Goal: Transaction & Acquisition: Subscribe to service/newsletter

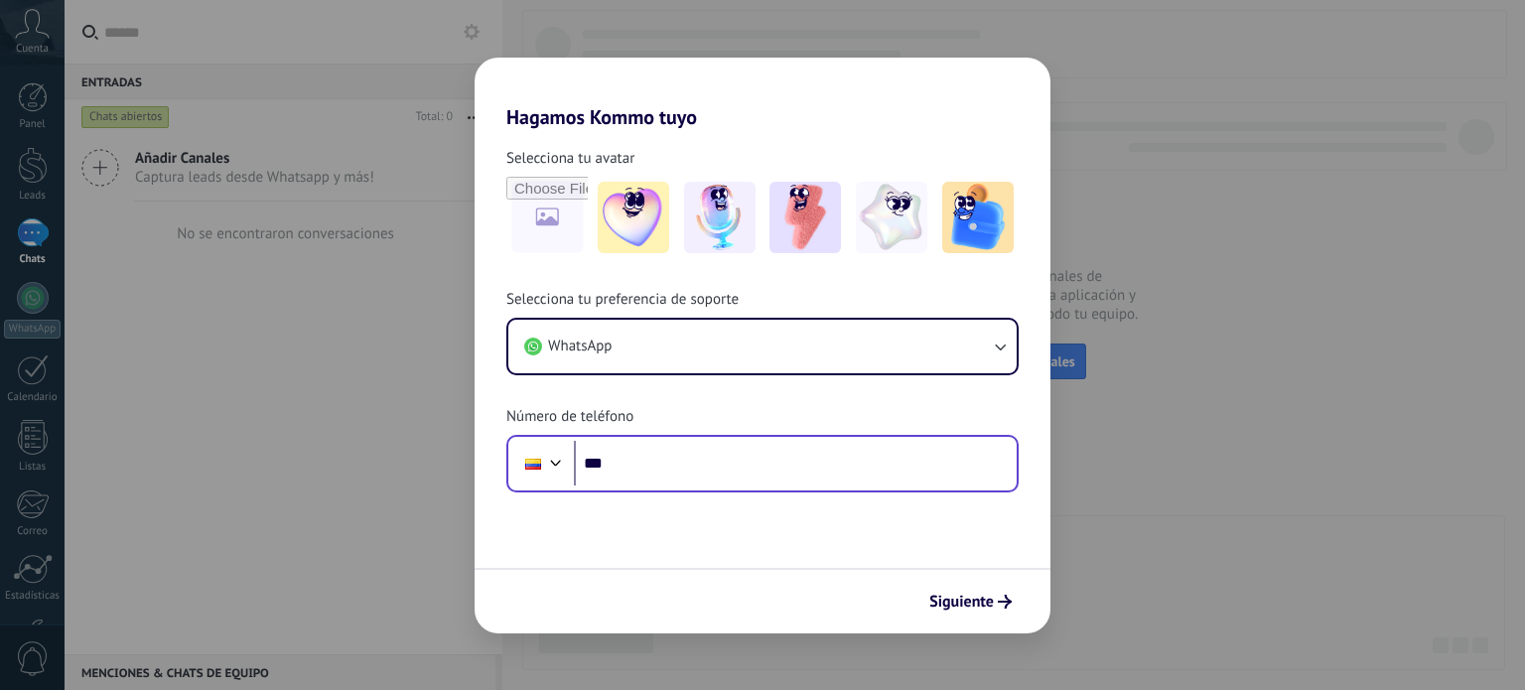
click at [819, 488] on div "Phone ***" at bounding box center [762, 464] width 512 height 58
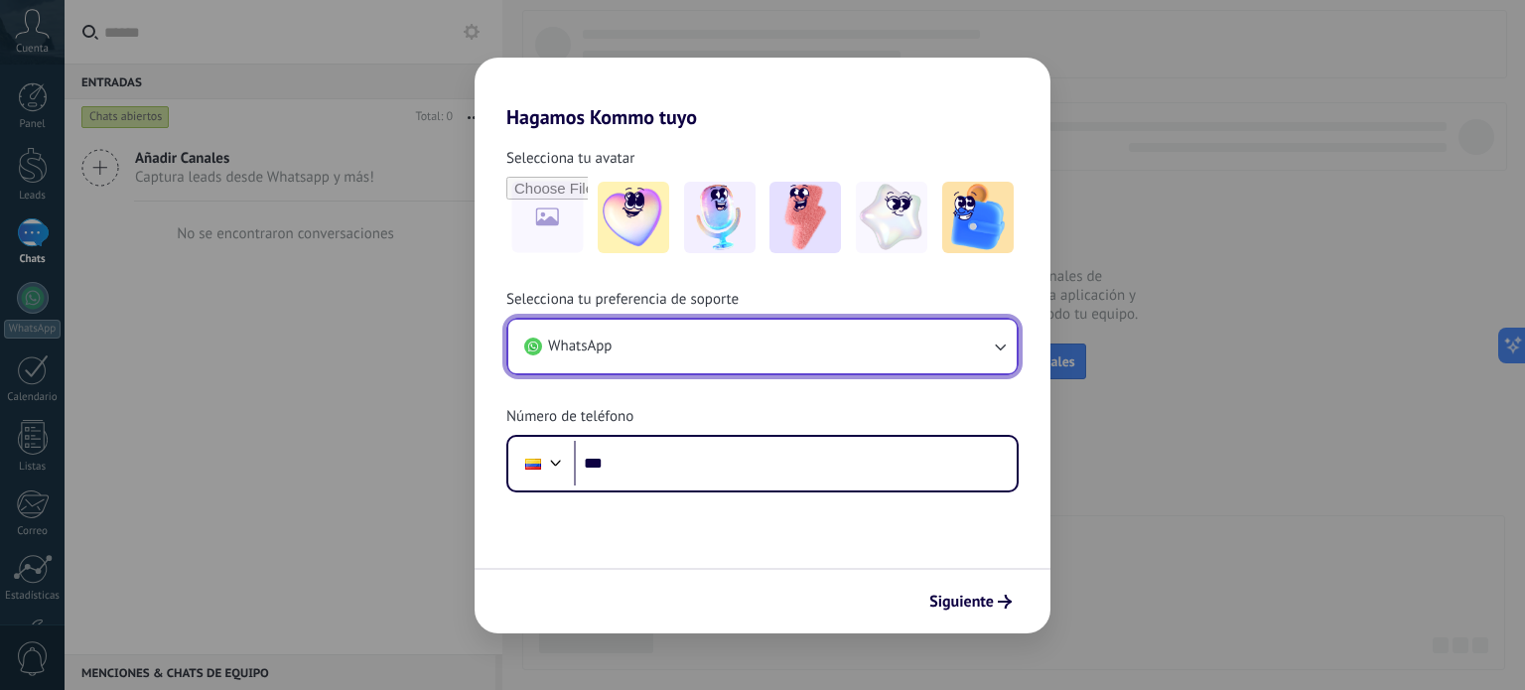
click at [747, 353] on button "WhatsApp" at bounding box center [762, 347] width 508 height 54
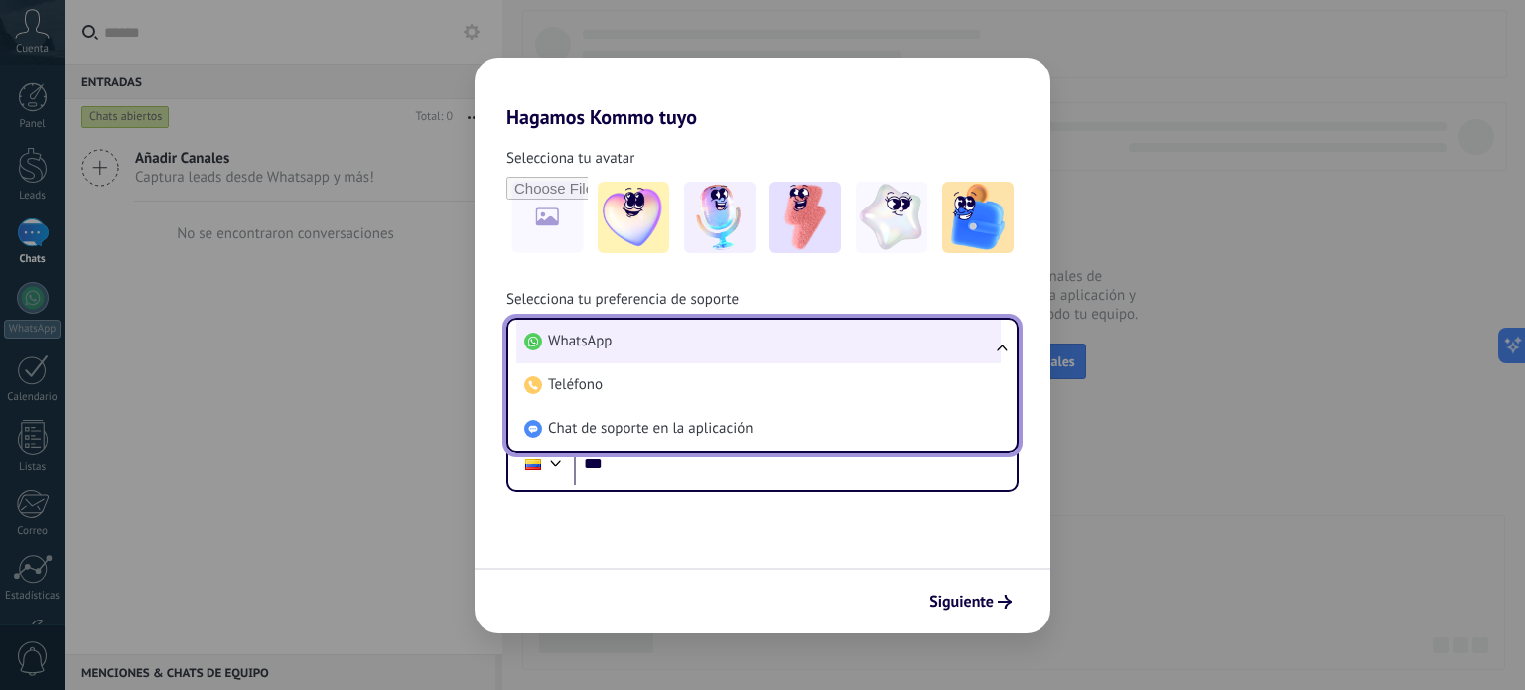
click at [747, 353] on li "WhatsApp" at bounding box center [758, 342] width 485 height 44
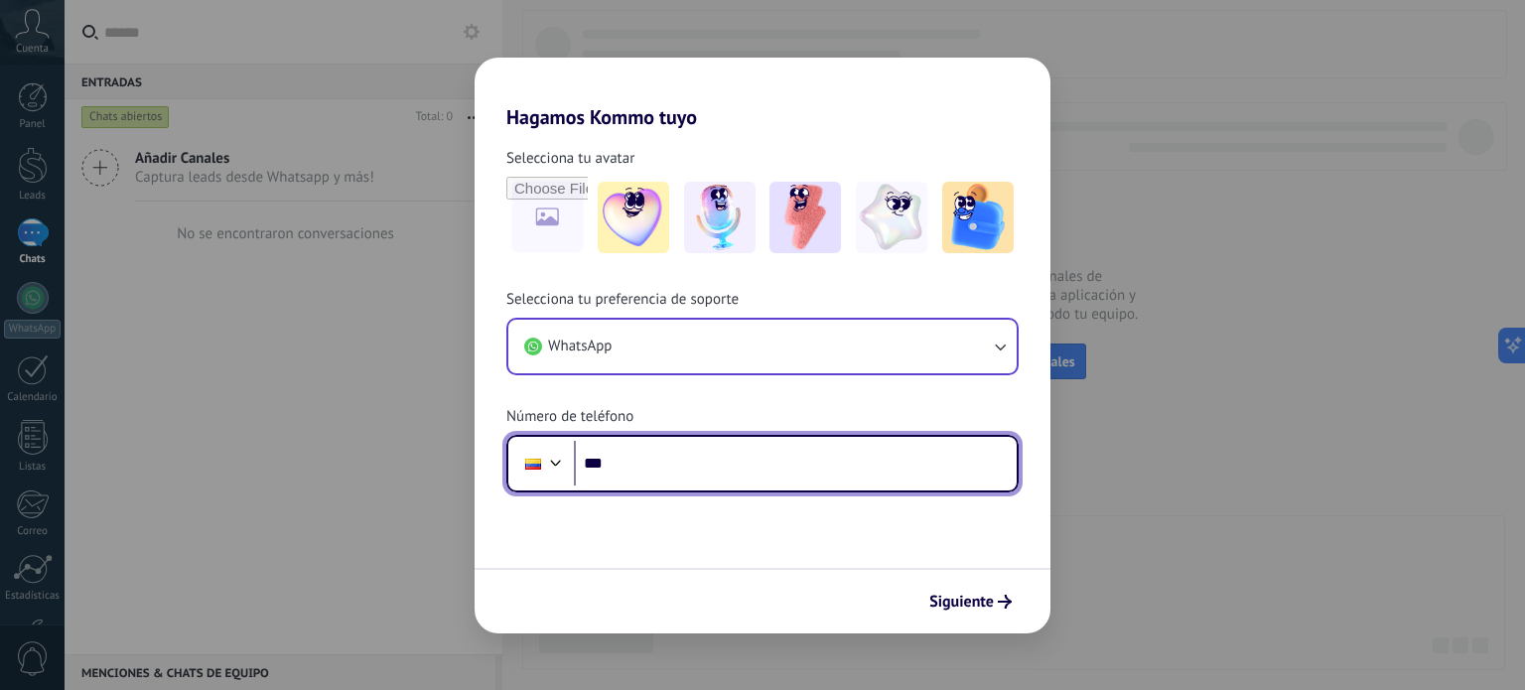
click at [736, 466] on input "***" at bounding box center [795, 464] width 443 height 46
type input "**********"
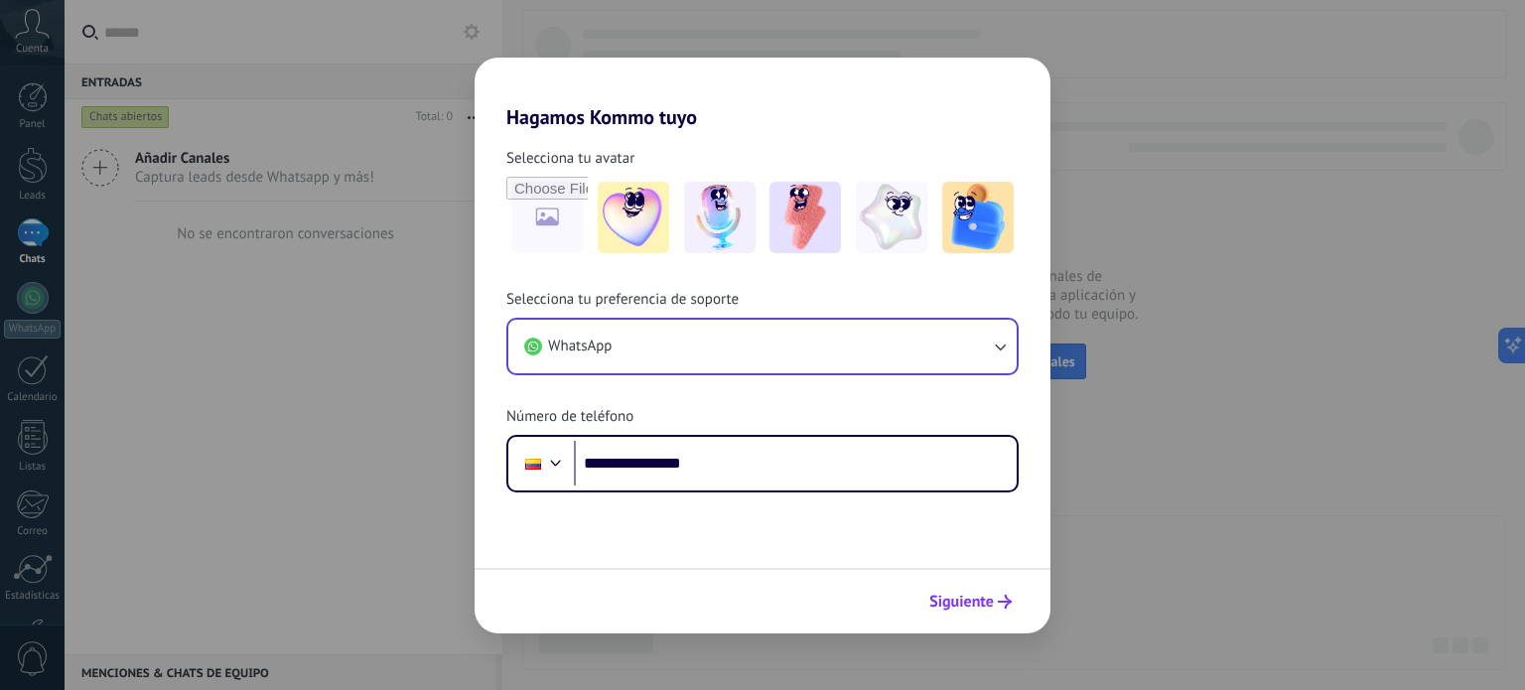
click at [972, 605] on span "Siguiente" at bounding box center [962, 602] width 65 height 14
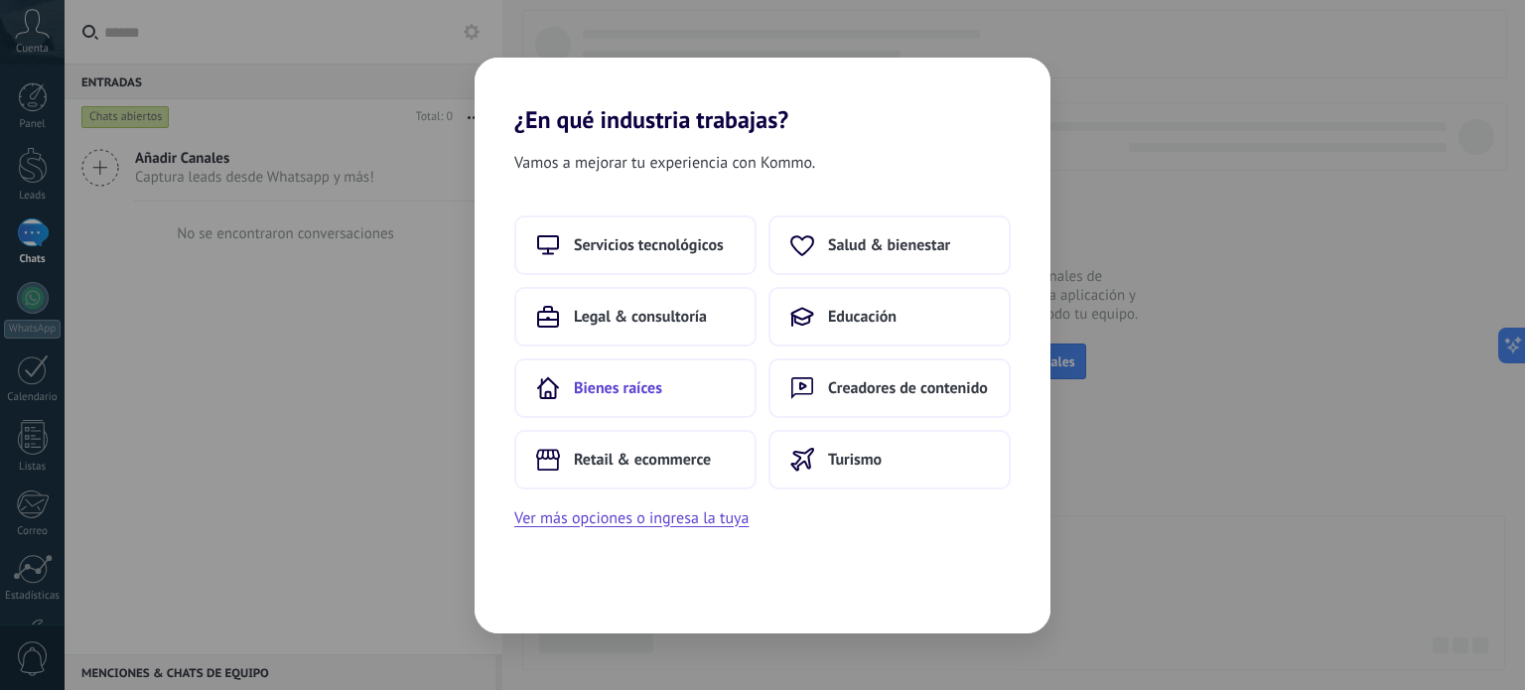
click at [698, 379] on button "Bienes raíces" at bounding box center [635, 389] width 242 height 60
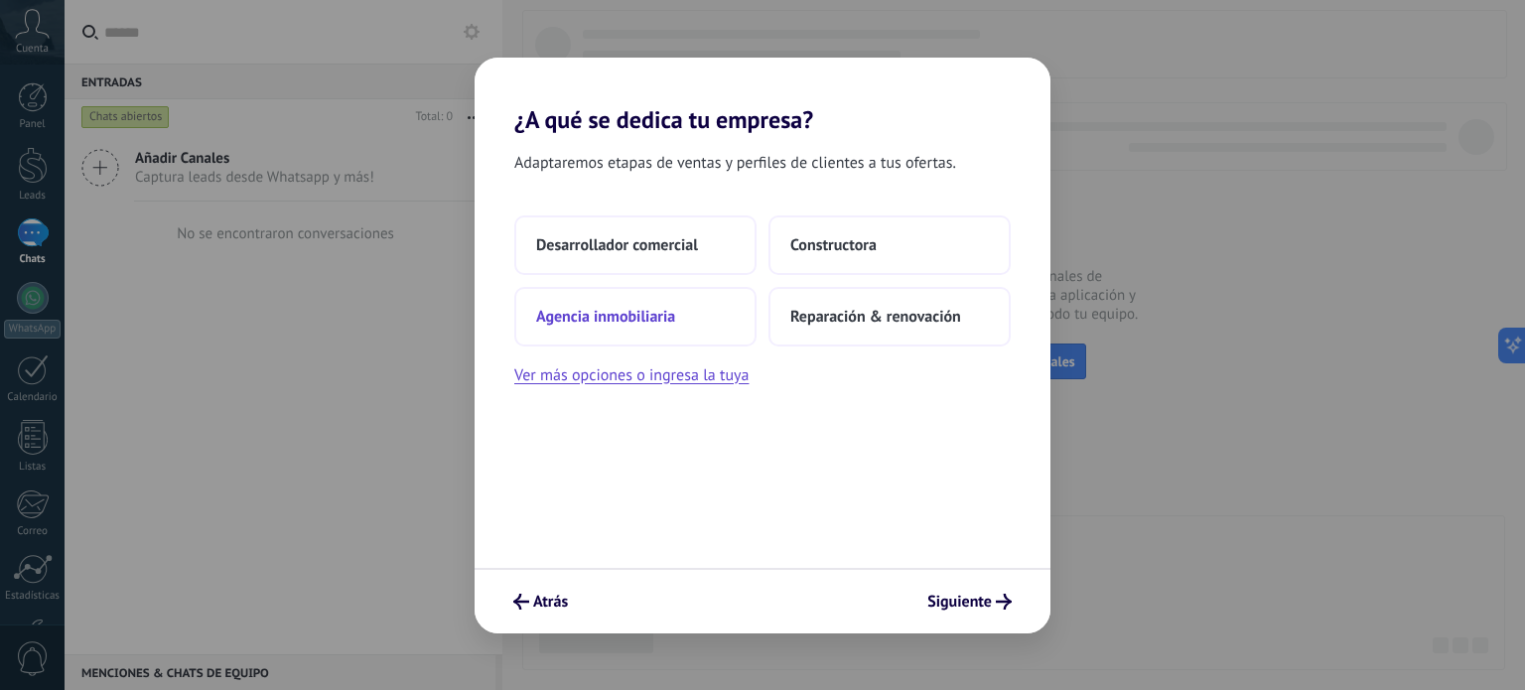
click at [677, 318] on button "Agencia inmobiliaria" at bounding box center [635, 317] width 242 height 60
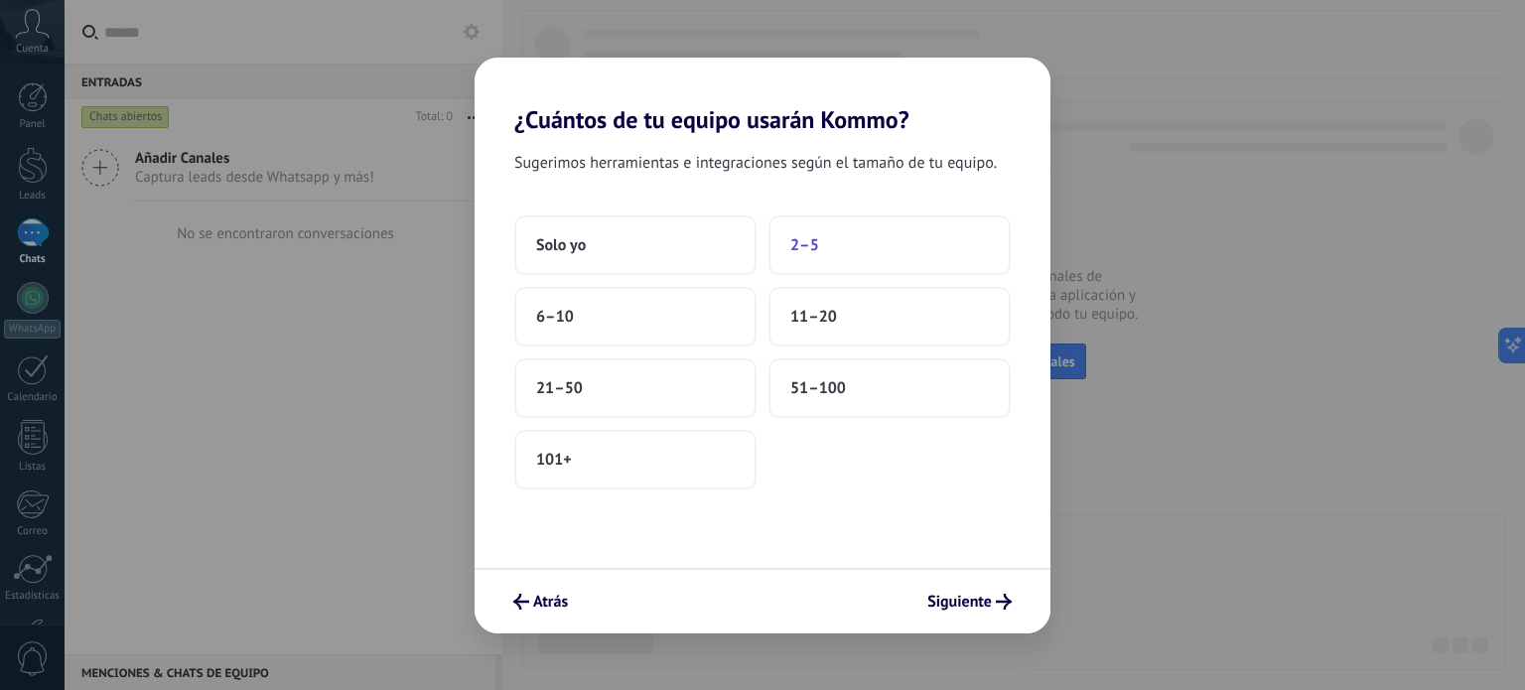
click at [829, 226] on button "2–5" at bounding box center [890, 245] width 242 height 60
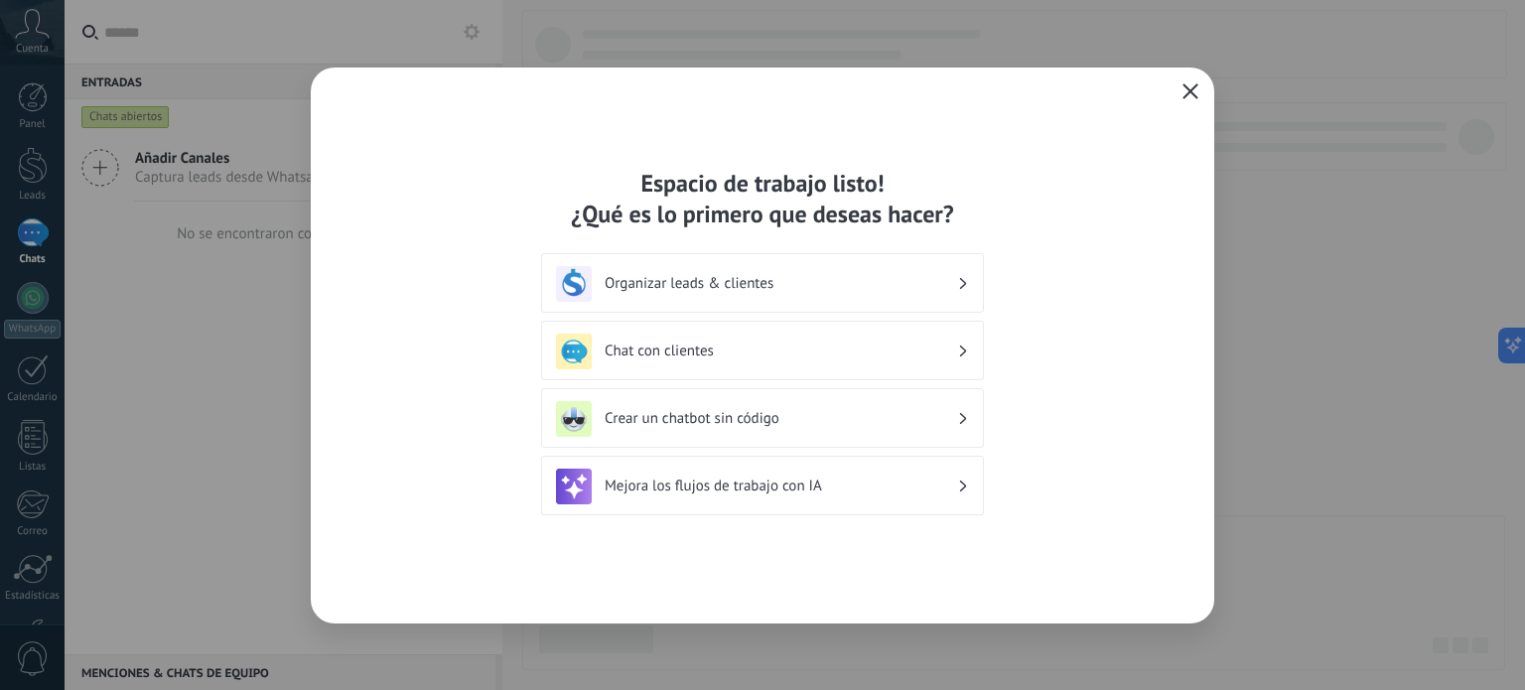
click at [798, 280] on h3 "Organizar leads & clientes" at bounding box center [781, 283] width 353 height 19
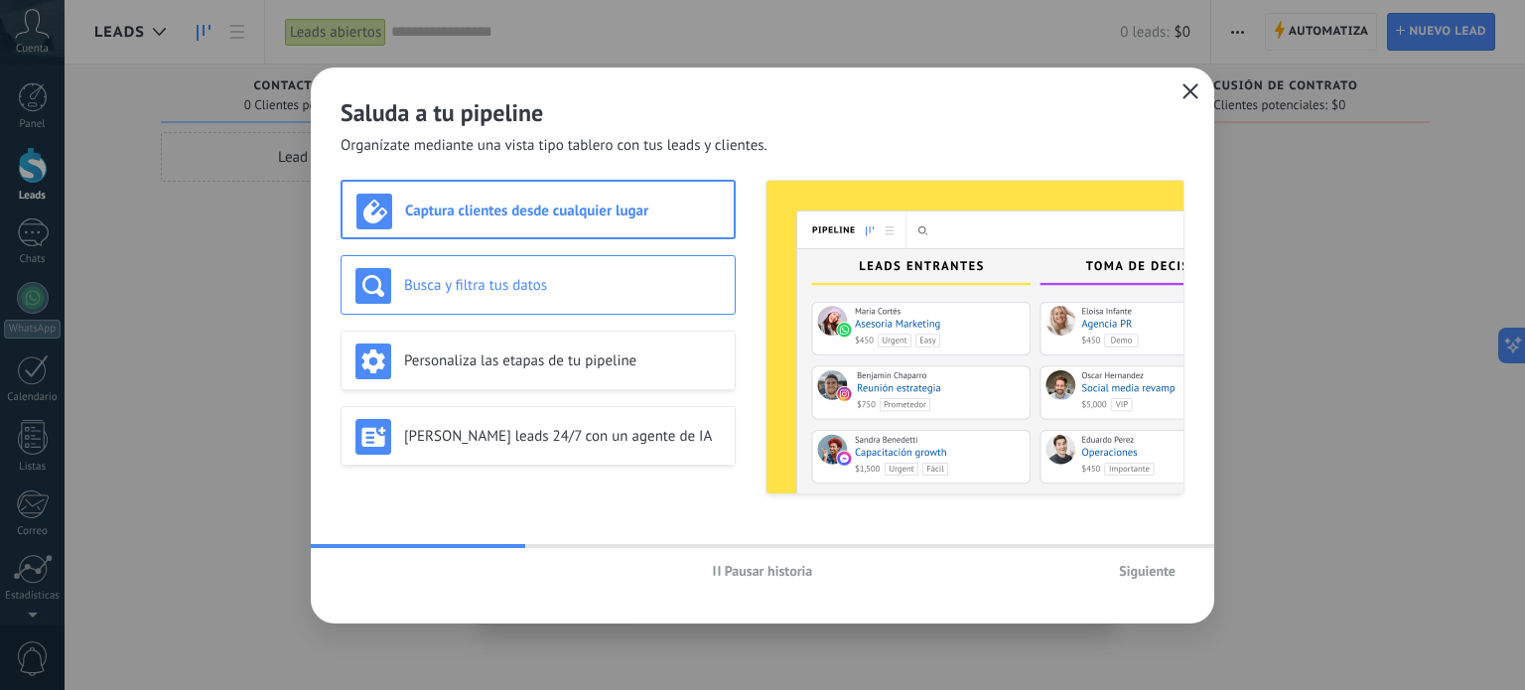
click at [557, 264] on div "Busca y filtra tus datos" at bounding box center [538, 285] width 395 height 60
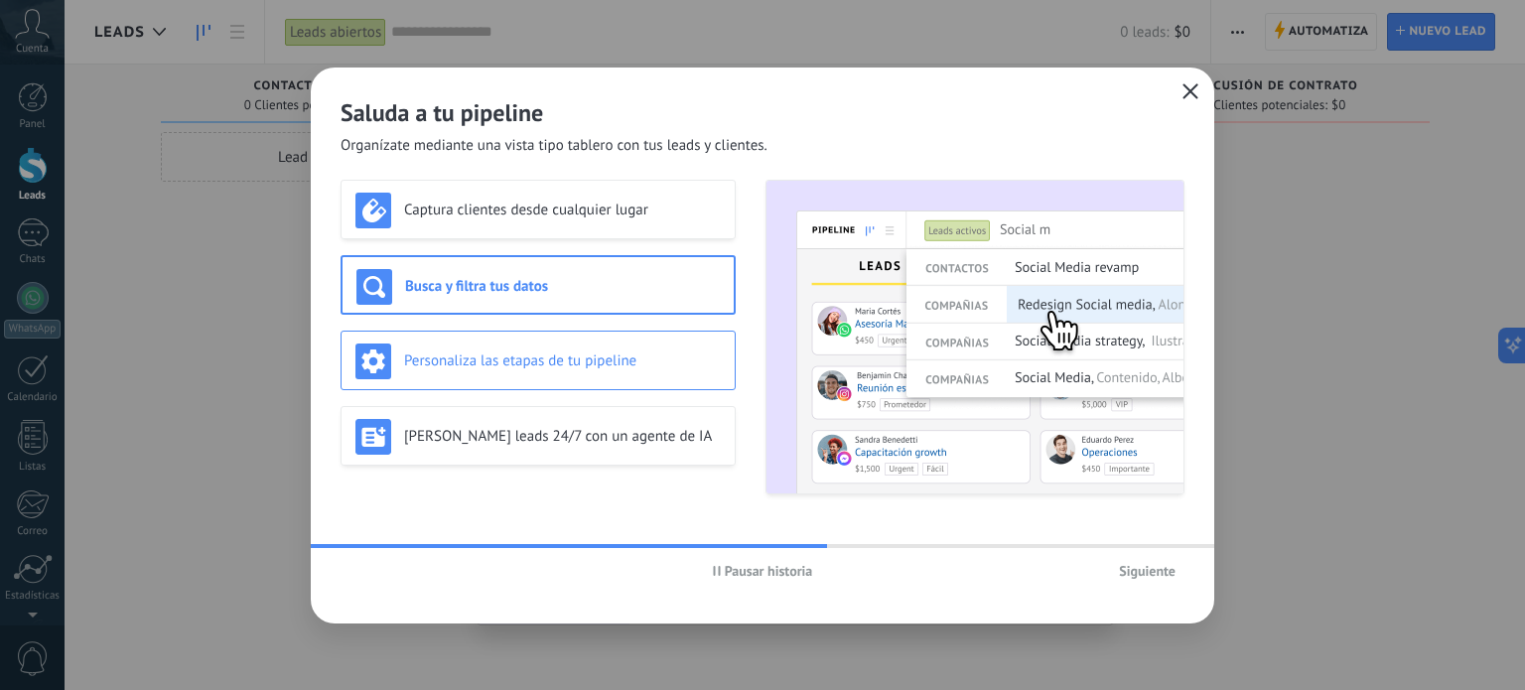
click at [635, 365] on h3 "Personaliza las etapas de tu pipeline" at bounding box center [562, 361] width 317 height 19
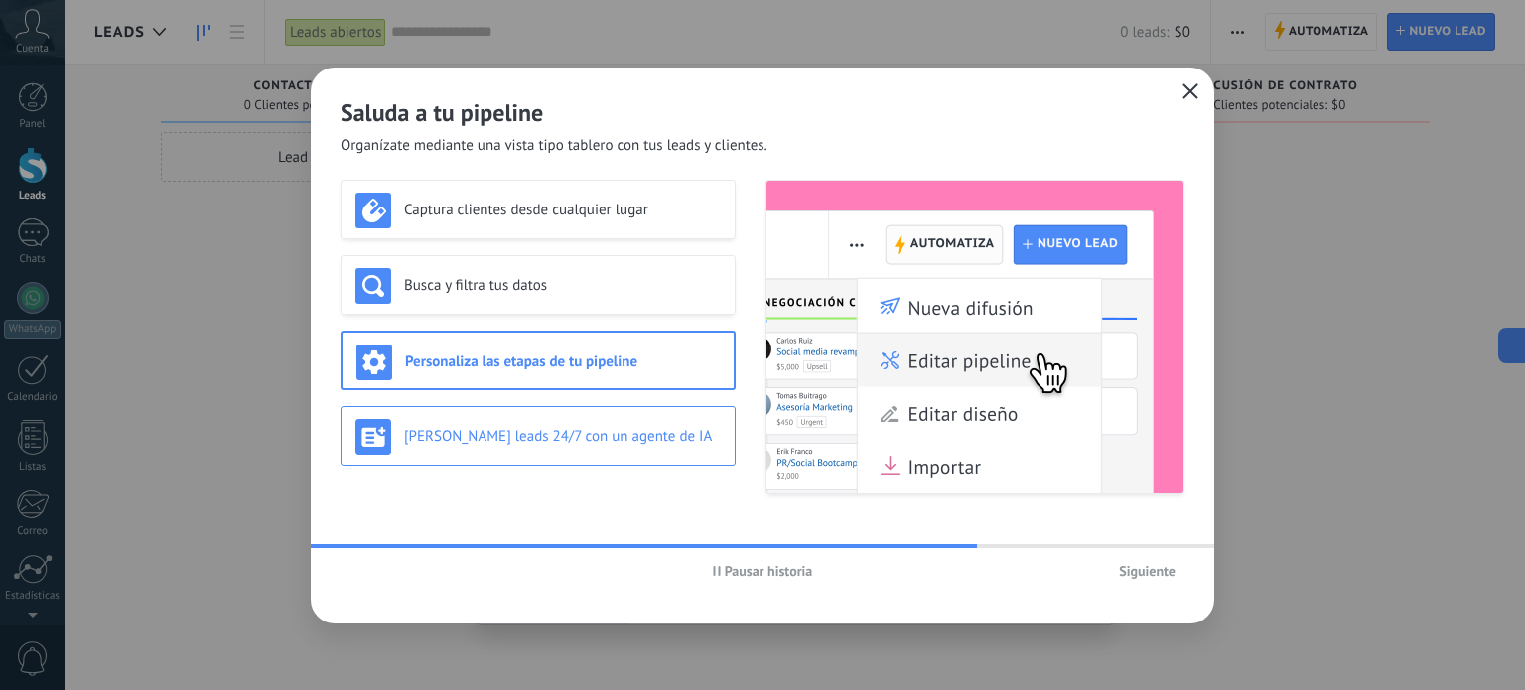
click at [659, 447] on div "[PERSON_NAME] leads 24/7 con un agente de IA" at bounding box center [538, 437] width 365 height 36
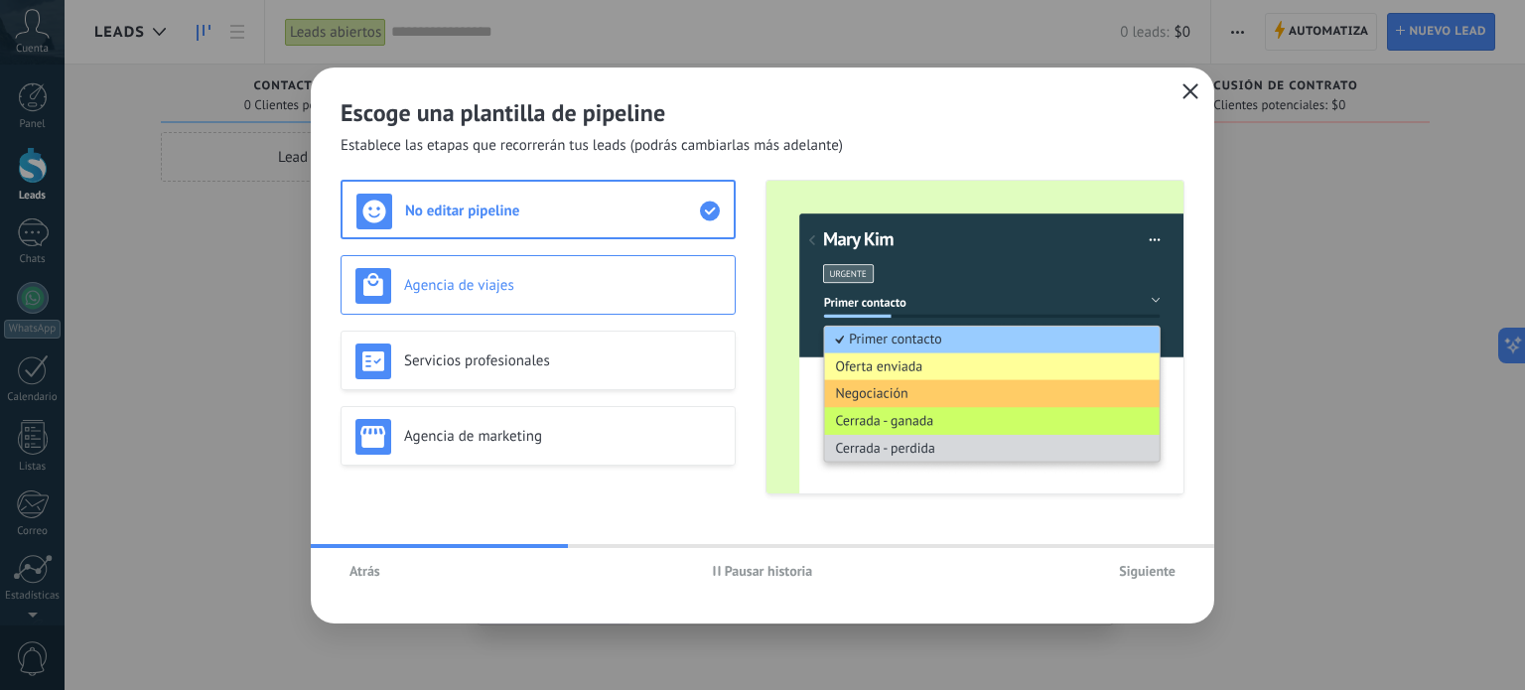
click at [628, 285] on h3 "Agencia de viajes" at bounding box center [562, 285] width 317 height 19
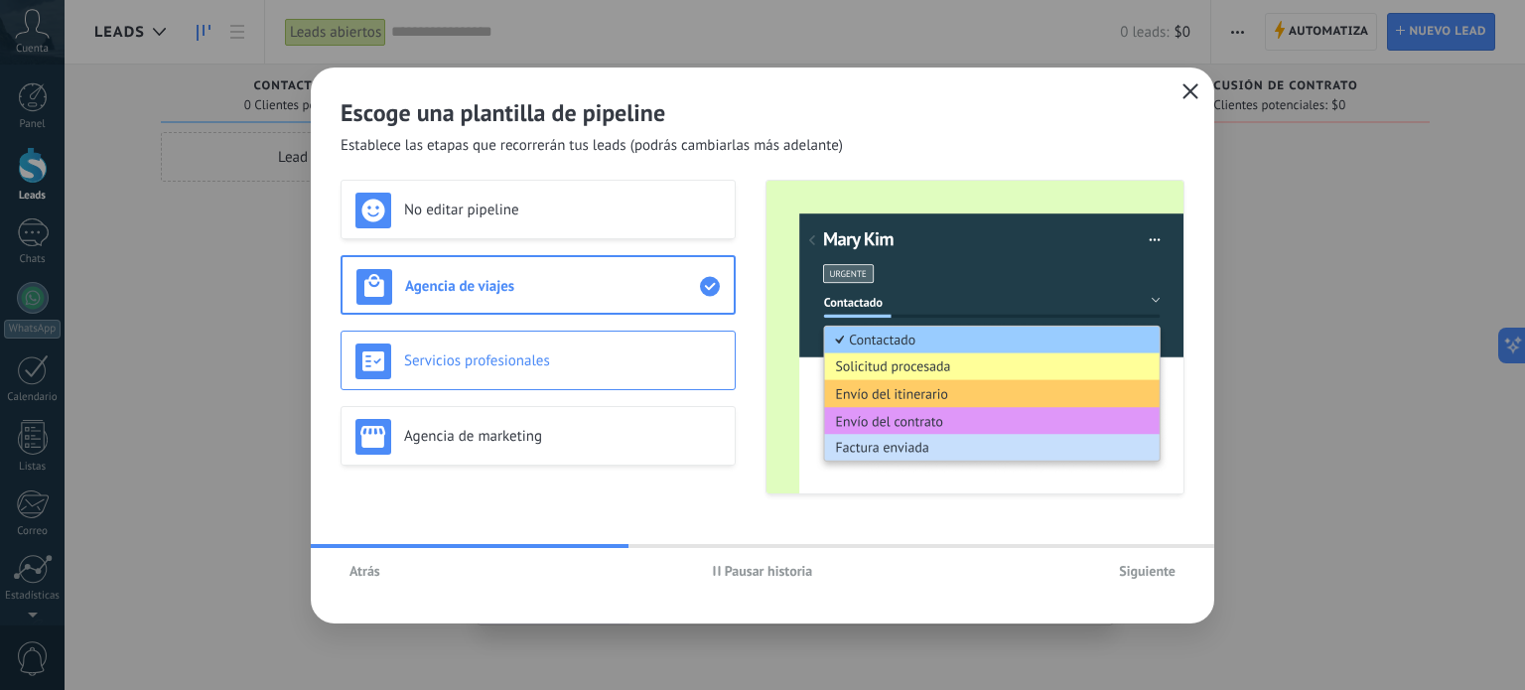
click at [640, 370] on div "Servicios profesionales" at bounding box center [538, 362] width 365 height 36
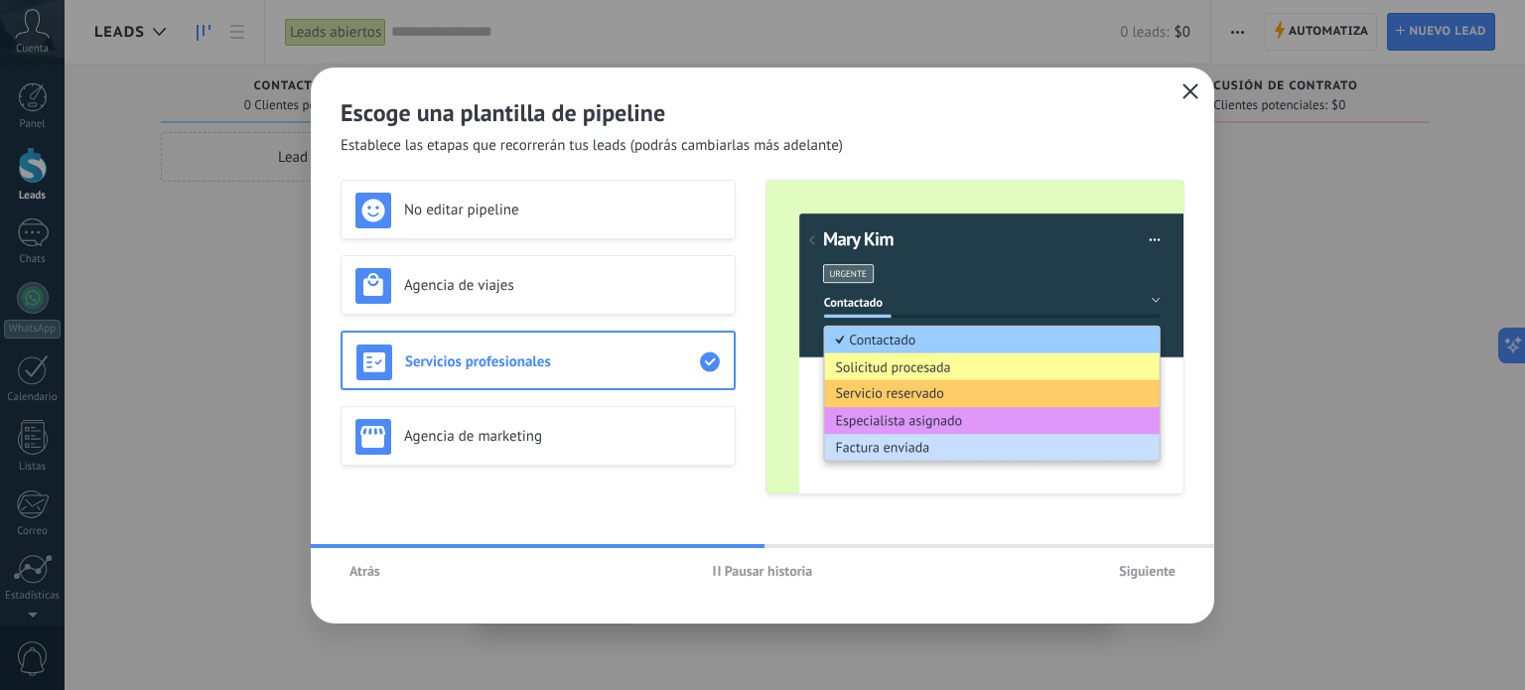
click at [1124, 569] on span "Siguiente" at bounding box center [1147, 571] width 57 height 14
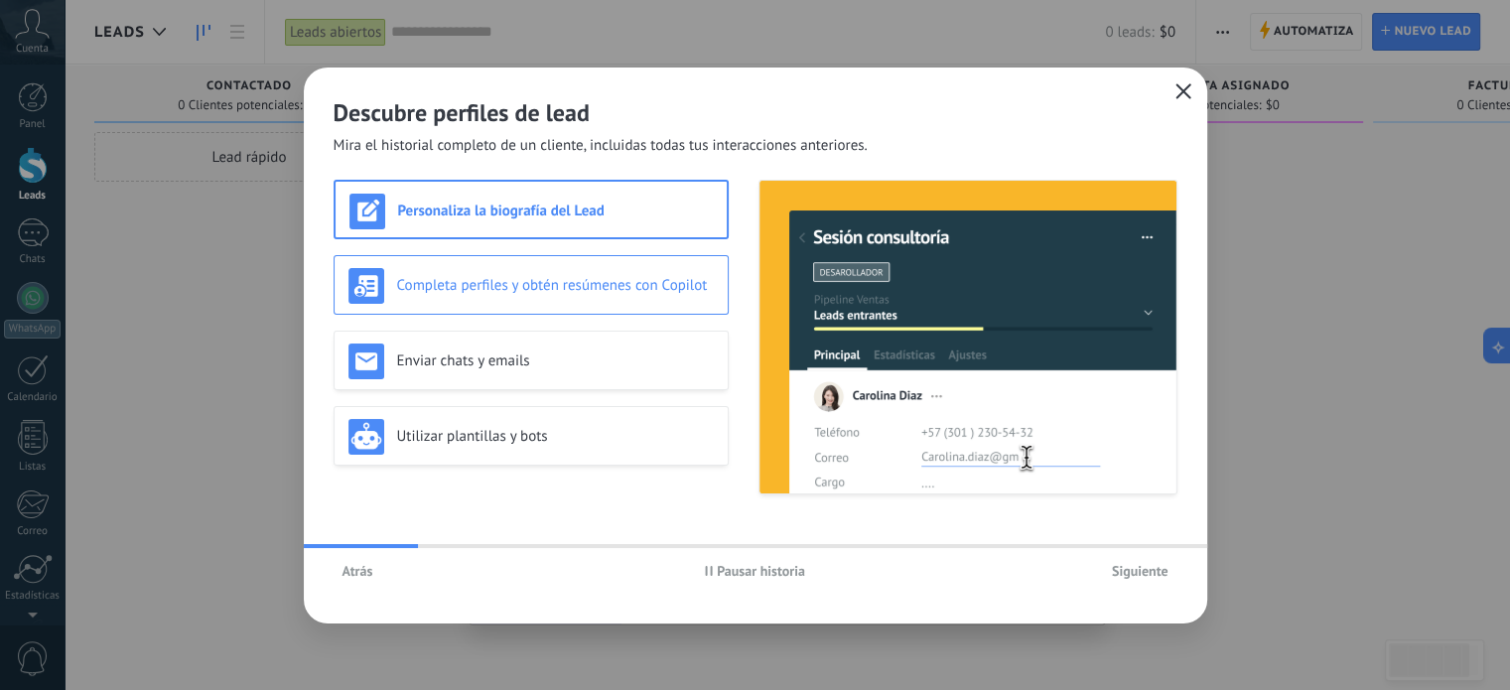
click at [568, 281] on h3 "Completa perfiles y obtén resúmenes con Copilot" at bounding box center [555, 285] width 317 height 19
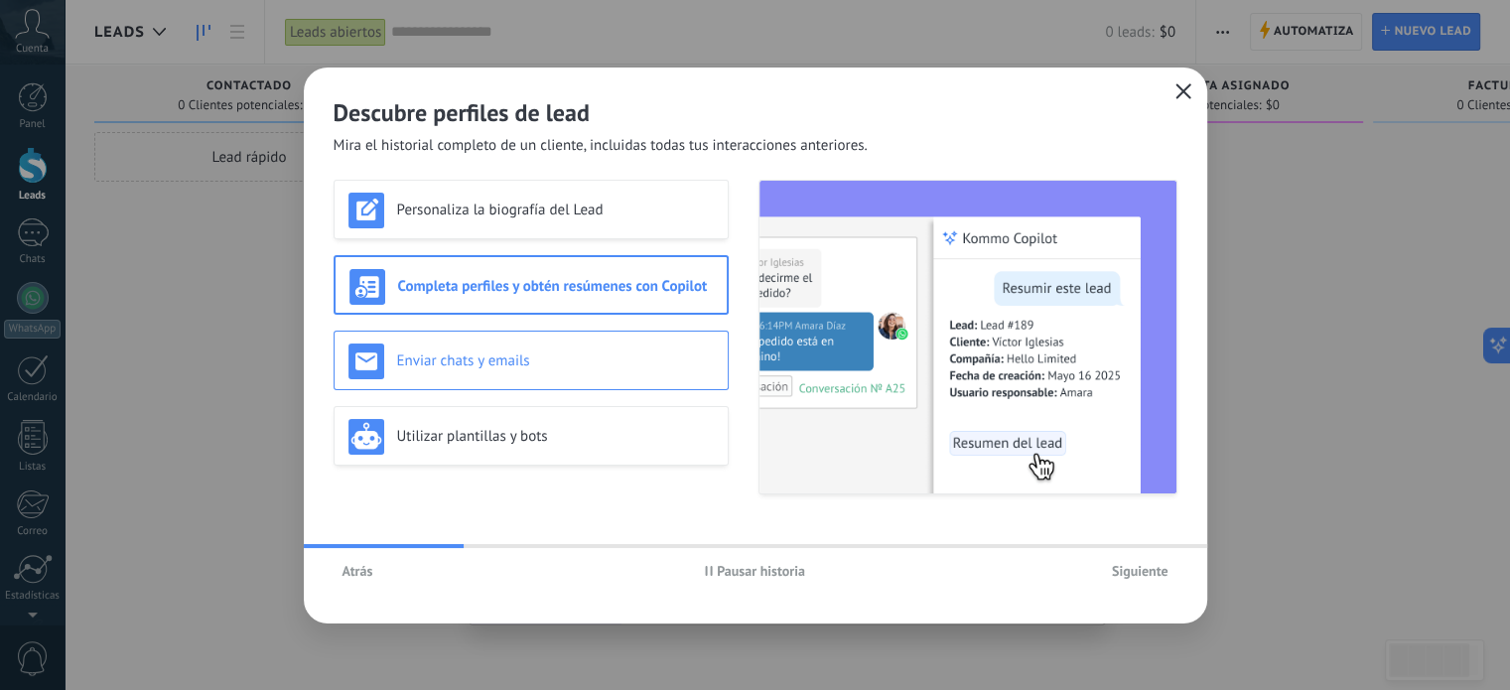
click at [622, 354] on h3 "Enviar chats y emails" at bounding box center [555, 361] width 317 height 19
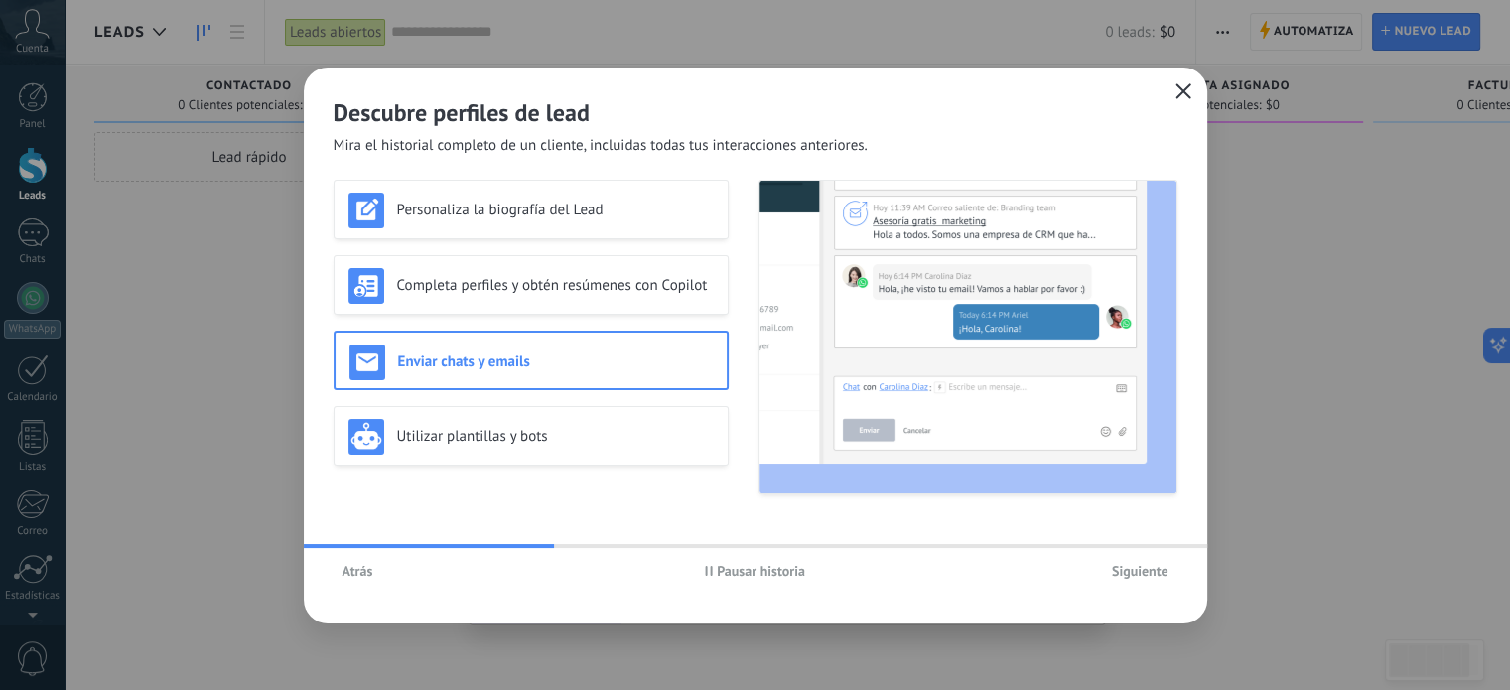
click at [1182, 92] on use "button" at bounding box center [1183, 90] width 15 height 15
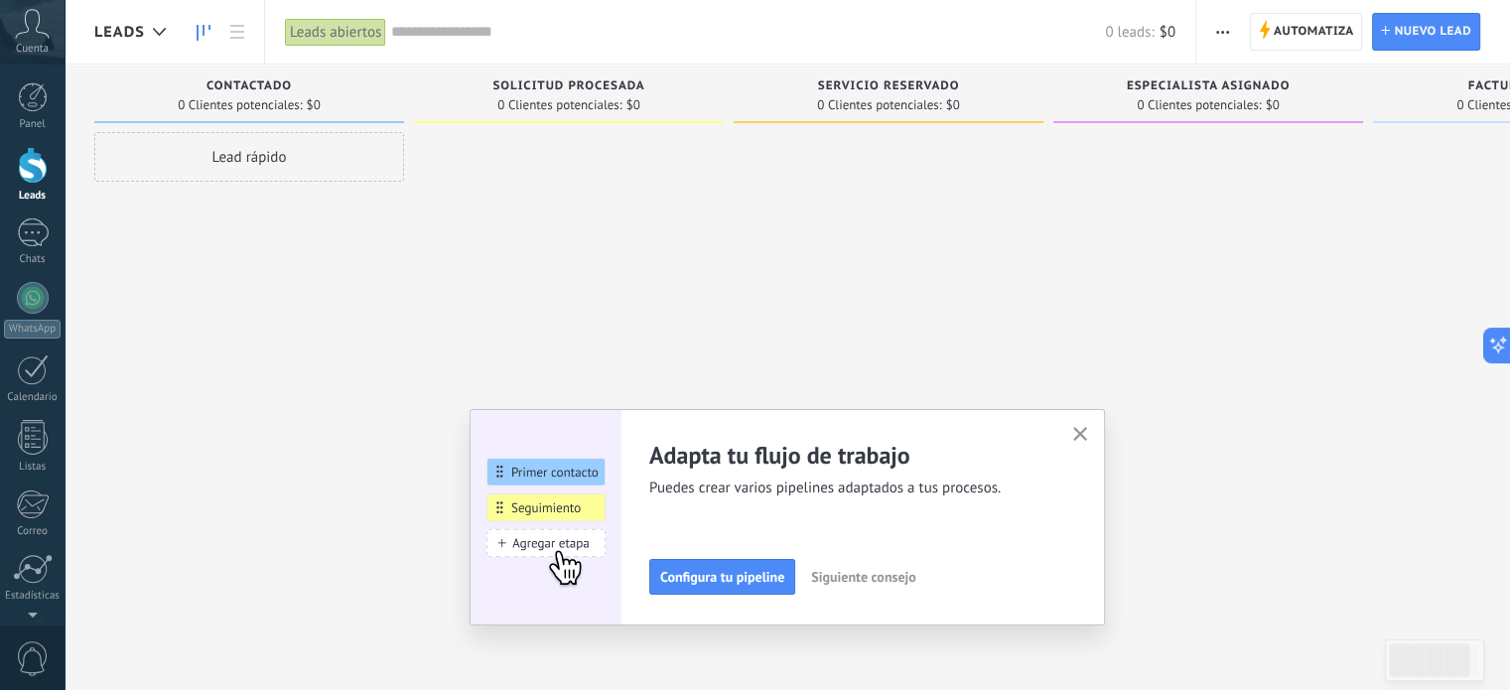
scroll to position [135, 0]
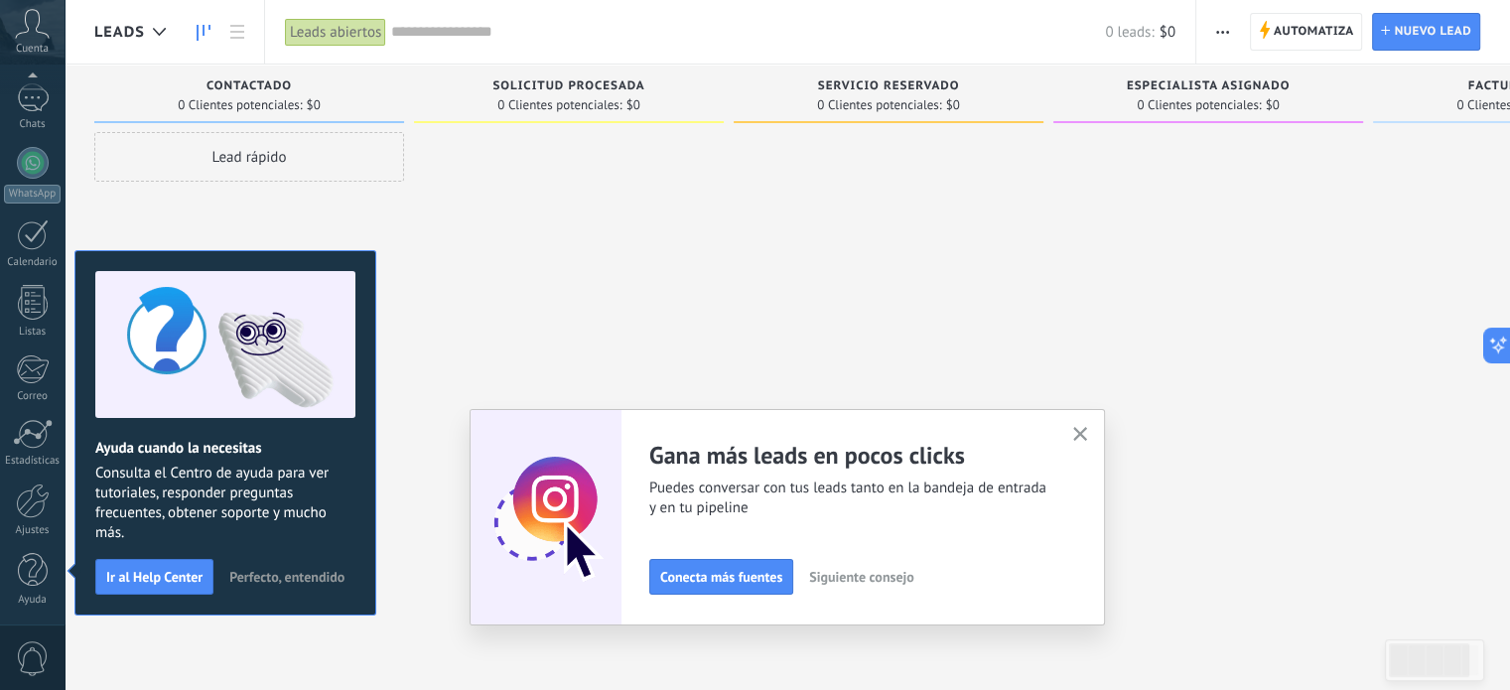
click at [1084, 439] on use "button" at bounding box center [1081, 434] width 15 height 15
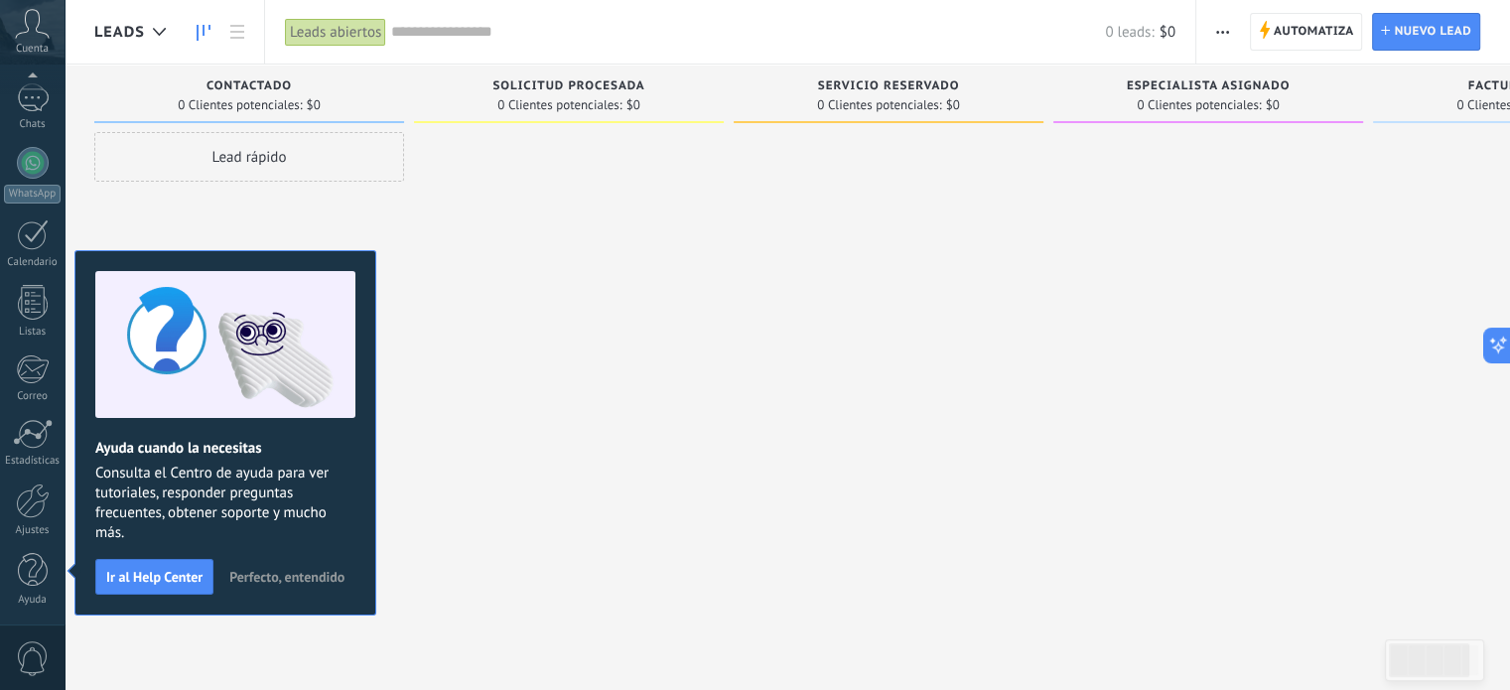
click at [338, 198] on div "Lead rápido" at bounding box center [249, 347] width 310 height 431
click at [568, 142] on div at bounding box center [569, 347] width 310 height 431
click at [12, 154] on link "WhatsApp" at bounding box center [32, 175] width 65 height 57
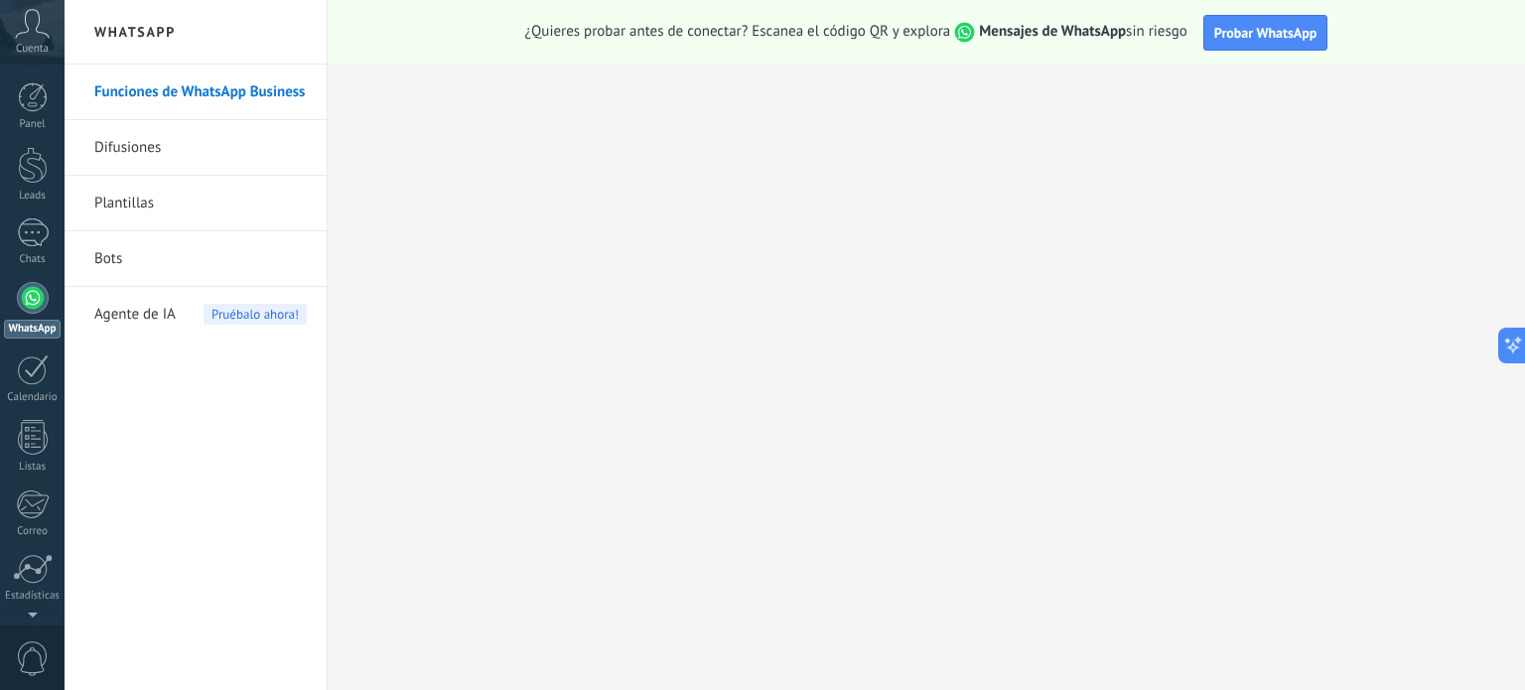
click at [191, 246] on link "Bots" at bounding box center [200, 259] width 213 height 56
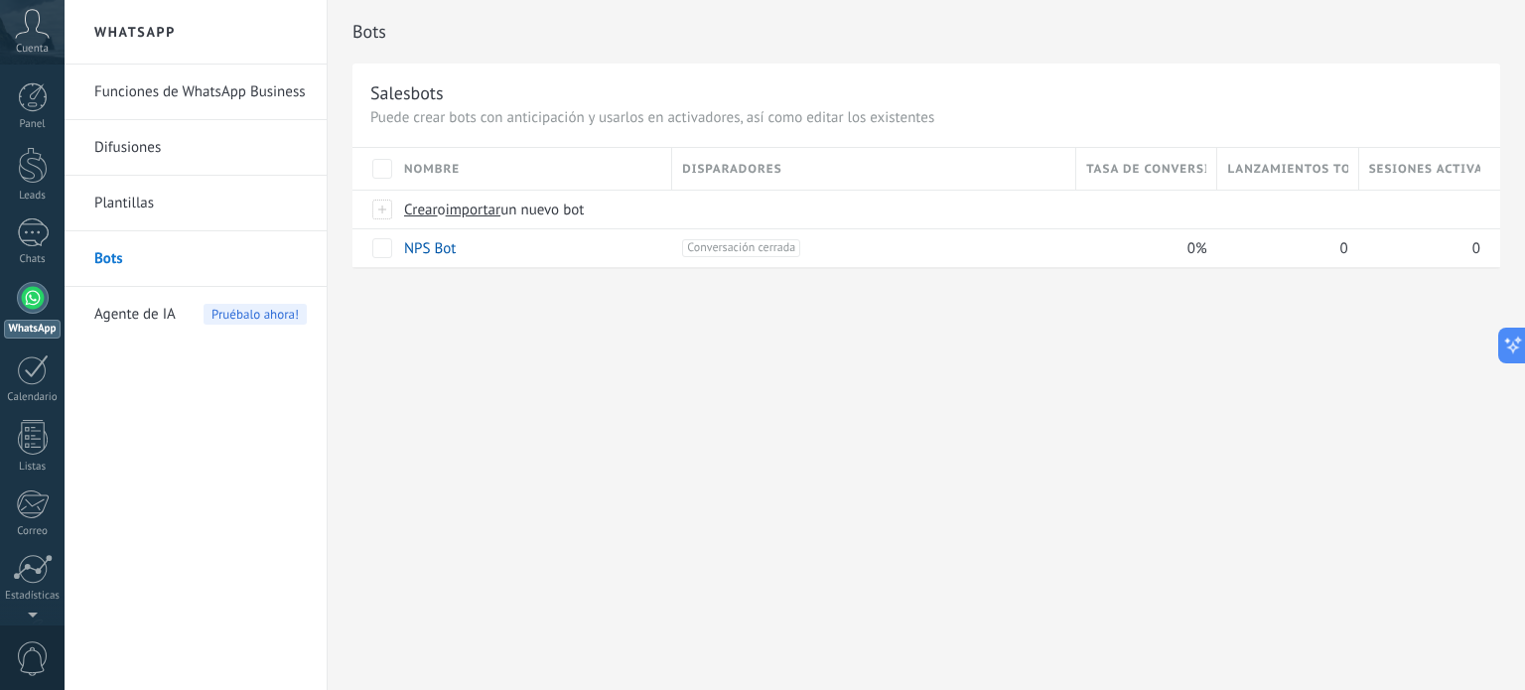
click at [196, 317] on div "Agente de IA Pruébalo ahora!" at bounding box center [200, 315] width 213 height 56
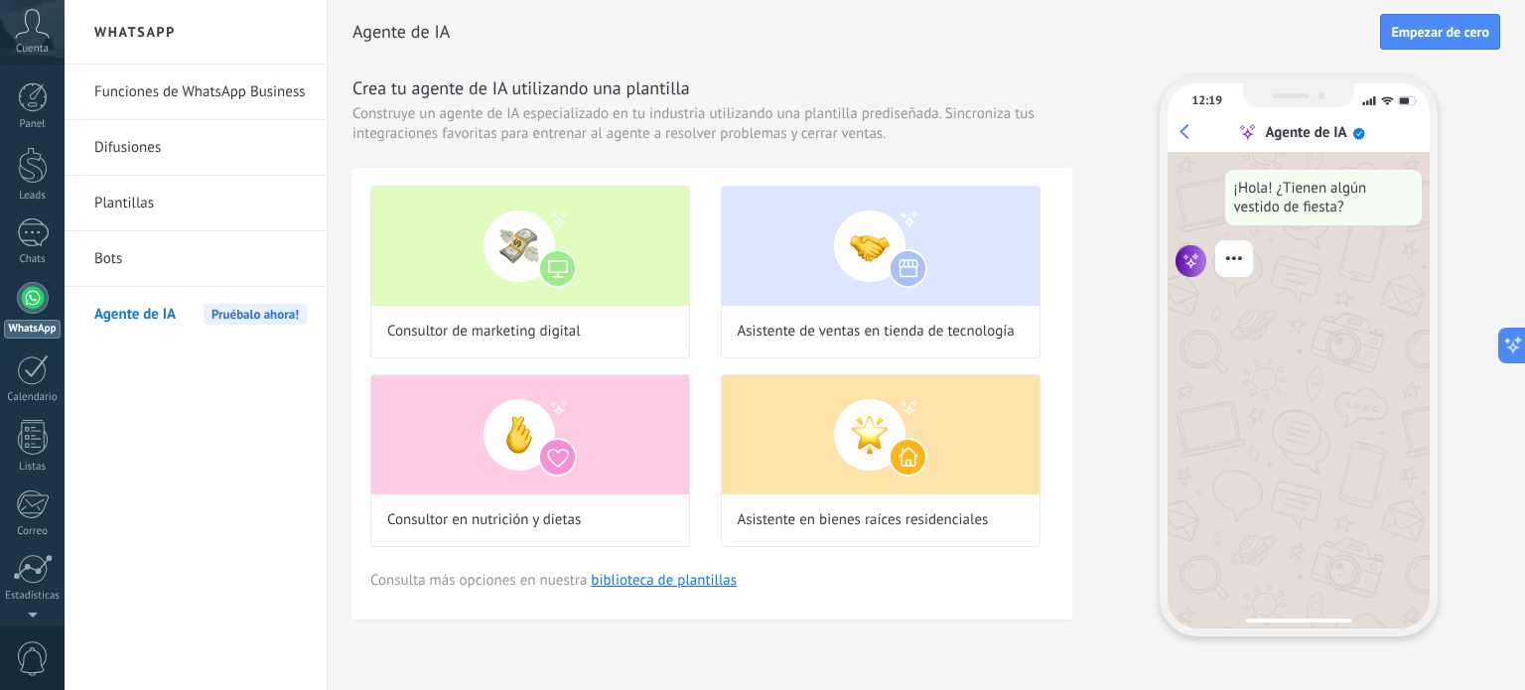
click at [211, 254] on link "Bots" at bounding box center [200, 259] width 213 height 56
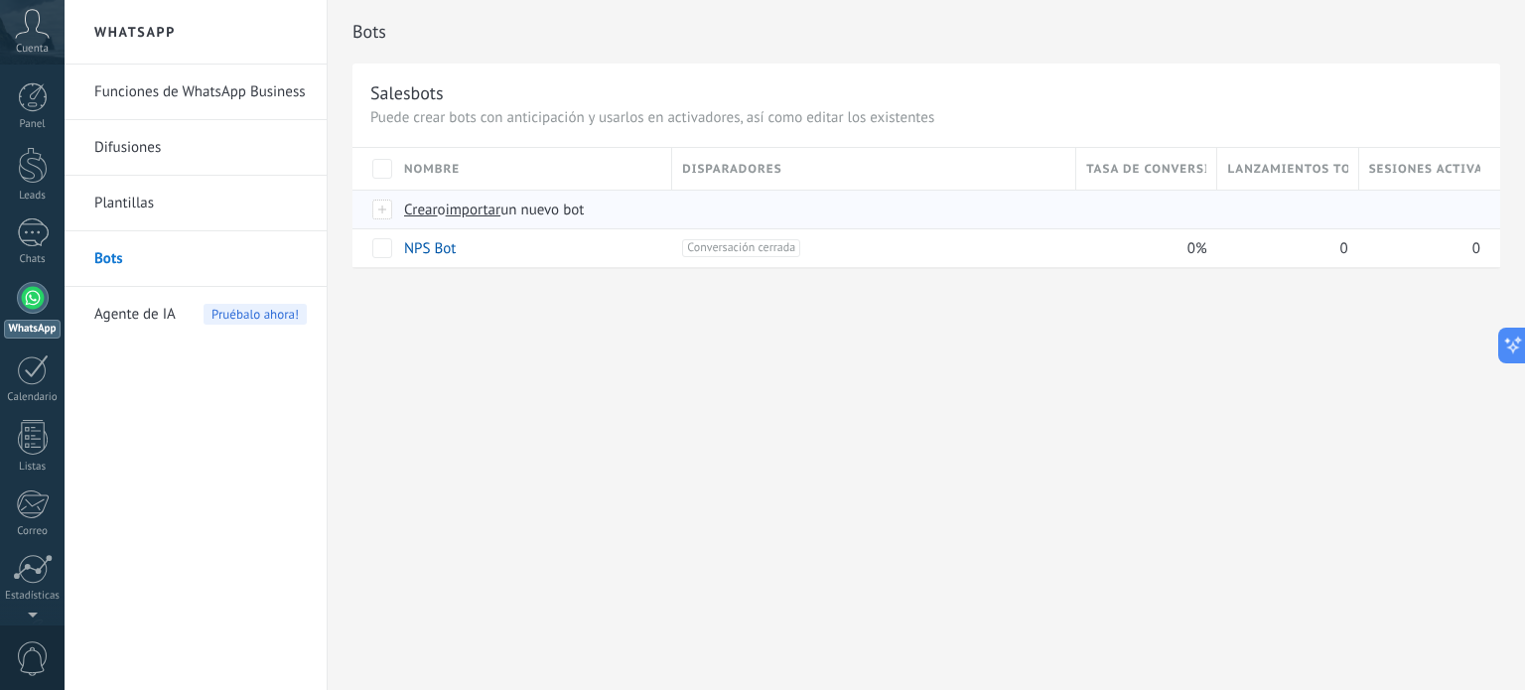
click at [401, 207] on div "Crear o importar un nuevo bot" at bounding box center [747, 210] width 706 height 38
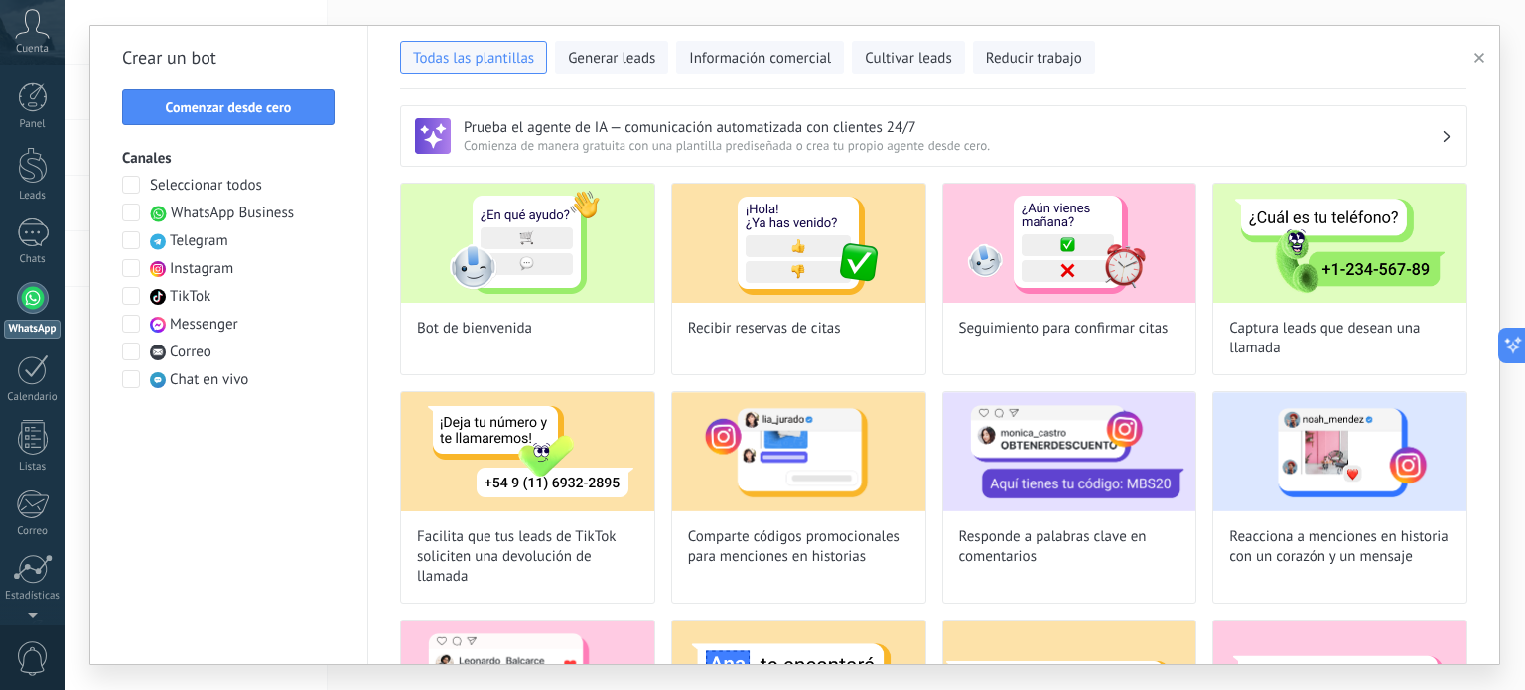
click at [129, 214] on span at bounding box center [131, 213] width 18 height 18
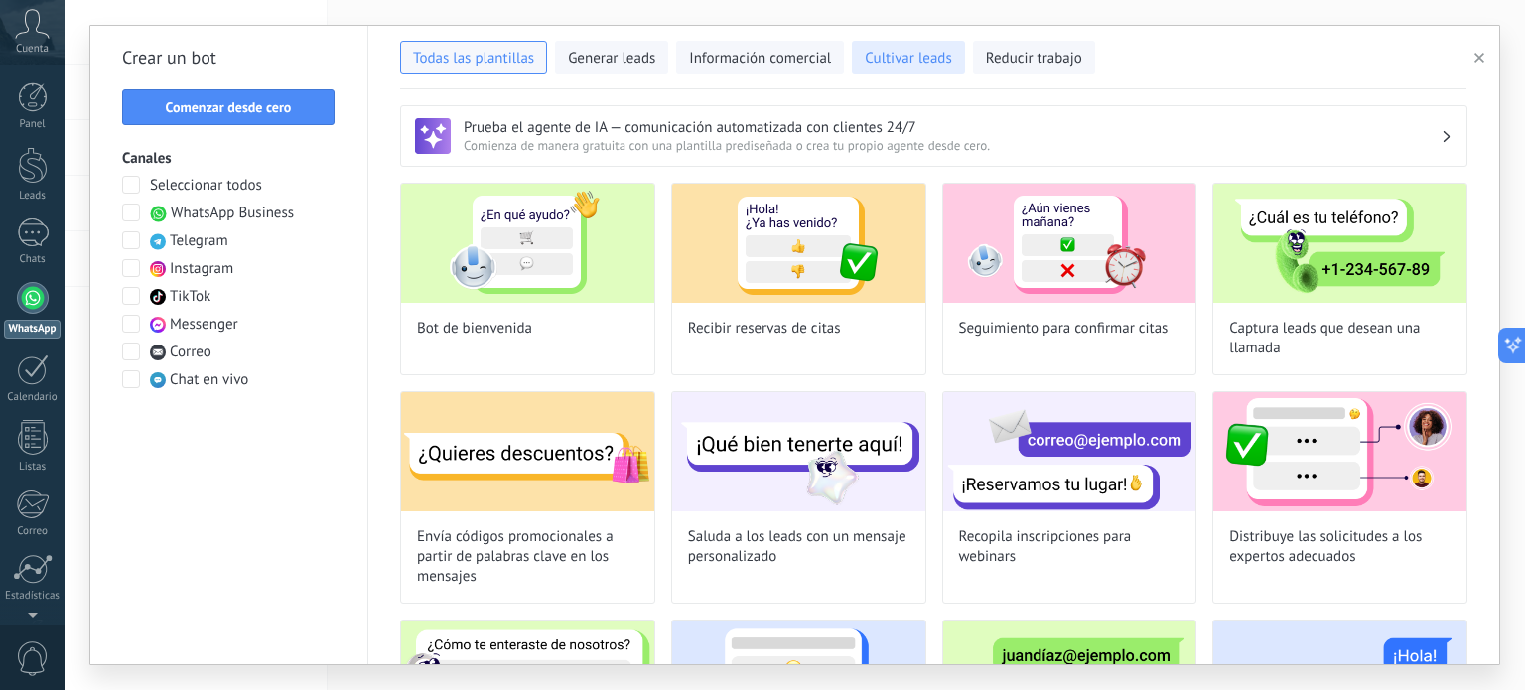
click at [896, 67] on span "Cultivar leads" at bounding box center [908, 59] width 86 height 20
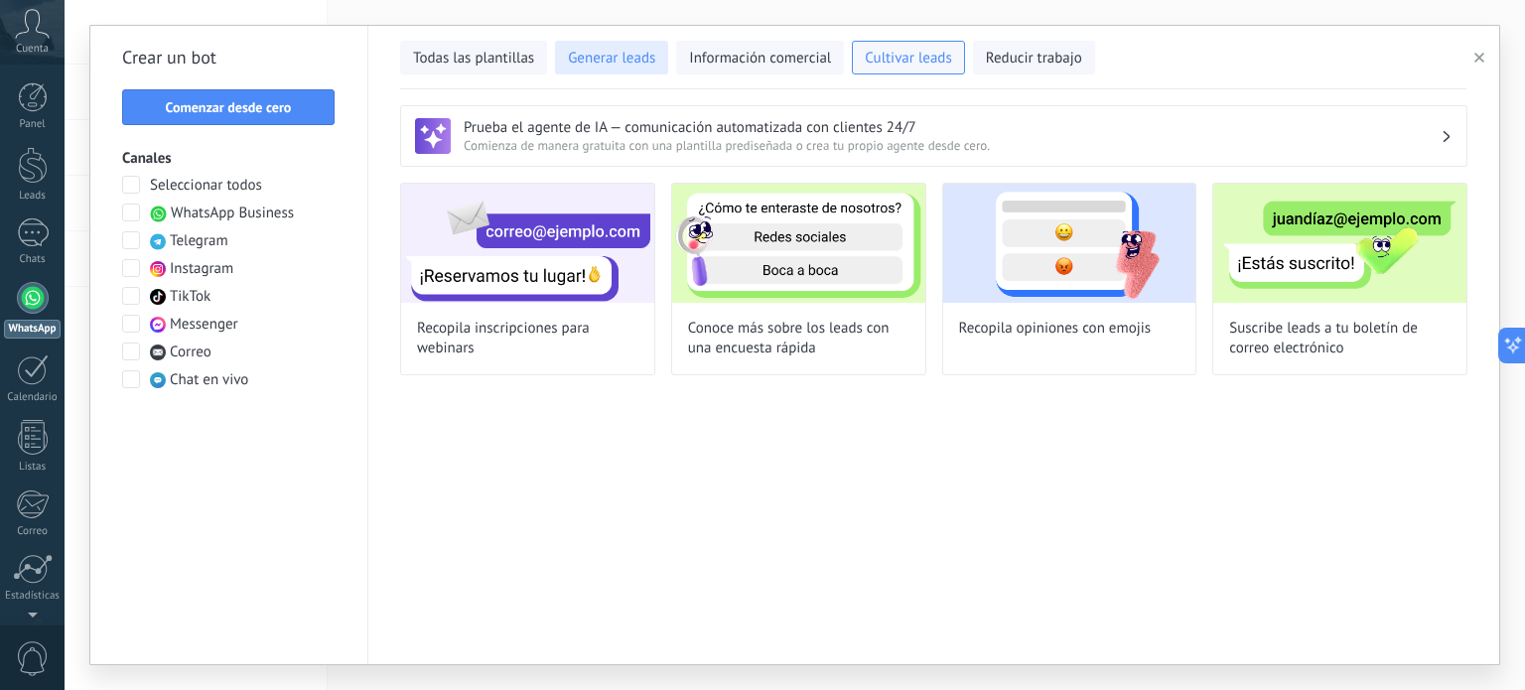
click at [615, 61] on span "Generar leads" at bounding box center [611, 59] width 87 height 20
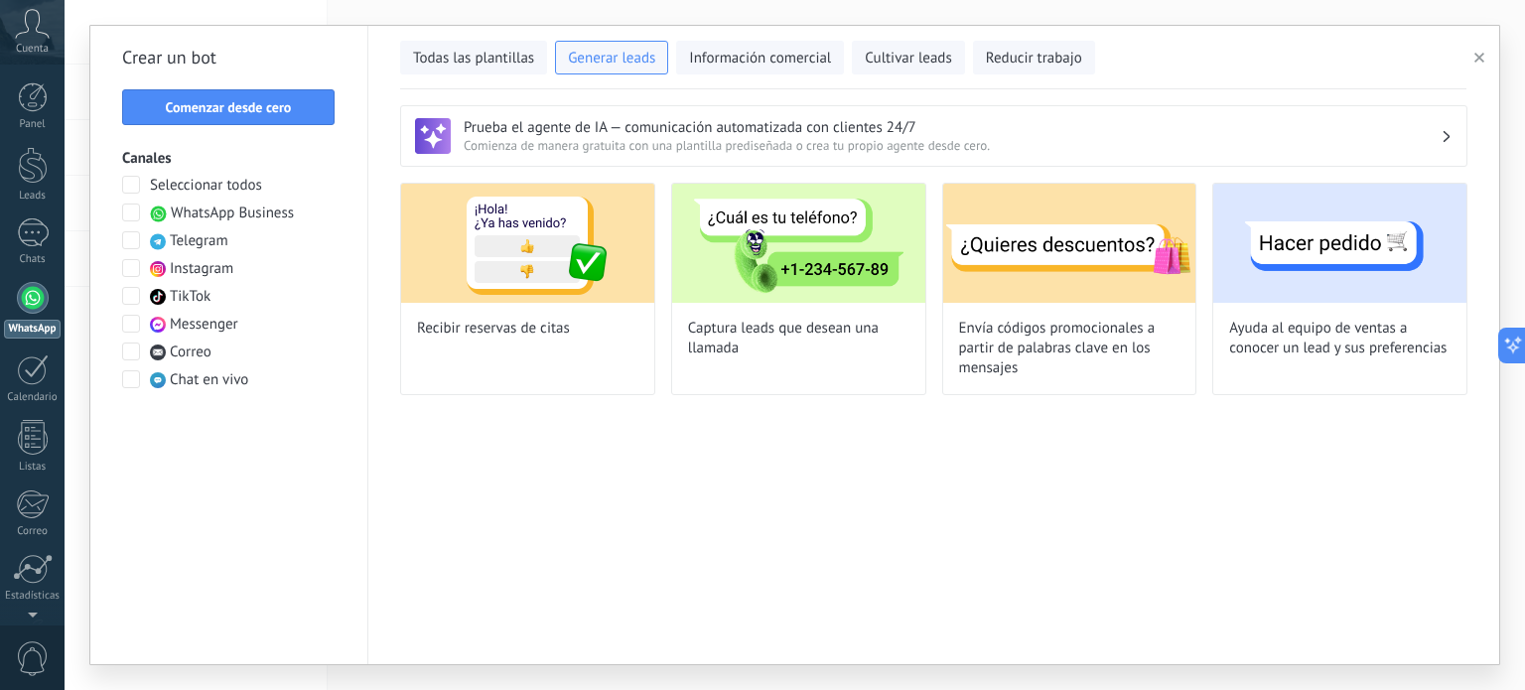
click at [1473, 59] on button "button" at bounding box center [1483, 58] width 33 height 24
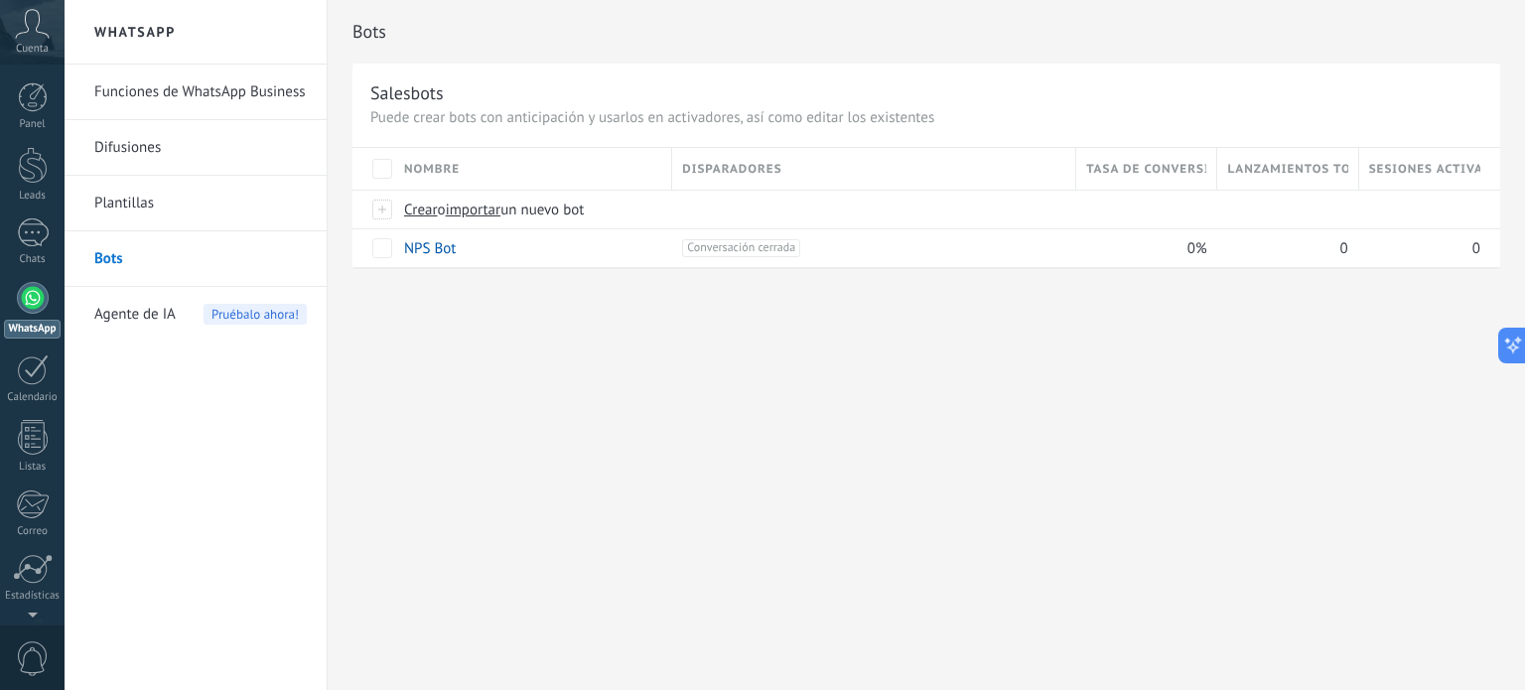
click at [163, 206] on link "Plantillas" at bounding box center [200, 204] width 213 height 56
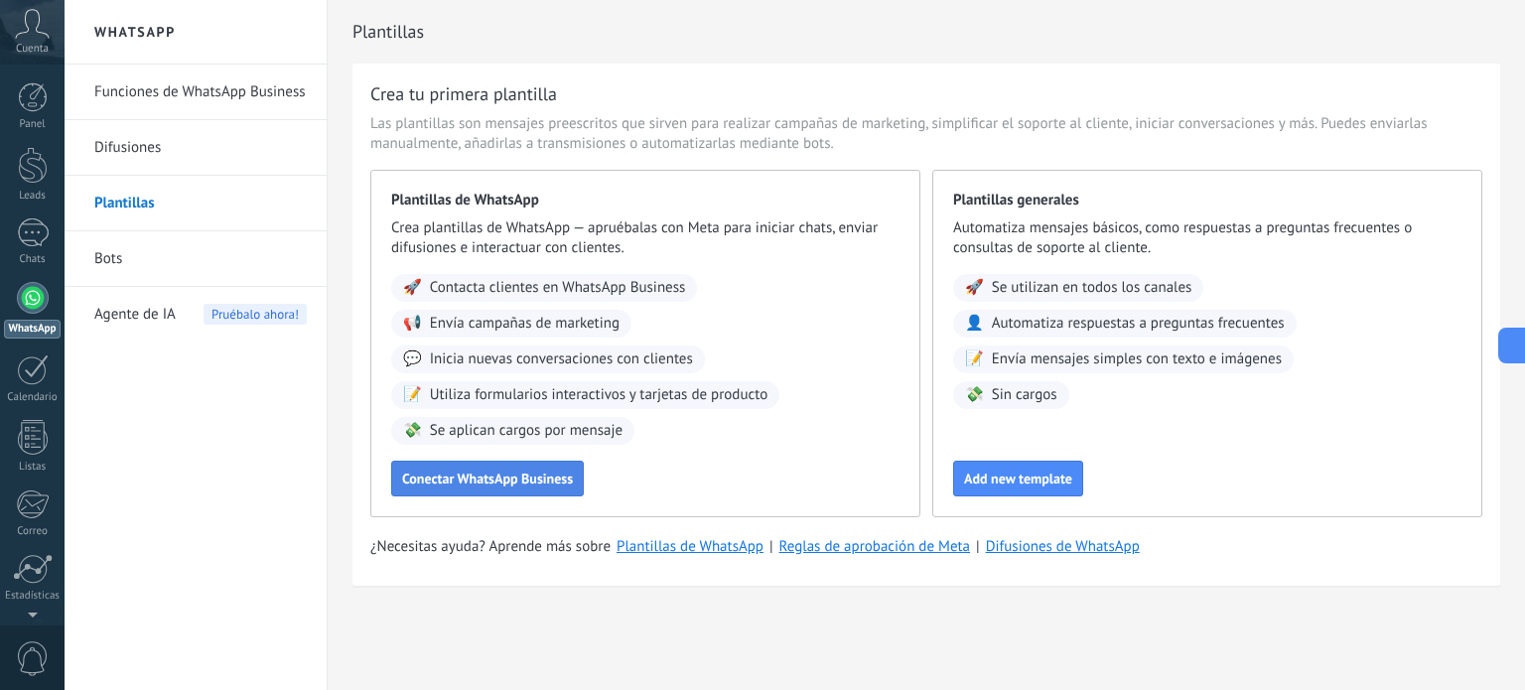
click at [515, 484] on span "Conectar WhatsApp Business" at bounding box center [487, 479] width 171 height 14
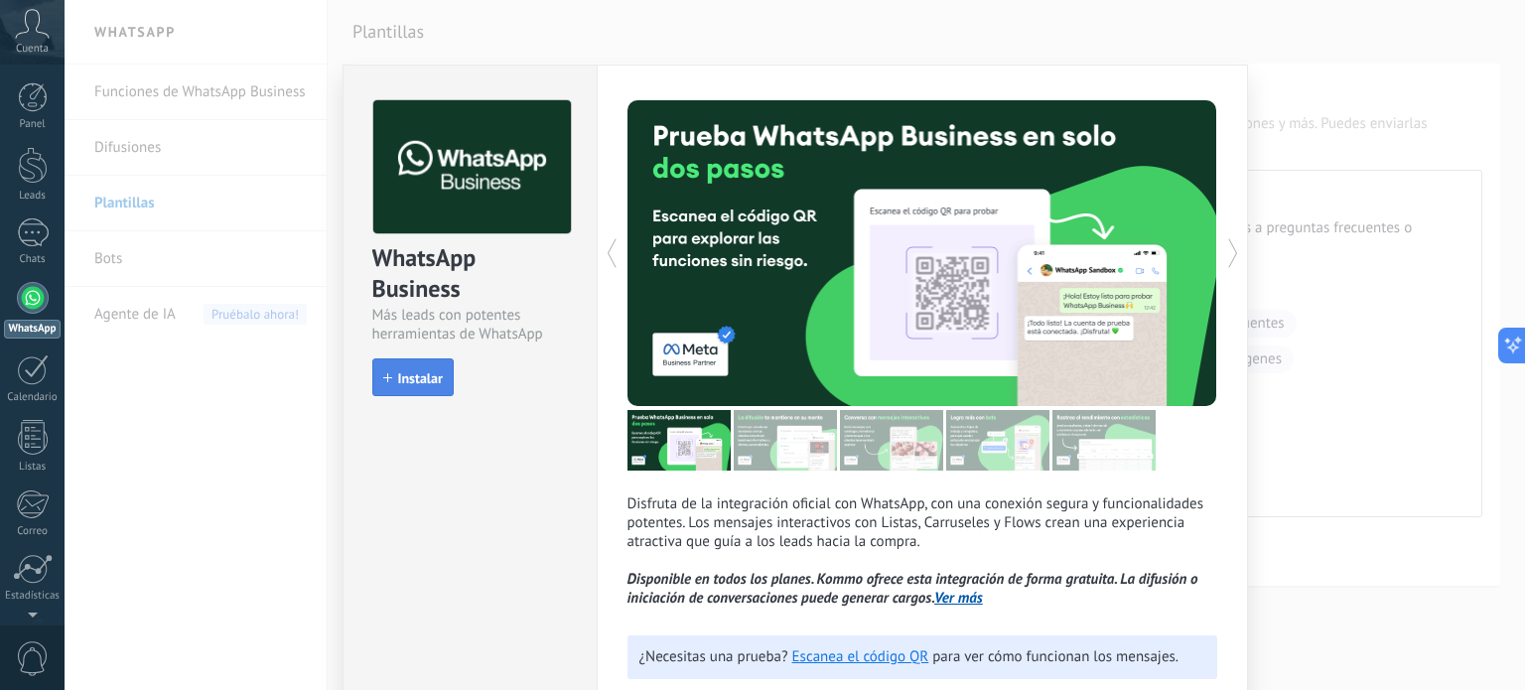
click at [421, 374] on span "Instalar" at bounding box center [420, 378] width 45 height 14
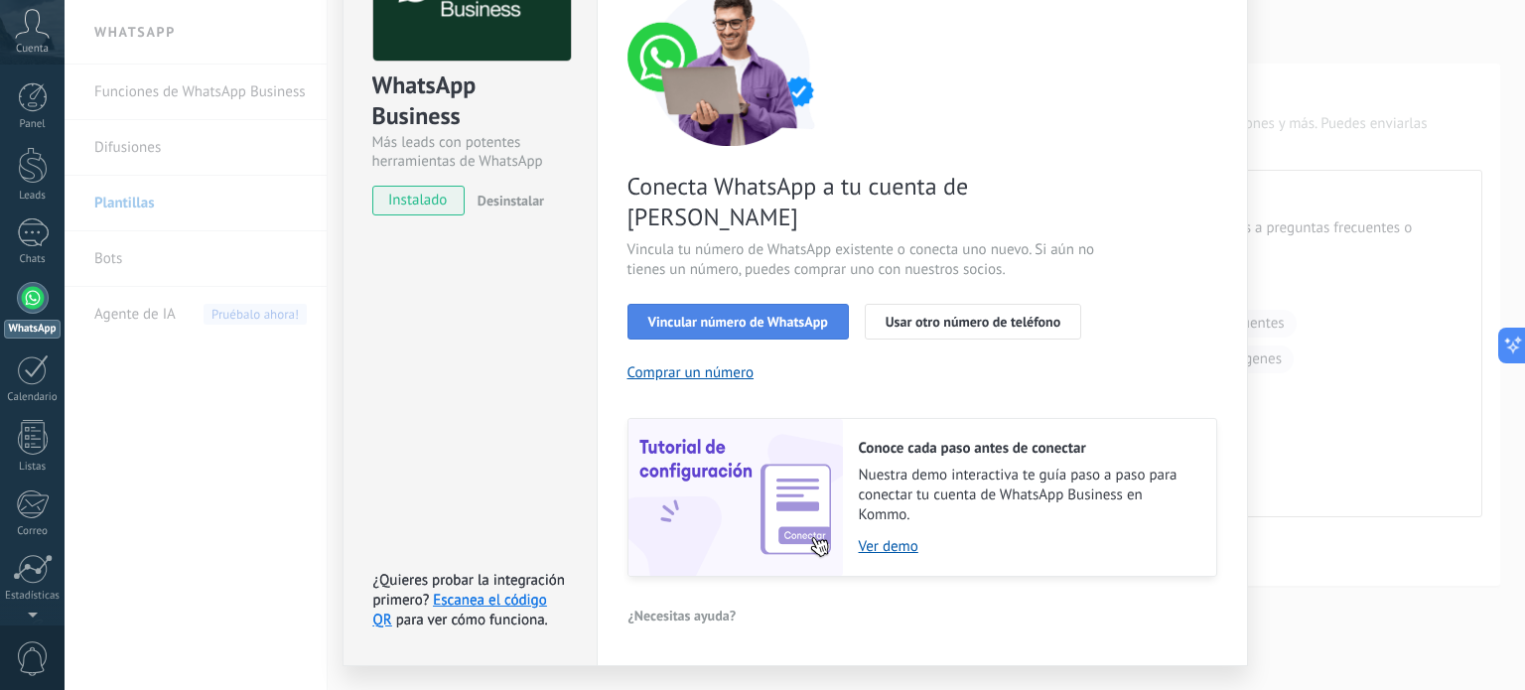
click at [692, 304] on button "Vincular número de WhatsApp" at bounding box center [738, 322] width 221 height 36
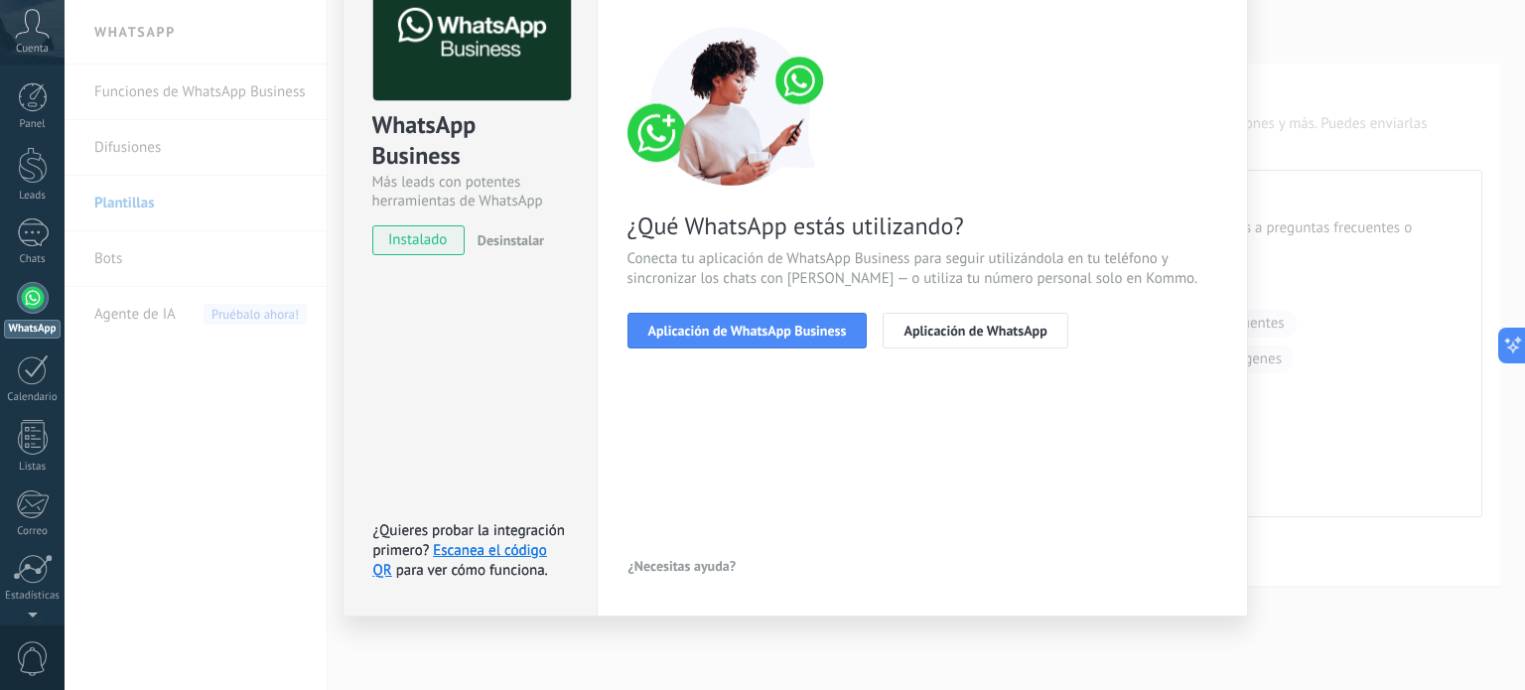
click at [360, 384] on div "WhatsApp Business Más leads con potentes herramientas de WhatsApp instalado Des…" at bounding box center [470, 273] width 254 height 685
click at [202, 392] on div "WhatsApp Business Más leads con potentes herramientas de WhatsApp instalado Des…" at bounding box center [795, 345] width 1461 height 690
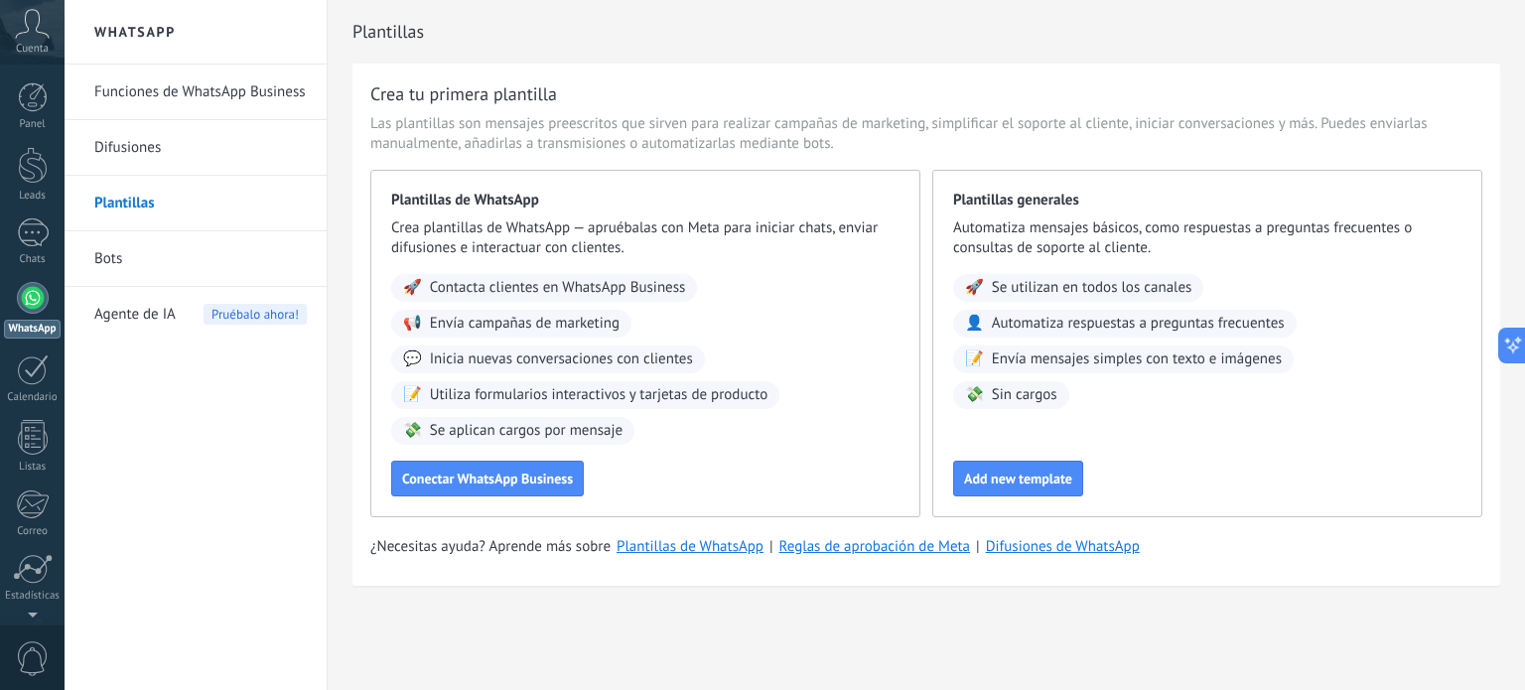
click at [171, 102] on link "Funciones de WhatsApp Business" at bounding box center [200, 93] width 213 height 56
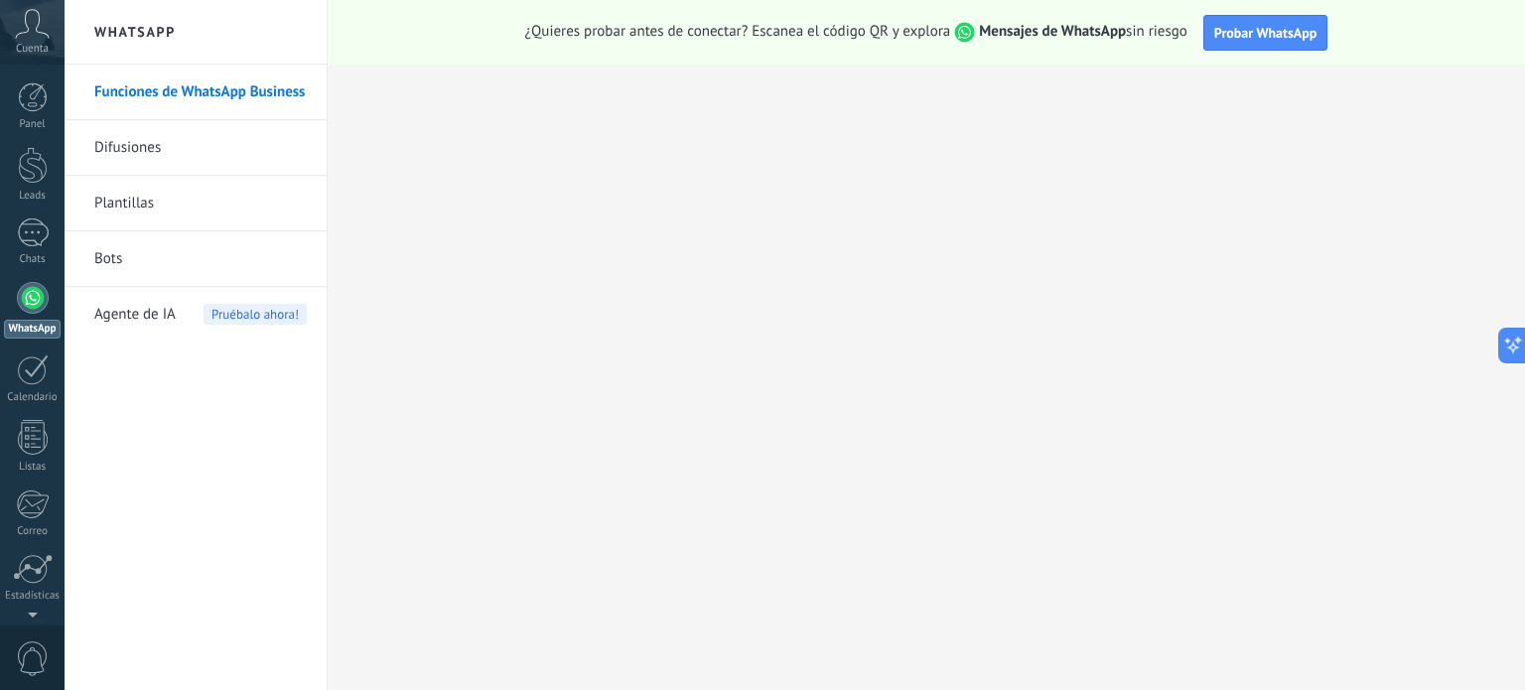
click at [222, 261] on link "Bots" at bounding box center [200, 259] width 213 height 56
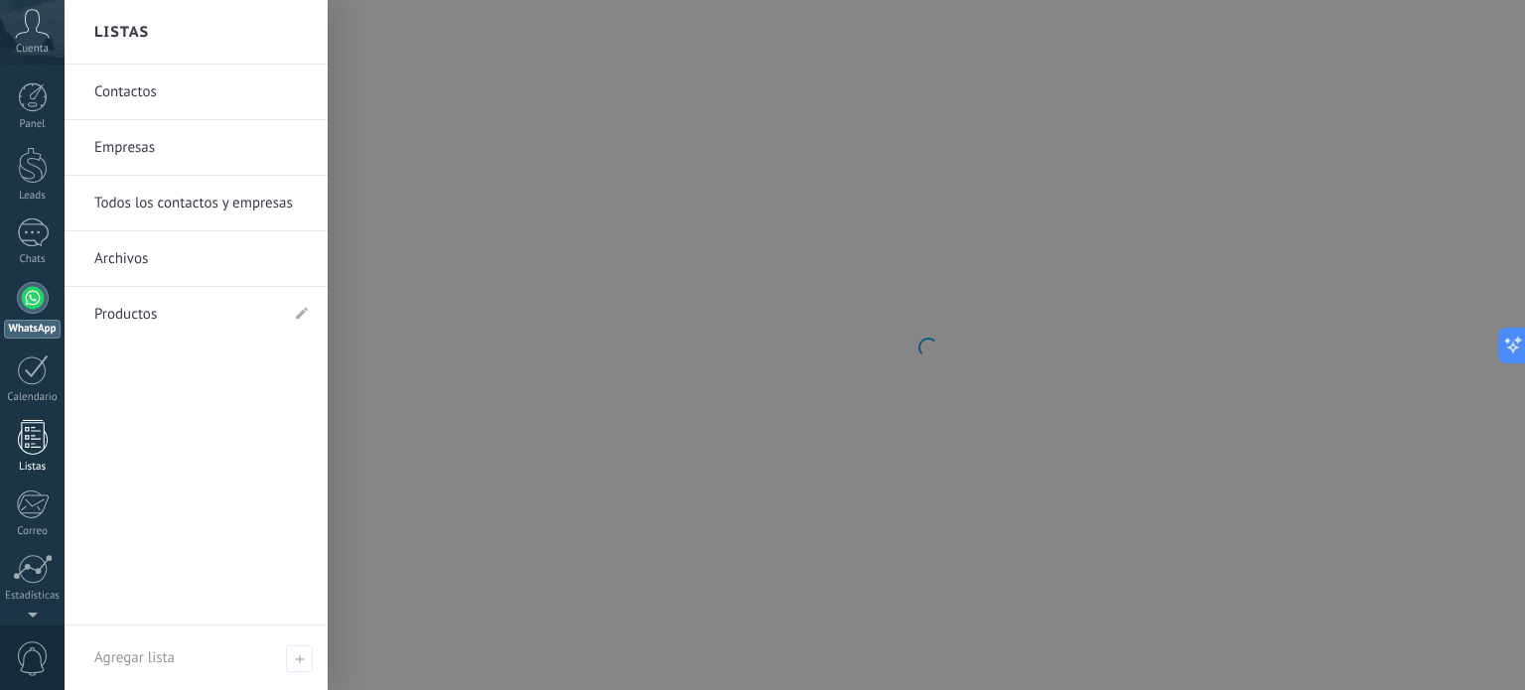
click at [44, 467] on div "Listas" at bounding box center [33, 467] width 58 height 13
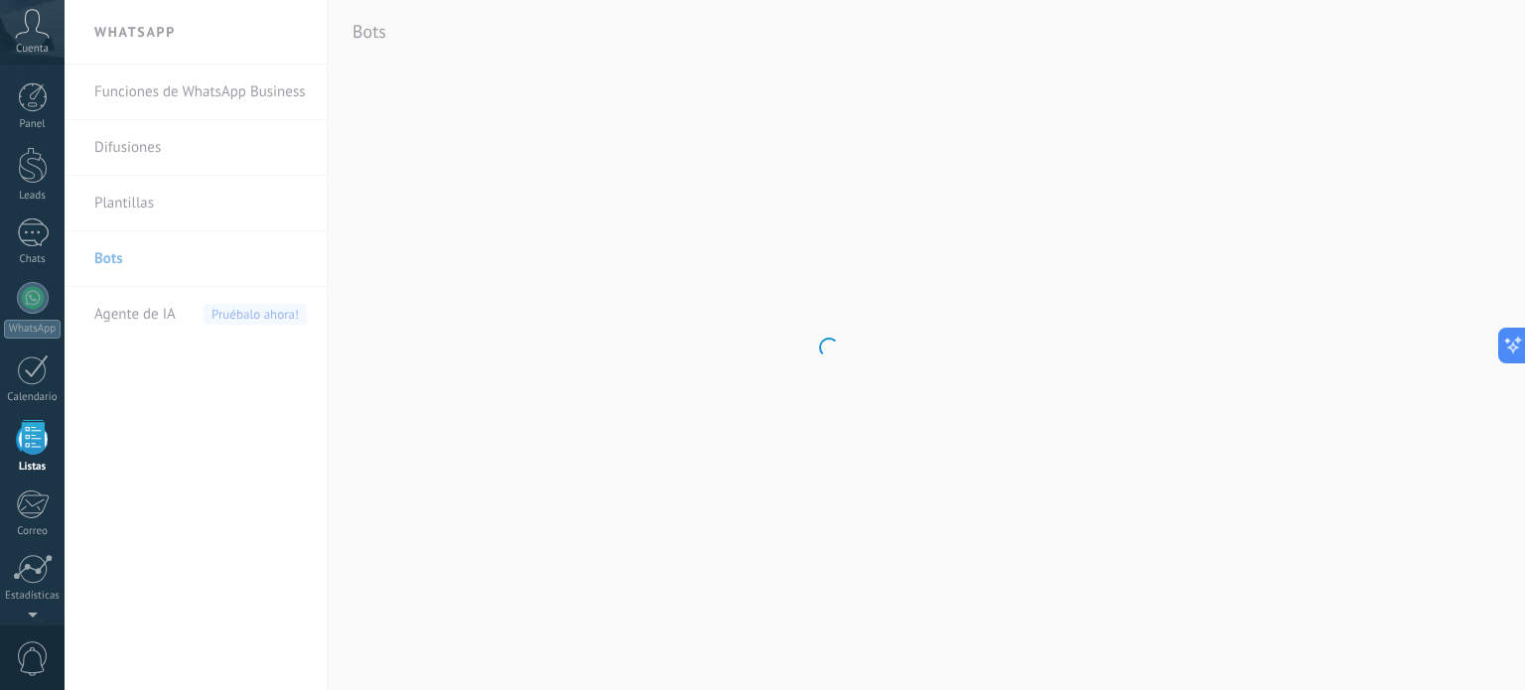
scroll to position [122, 0]
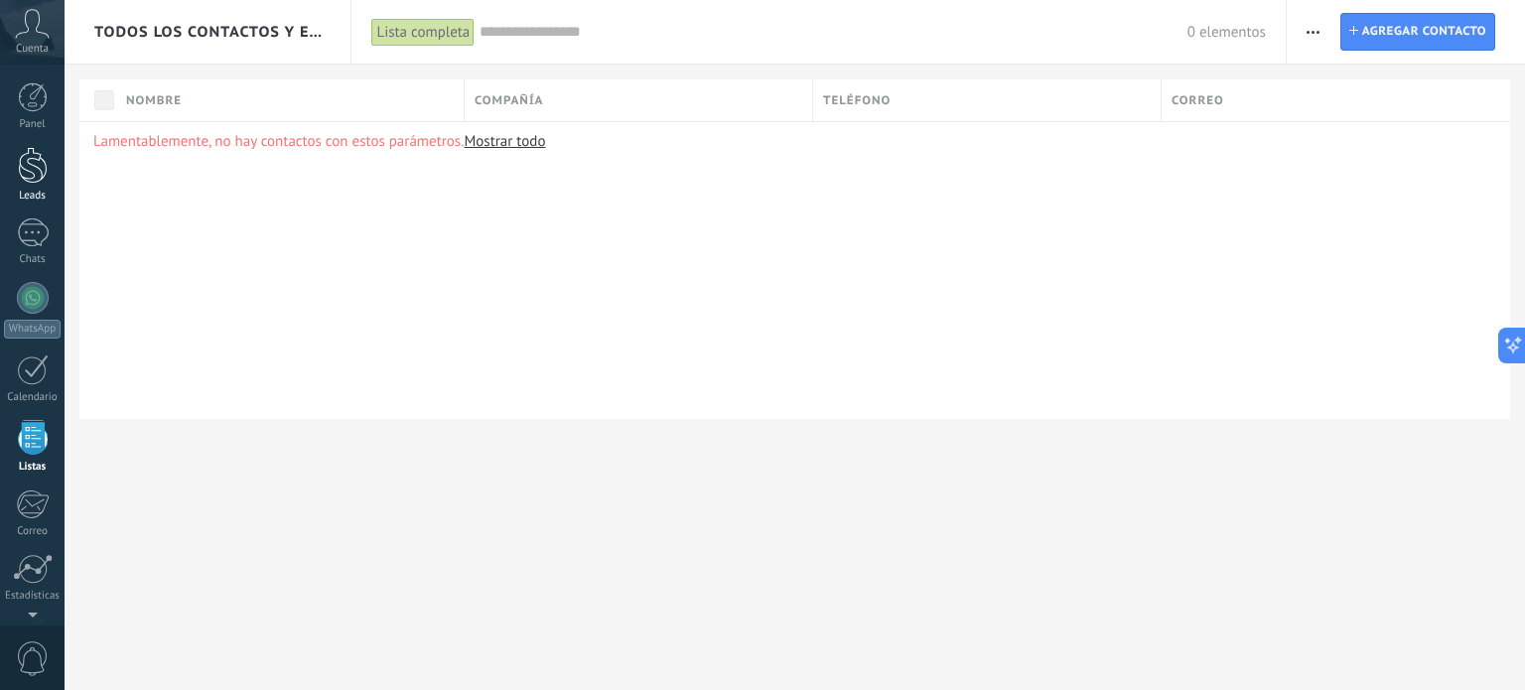
click at [34, 182] on div at bounding box center [33, 165] width 30 height 37
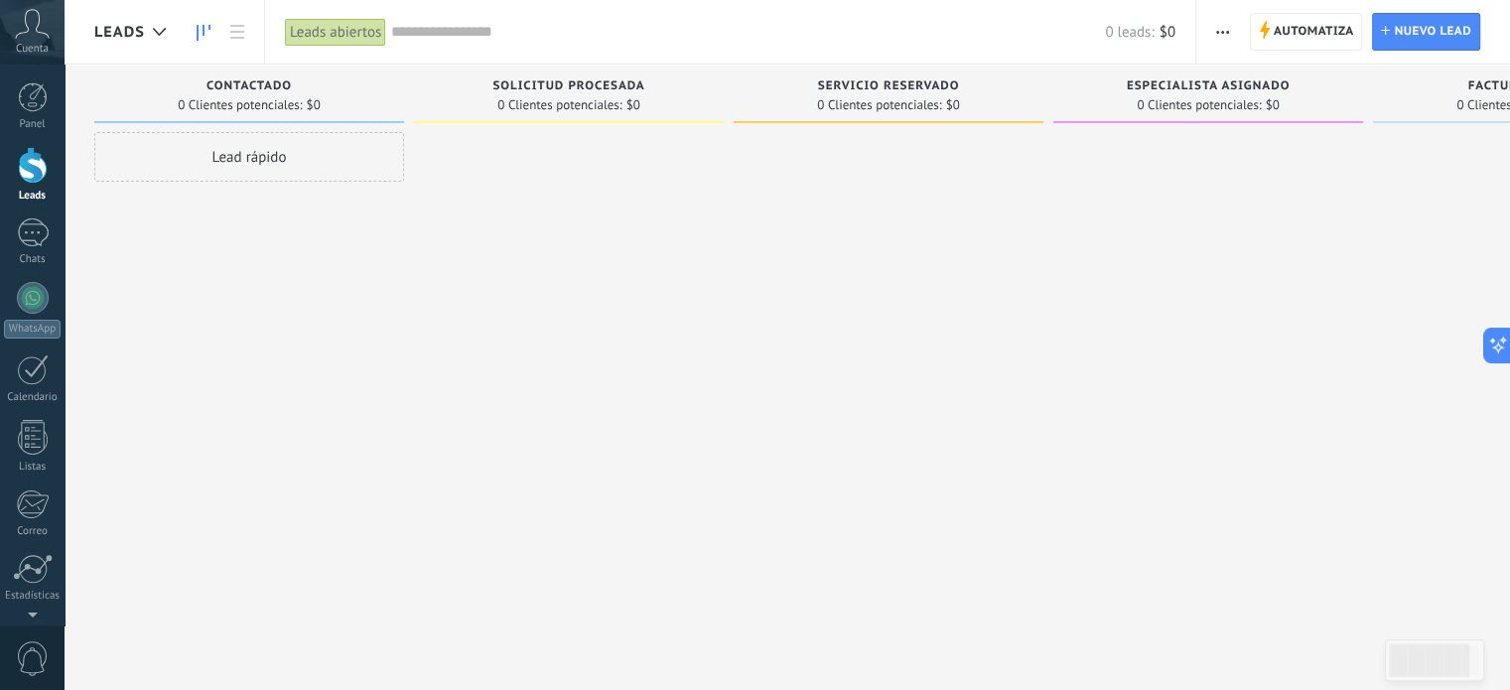
click at [326, 170] on div "Lead rápido" at bounding box center [249, 157] width 310 height 50
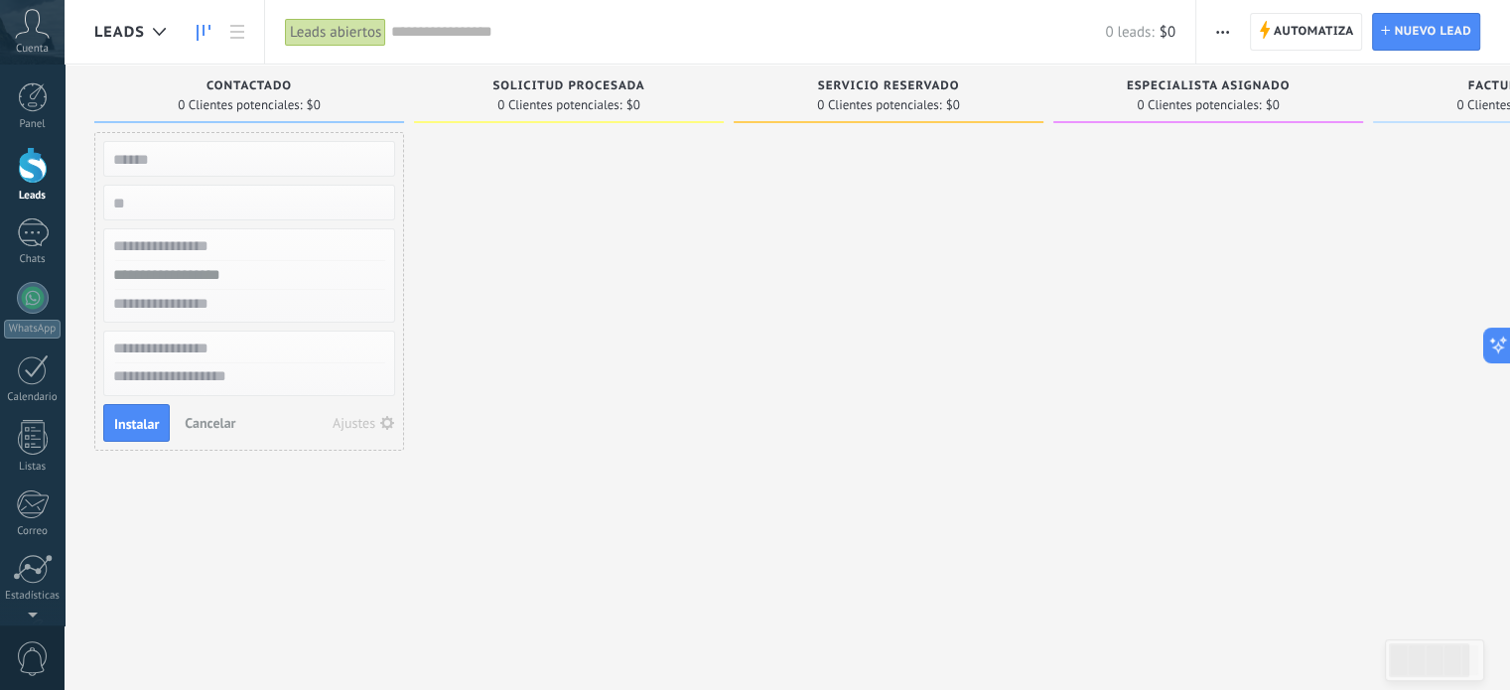
click at [309, 233] on input "text" at bounding box center [247, 246] width 290 height 29
click at [245, 160] on input "text" at bounding box center [247, 159] width 290 height 28
type input "**********"
click at [226, 210] on input "numeric" at bounding box center [247, 203] width 290 height 28
click at [145, 427] on span "Instalar" at bounding box center [136, 424] width 45 height 14
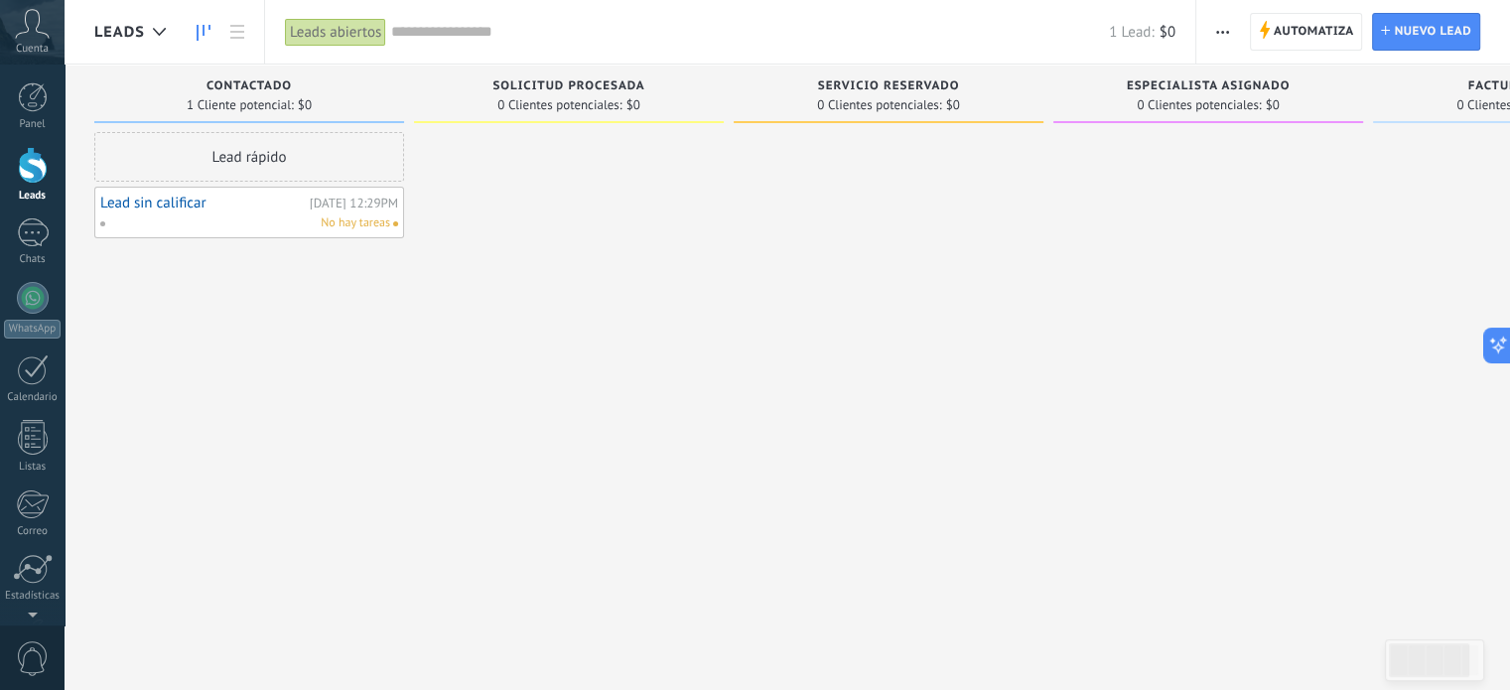
click at [236, 210] on link "Lead sin calificar" at bounding box center [202, 203] width 205 height 17
click at [35, 299] on div at bounding box center [33, 298] width 32 height 32
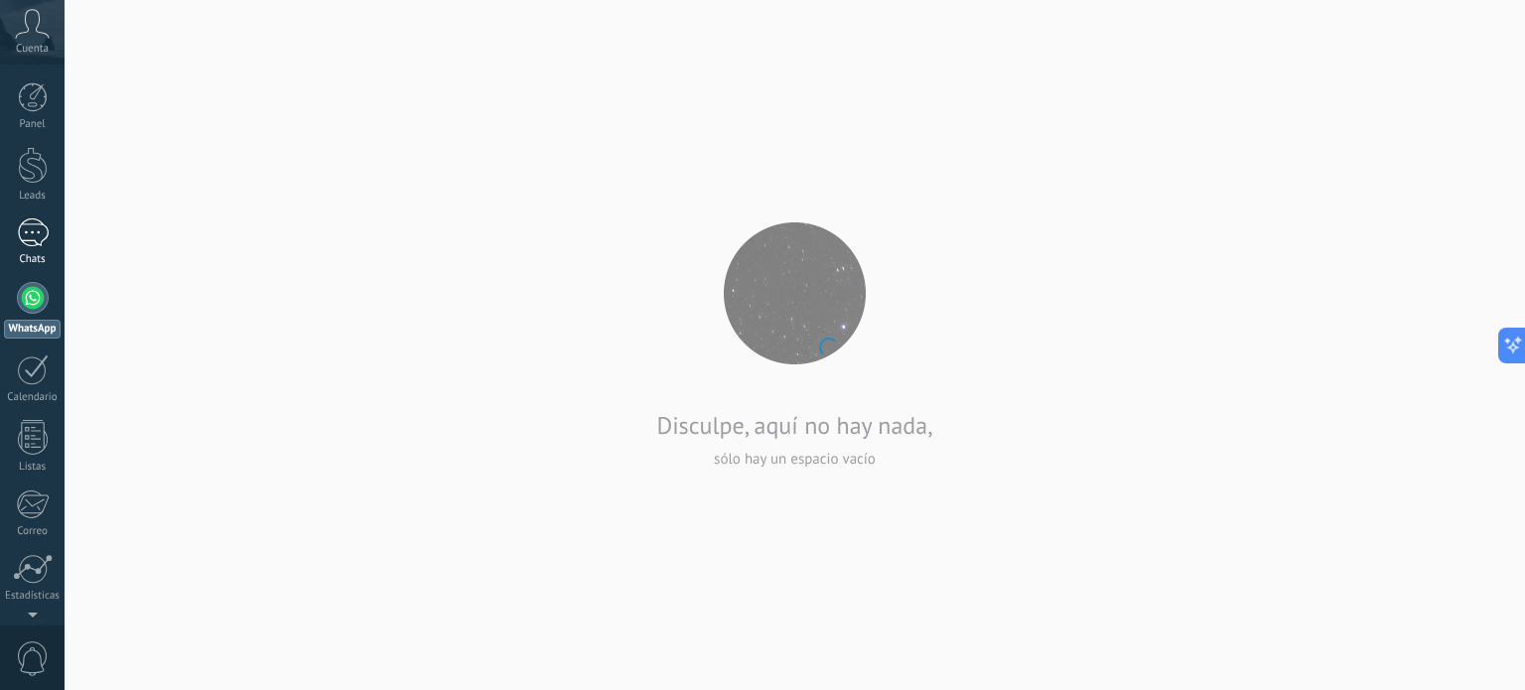
click at [45, 244] on div at bounding box center [33, 232] width 32 height 29
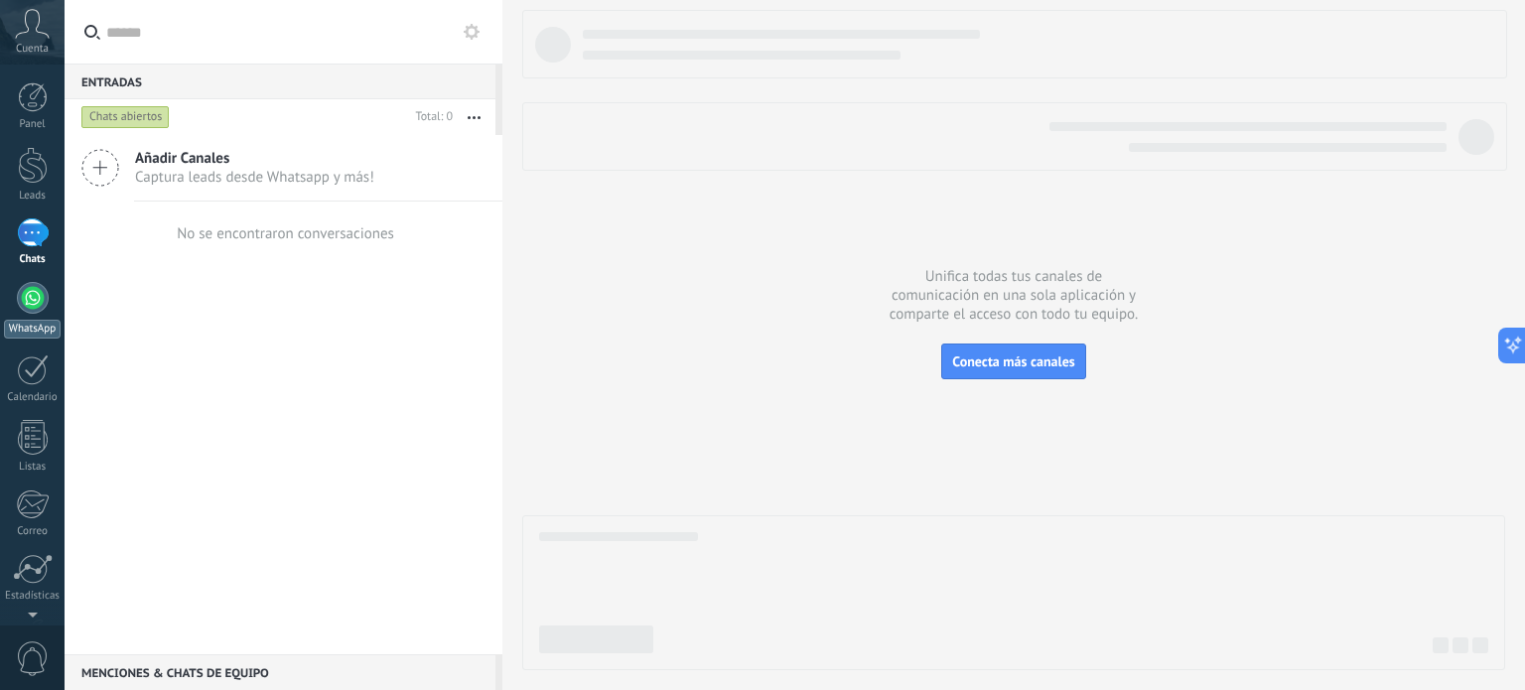
click at [39, 289] on div at bounding box center [33, 298] width 32 height 32
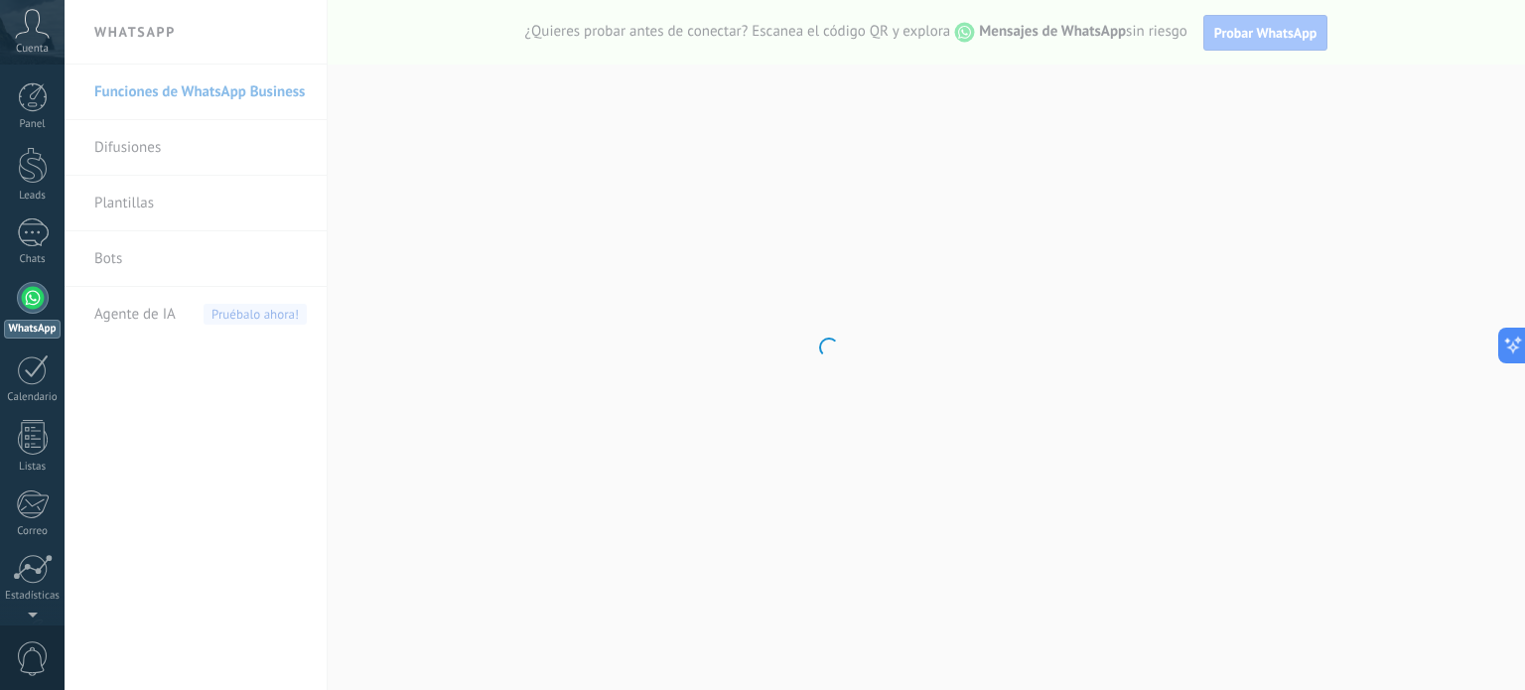
click at [130, 208] on body ".abccls-1,.abccls-2{fill-rule:evenodd}.abccls-2{fill:#fff} .abfcls-1{fill:none}…" at bounding box center [762, 345] width 1525 height 690
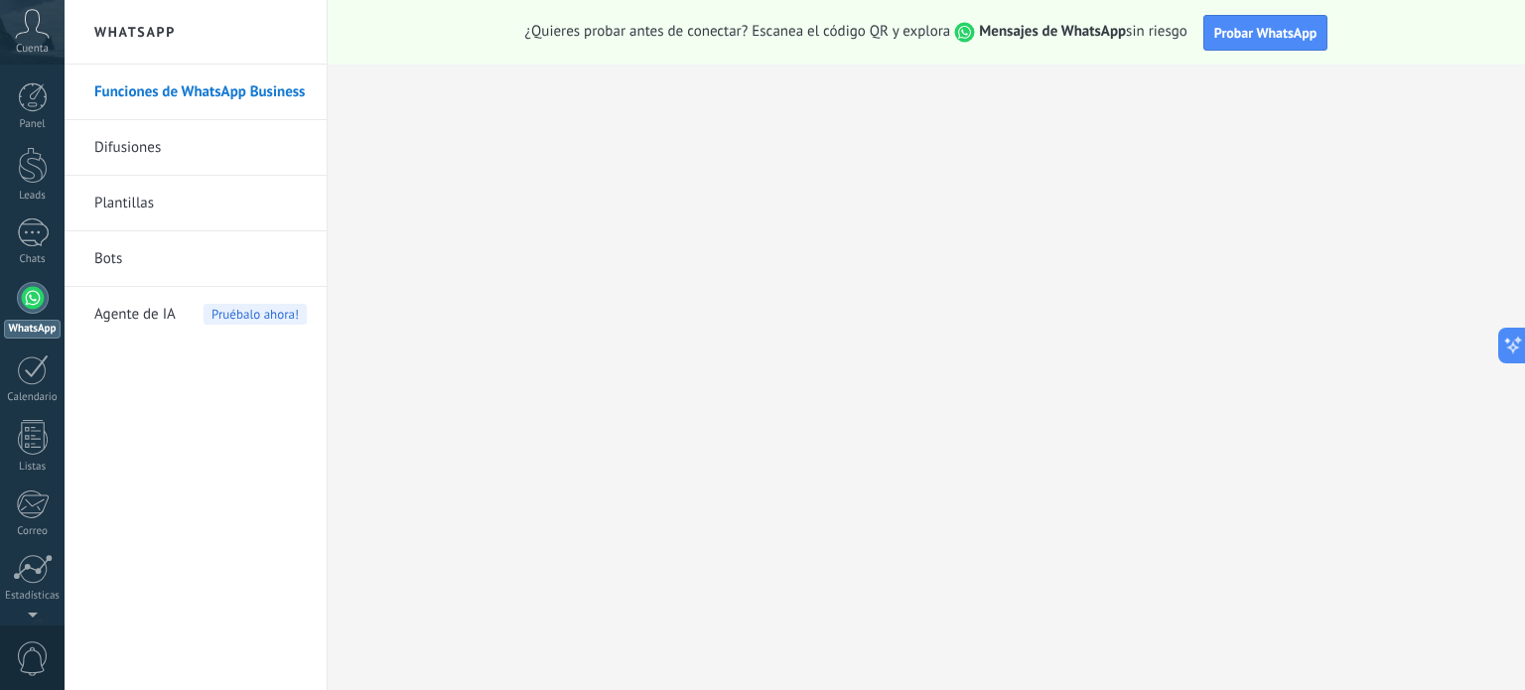
click at [131, 209] on link "Plantillas" at bounding box center [200, 204] width 213 height 56
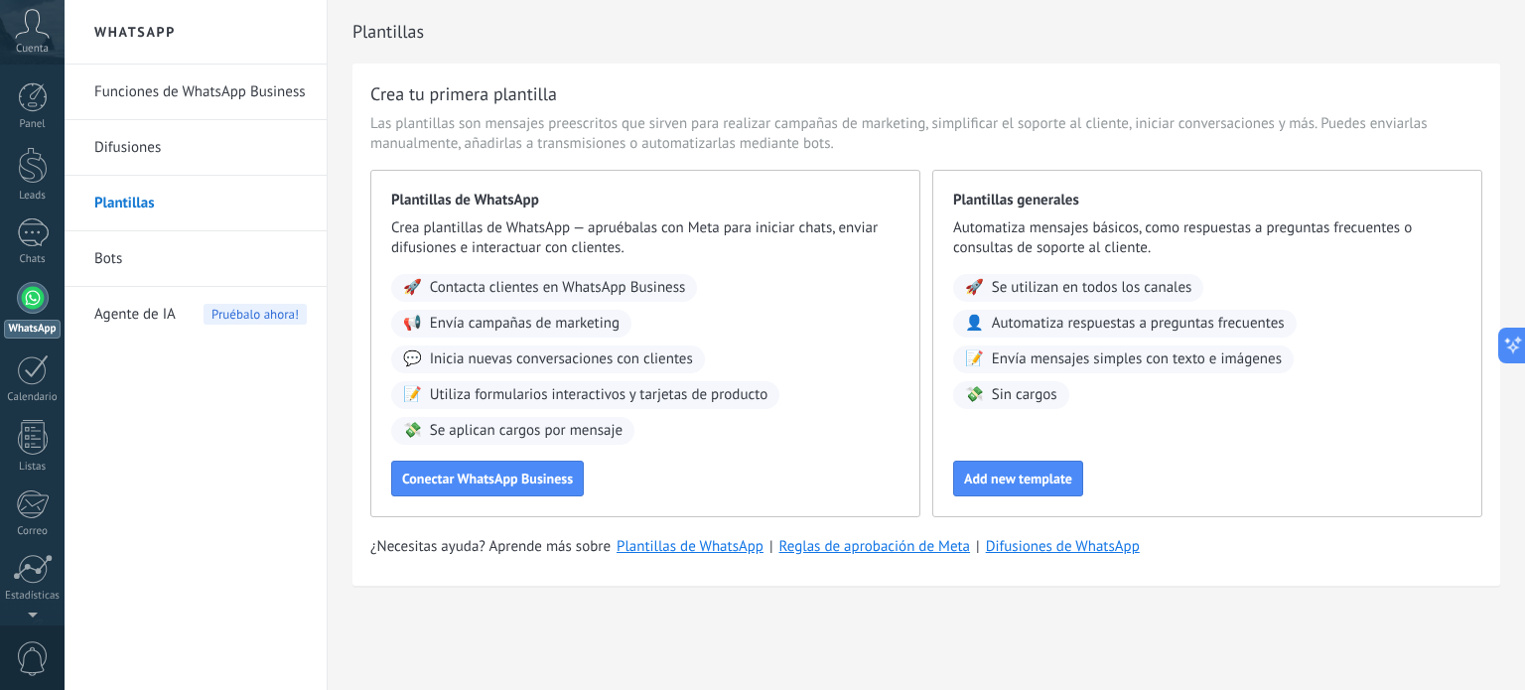
drag, startPoint x: 1001, startPoint y: 472, endPoint x: 764, endPoint y: 276, distance: 307.6
click at [764, 276] on div "Plantillas de WhatsApp Crea plantillas de WhatsApp — apruébalas con Meta para i…" at bounding box center [926, 344] width 1112 height 348
click at [456, 310] on div "📢 Envía campañas de marketing" at bounding box center [511, 324] width 240 height 28
click at [151, 235] on link "Bots" at bounding box center [200, 259] width 213 height 56
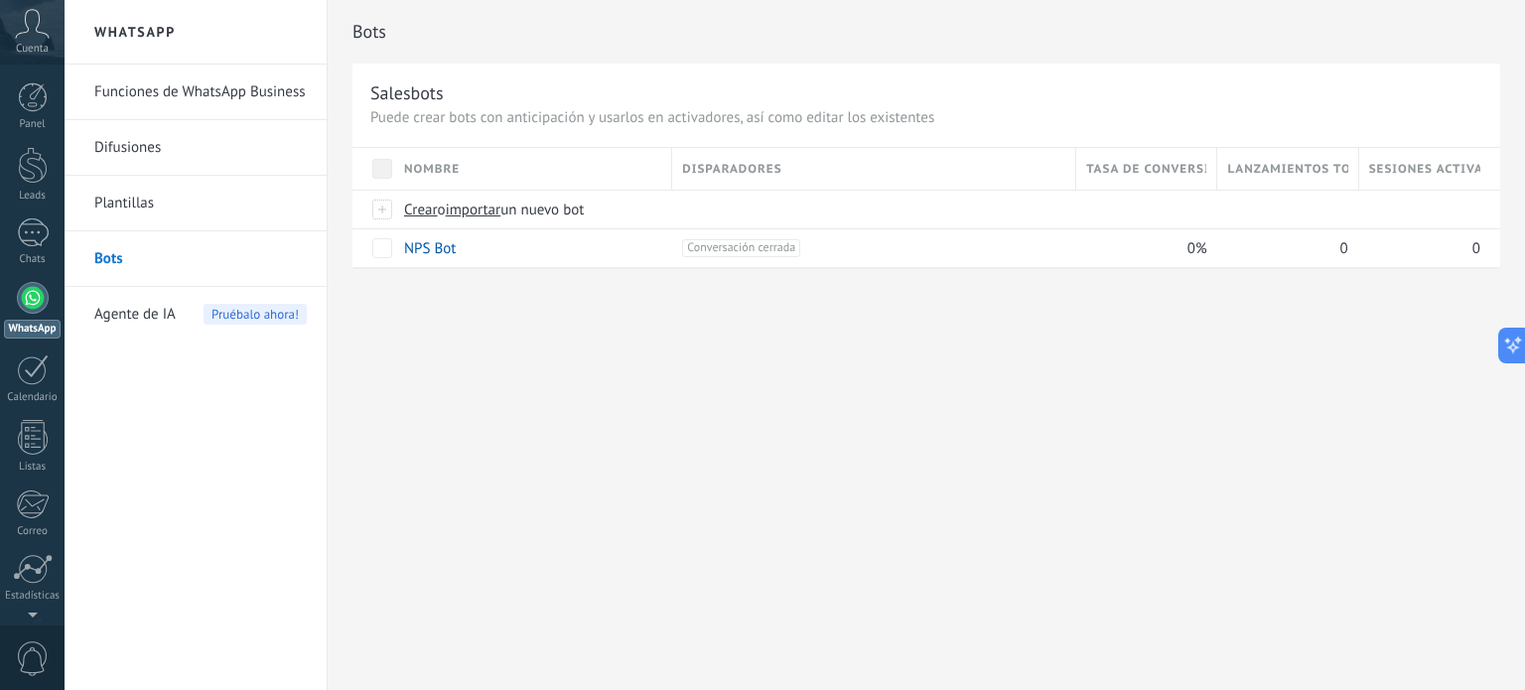
click at [157, 214] on link "Plantillas" at bounding box center [200, 204] width 213 height 56
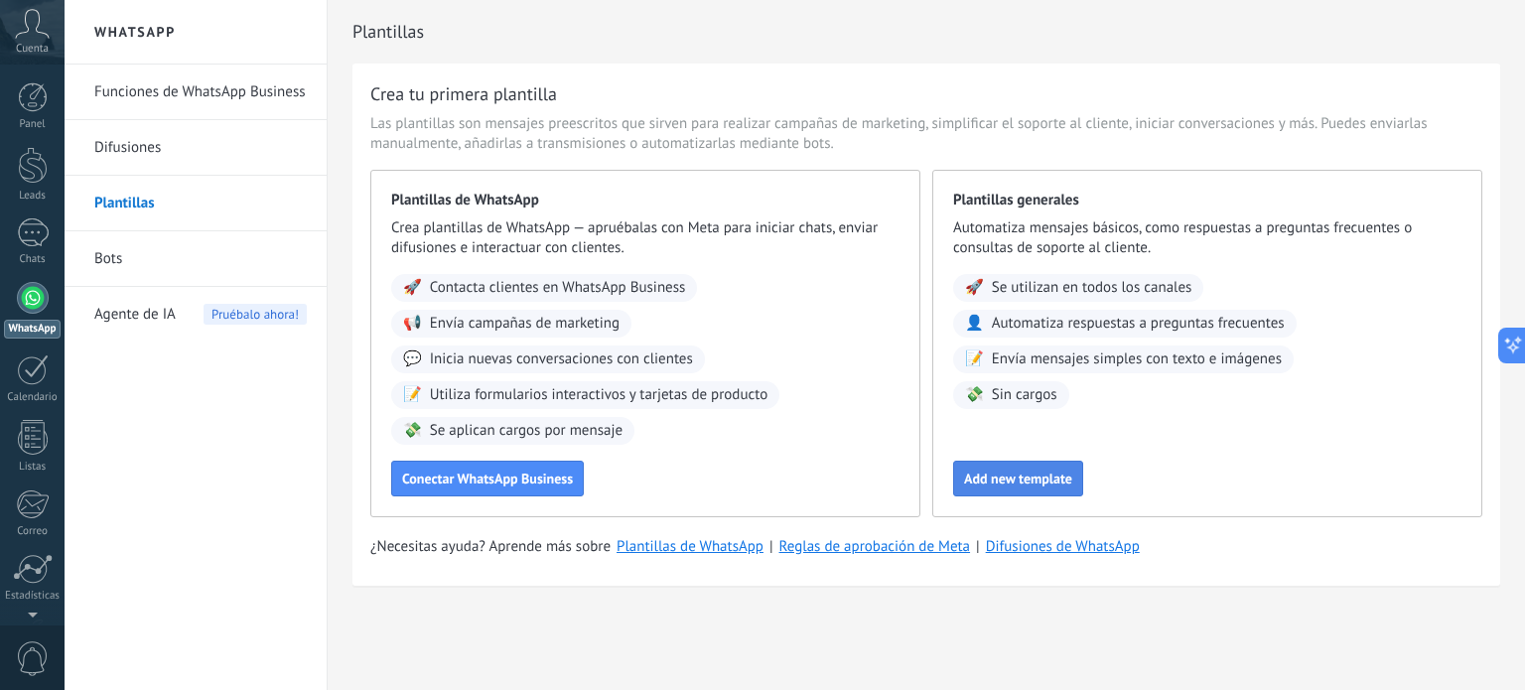
click at [1006, 472] on span "Add new template" at bounding box center [1018, 479] width 108 height 14
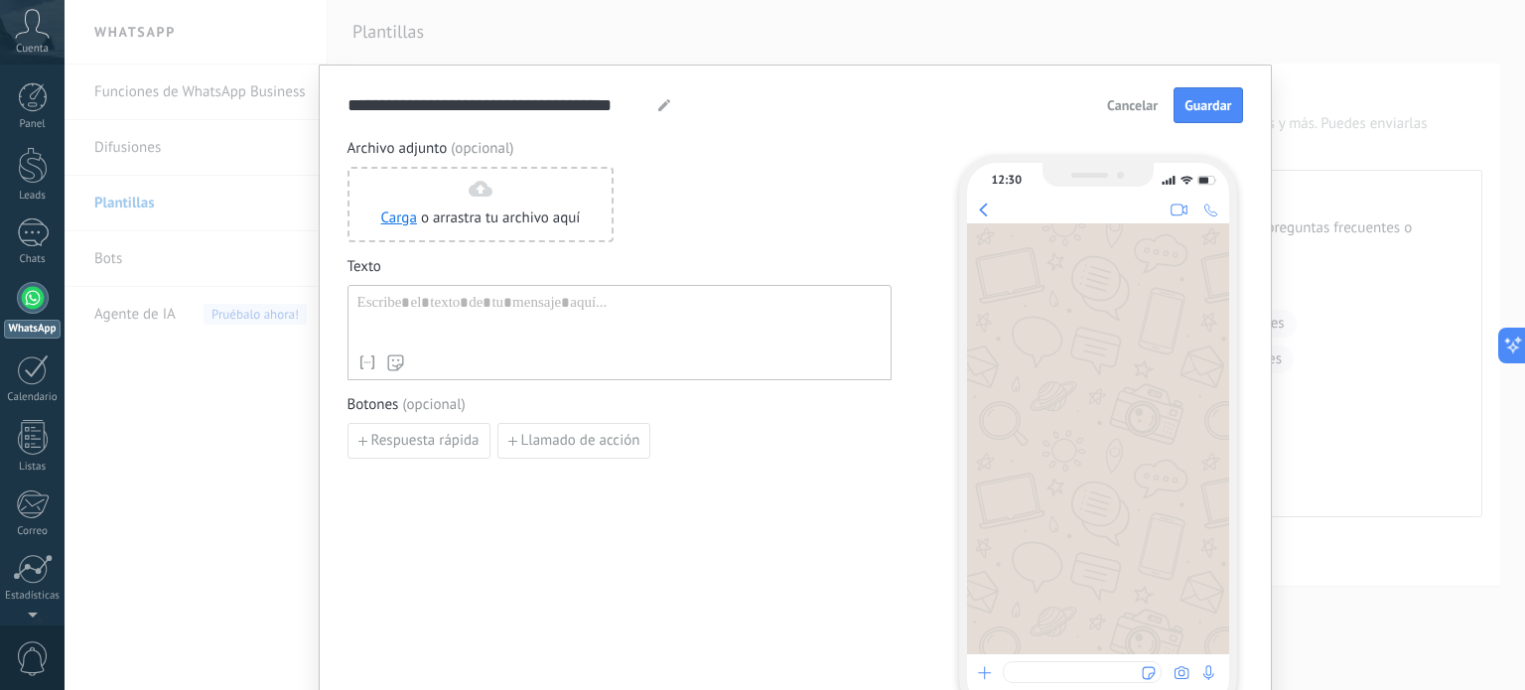
click at [1121, 100] on span "Cancelar" at bounding box center [1132, 105] width 51 height 14
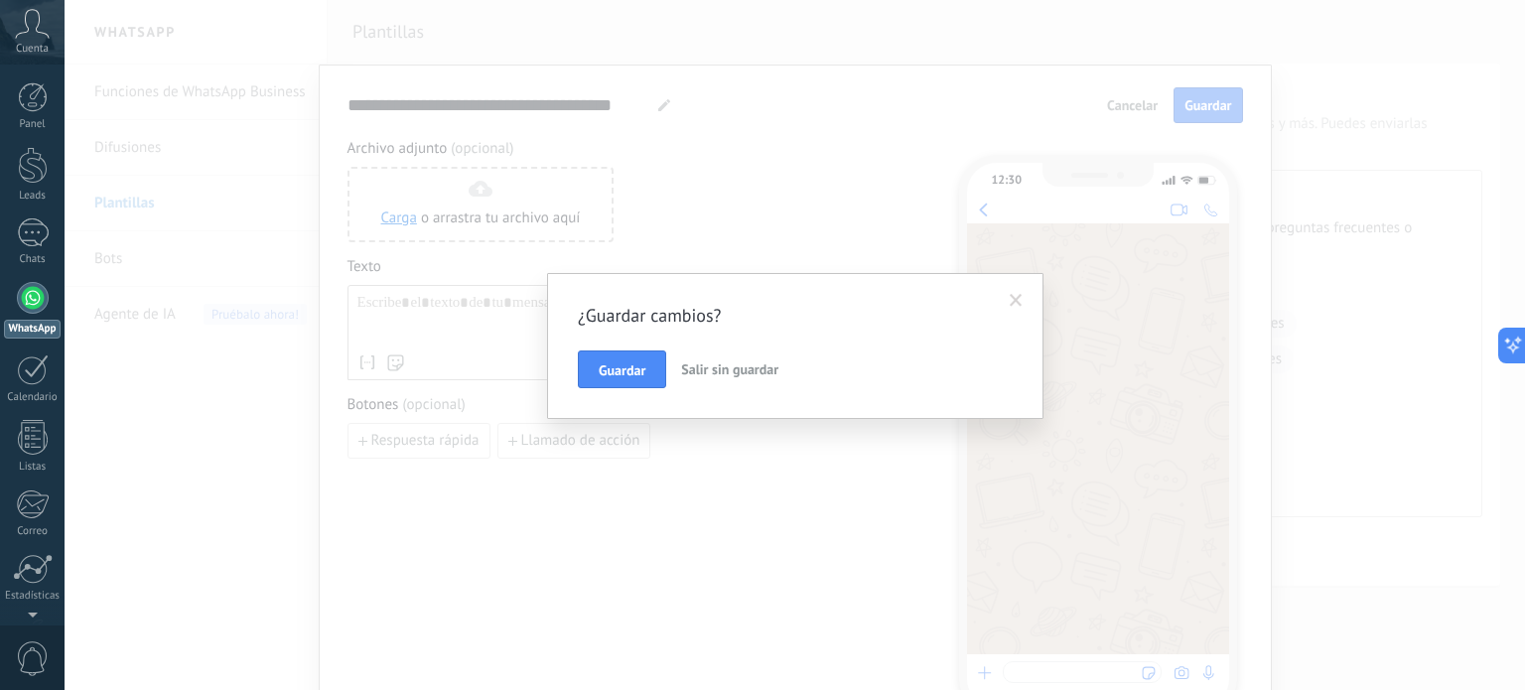
click at [717, 364] on span "Salir sin guardar" at bounding box center [729, 369] width 97 height 18
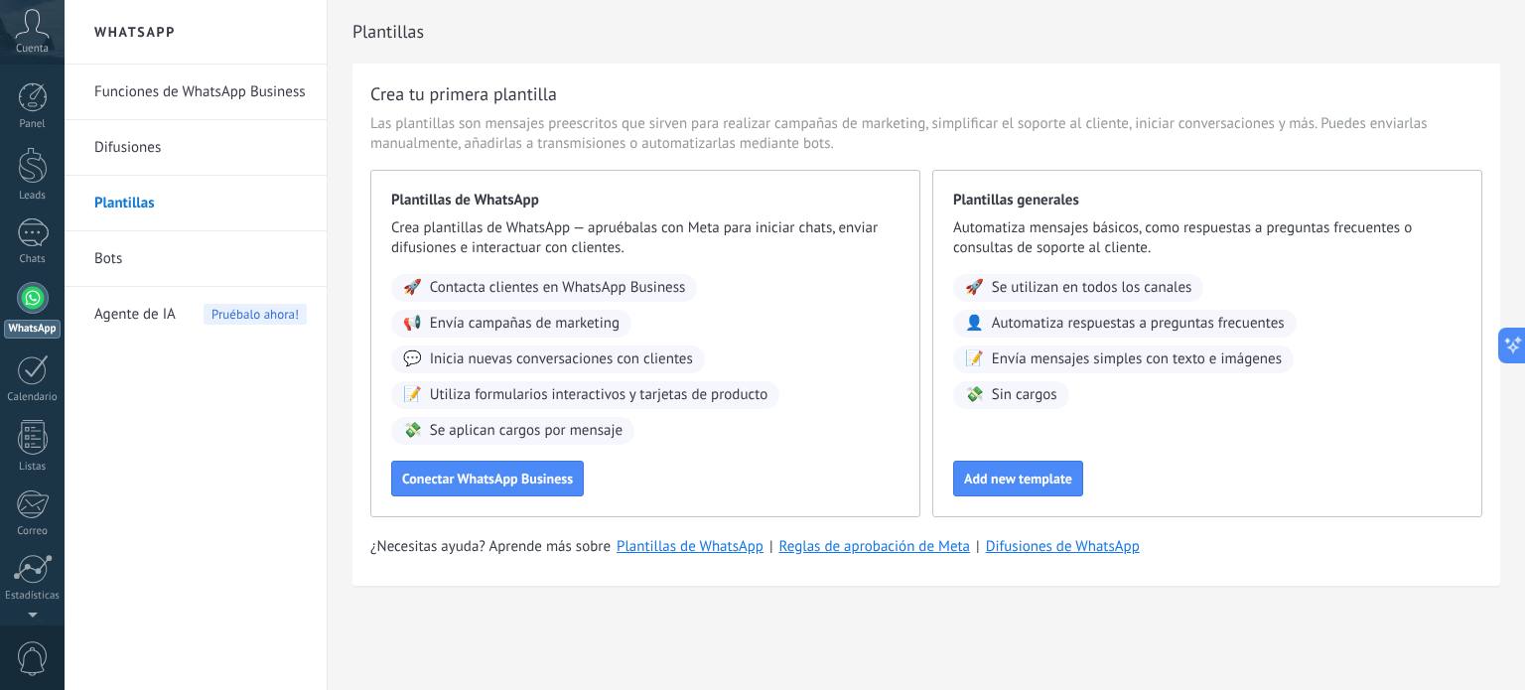
click at [536, 317] on span "Envía campañas de marketing" at bounding box center [525, 324] width 190 height 20
click at [508, 366] on span "Inicia nuevas conversaciones con clientes" at bounding box center [561, 360] width 263 height 20
click at [475, 400] on span "Utiliza formularios interactivos y tarjetas de producto" at bounding box center [599, 395] width 339 height 20
click at [244, 312] on span "Pruébalo ahora!" at bounding box center [255, 314] width 103 height 21
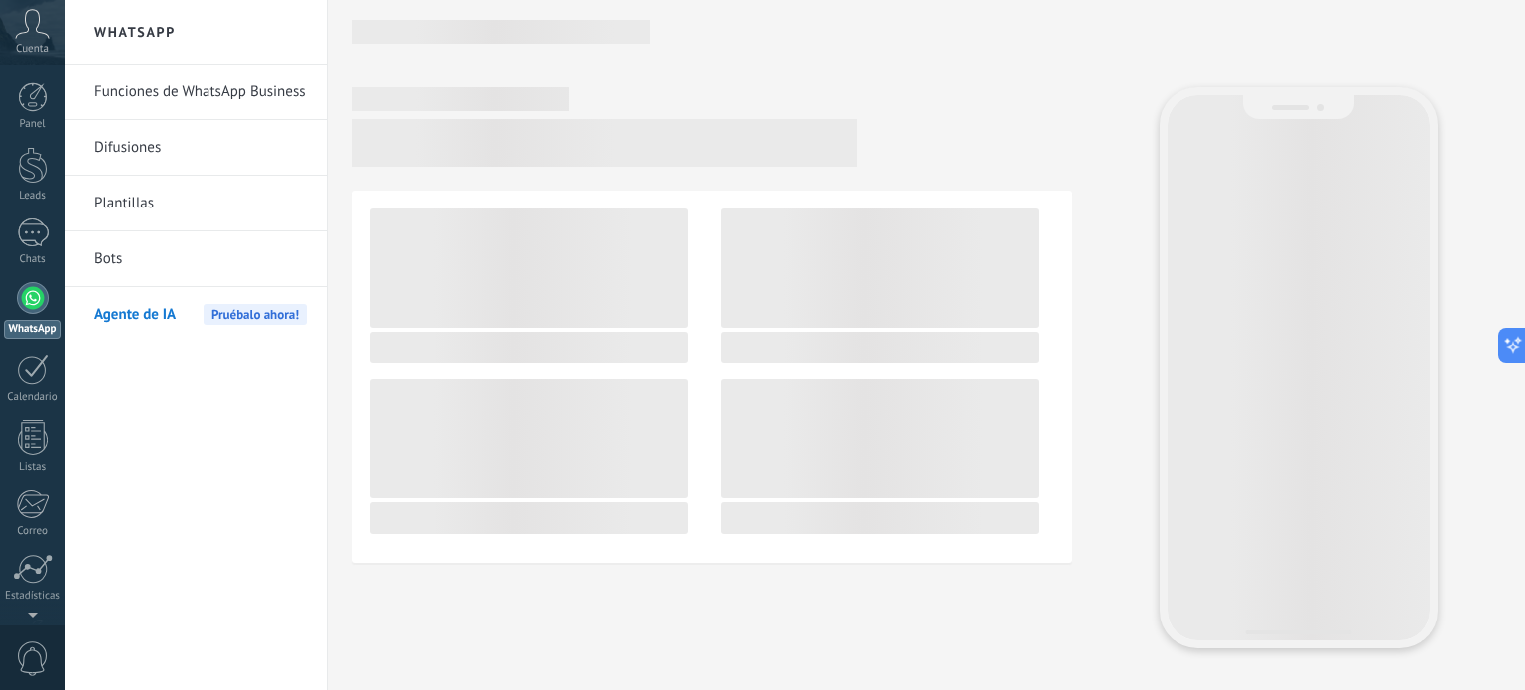
click at [199, 210] on link "Plantillas" at bounding box center [200, 204] width 213 height 56
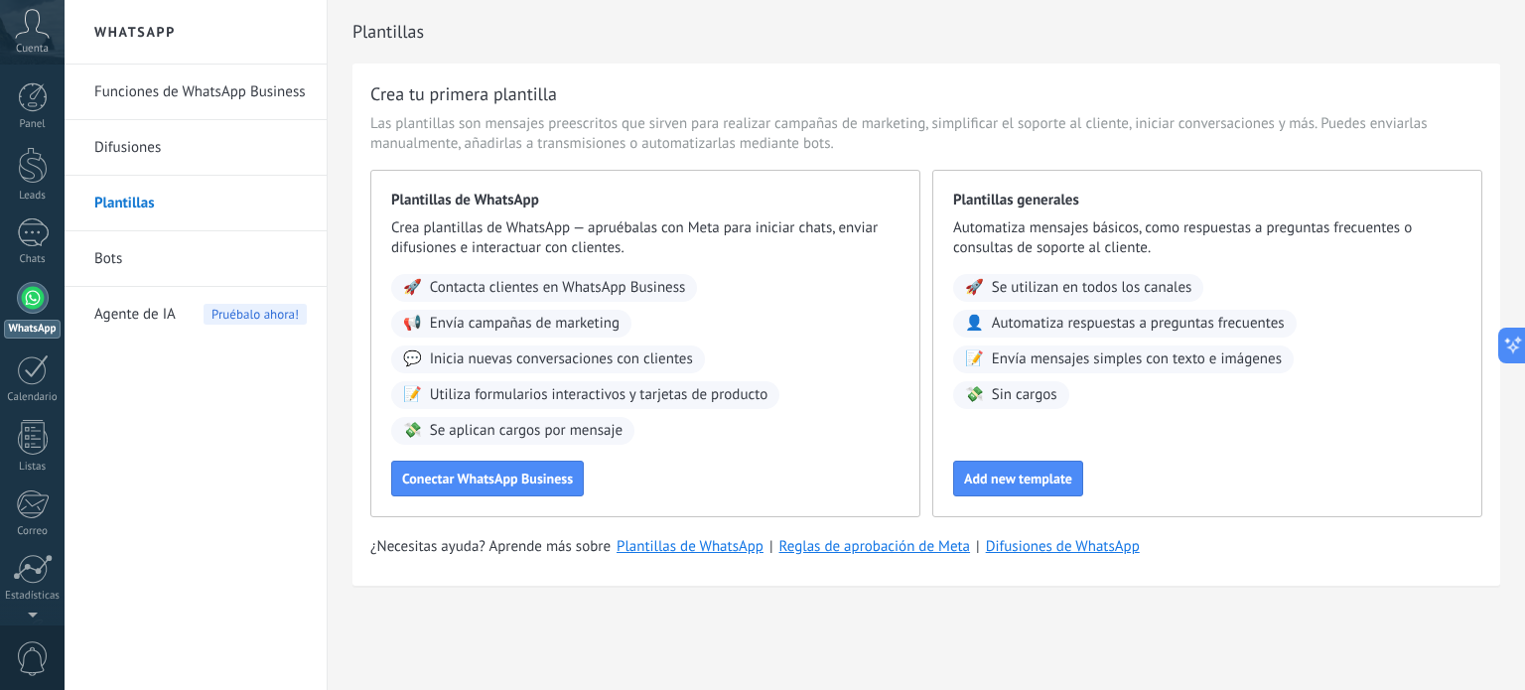
click at [548, 291] on span "Contacta clientes en WhatsApp Business" at bounding box center [558, 288] width 256 height 20
click at [506, 468] on button "Conectar WhatsApp Business" at bounding box center [487, 479] width 193 height 36
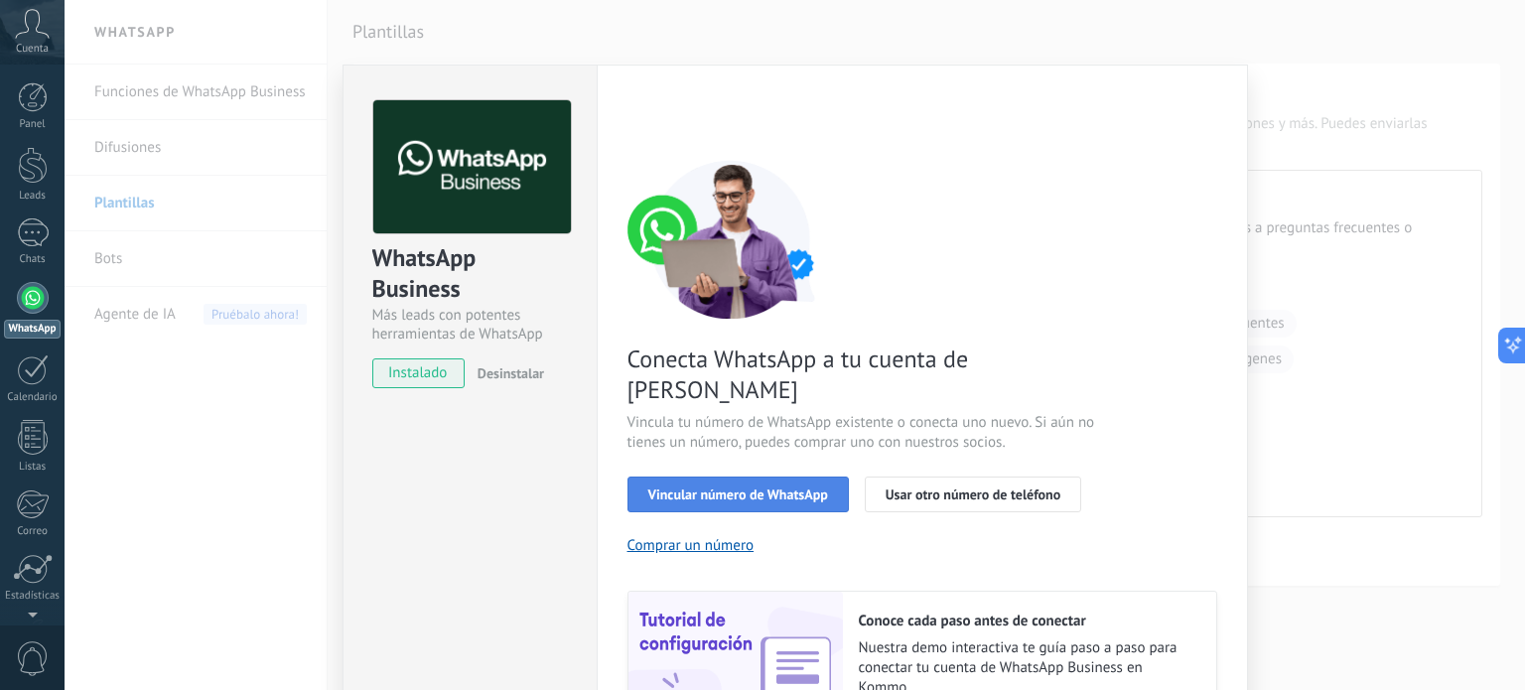
click at [706, 488] on span "Vincular número de WhatsApp" at bounding box center [738, 495] width 180 height 14
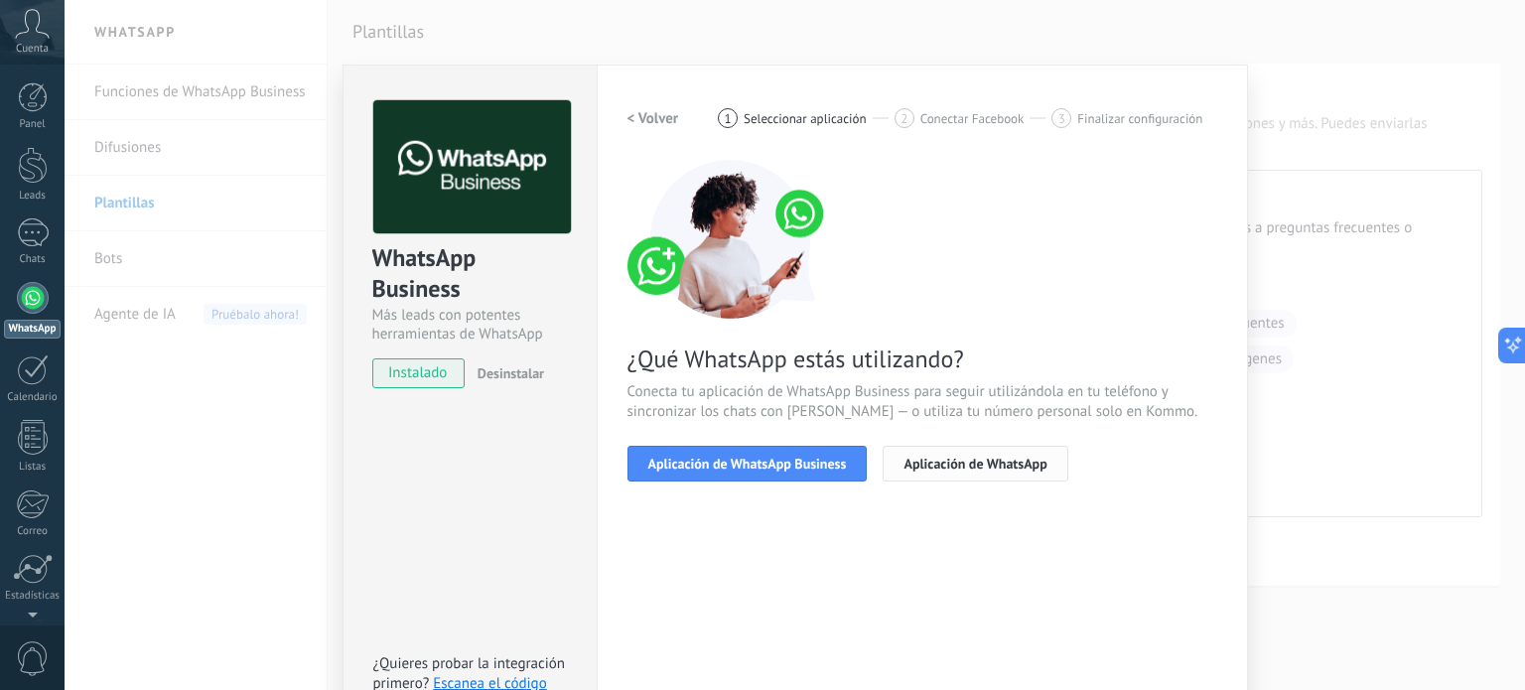
click at [955, 462] on span "Aplicación de WhatsApp" at bounding box center [975, 464] width 143 height 14
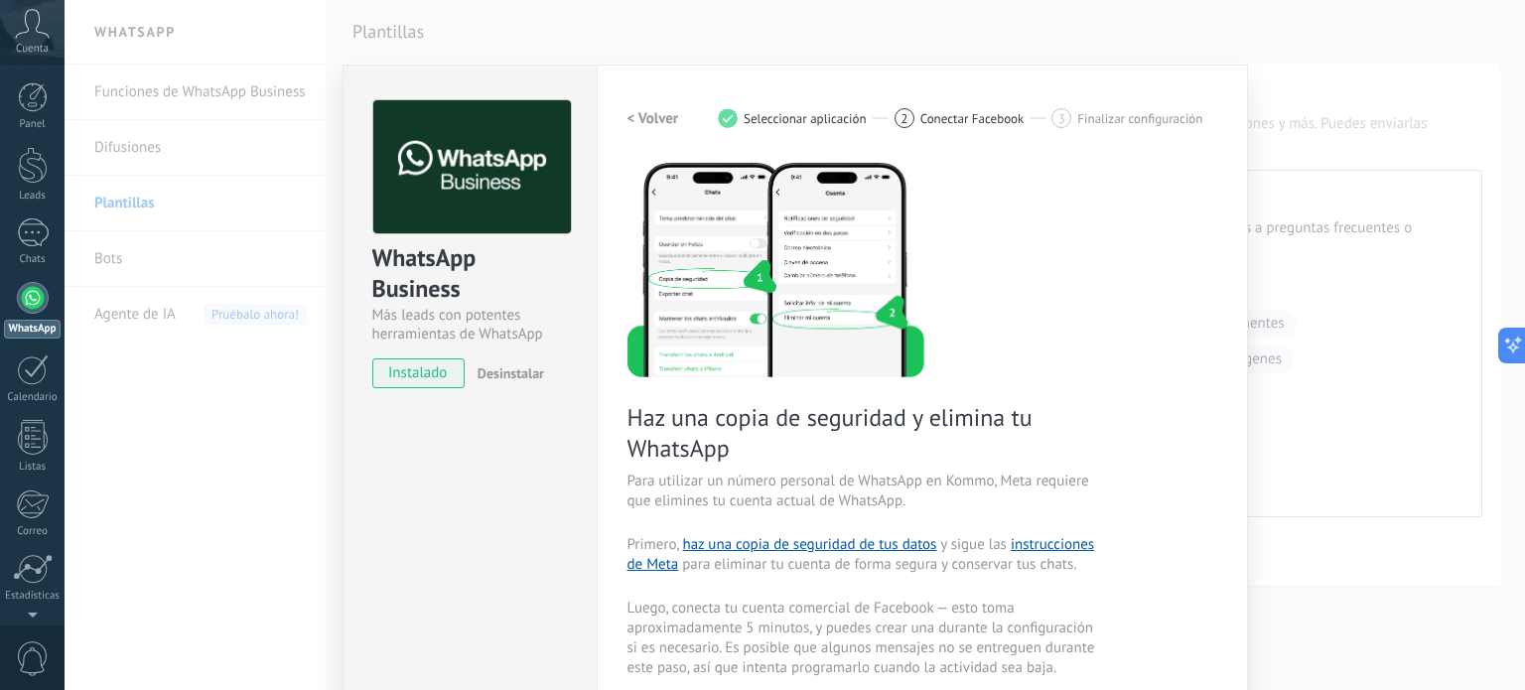
click at [656, 118] on h2 "< Volver" at bounding box center [654, 118] width 52 height 19
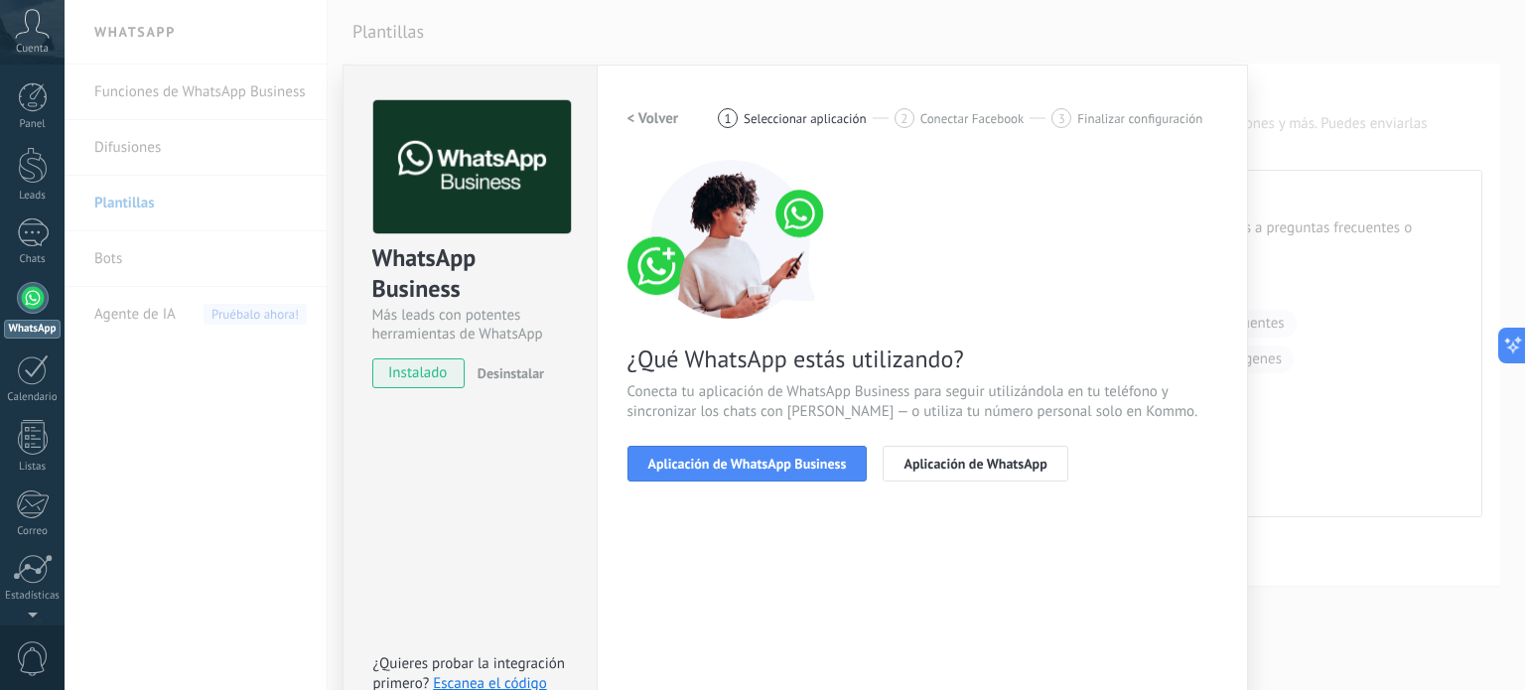
click at [656, 118] on h2 "< Volver" at bounding box center [654, 118] width 52 height 19
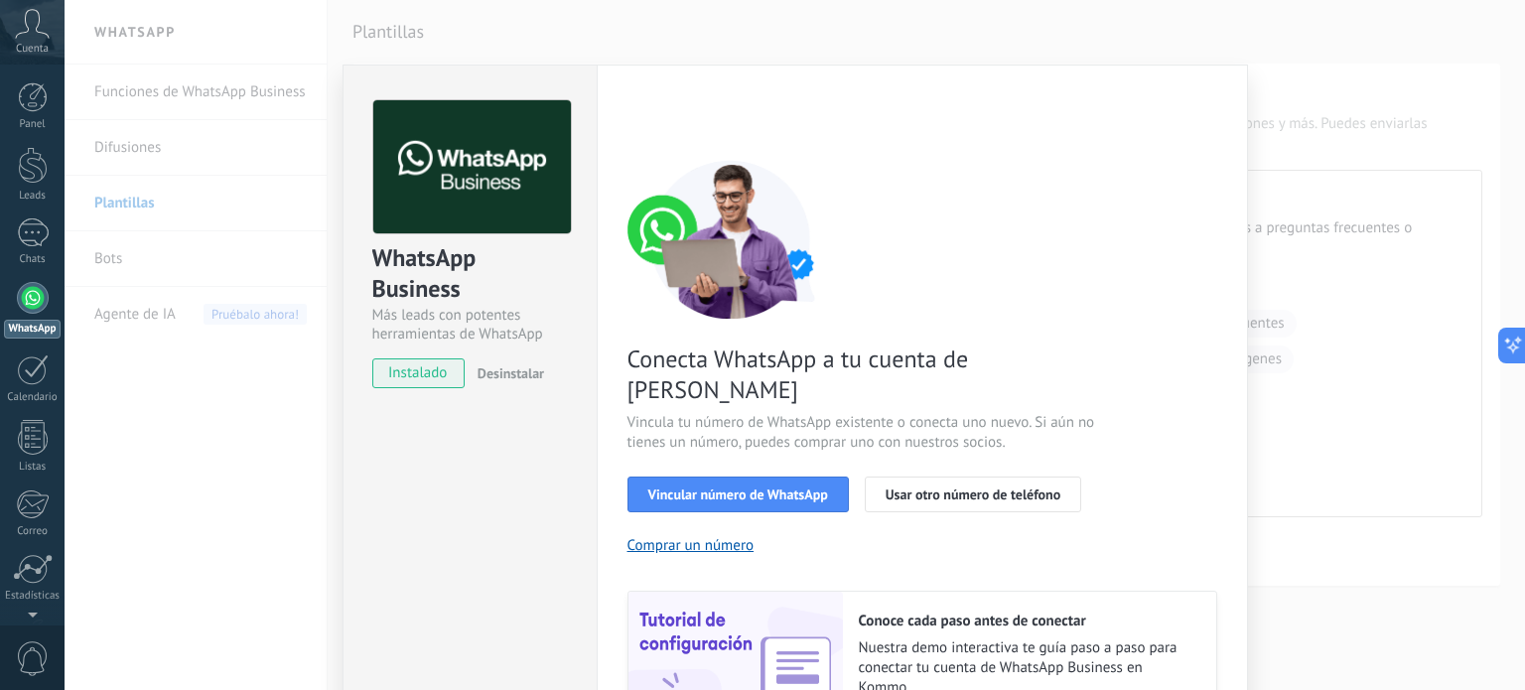
click at [218, 382] on div "WhatsApp Business Más leads con potentes herramientas de WhatsApp instalado Des…" at bounding box center [795, 345] width 1461 height 690
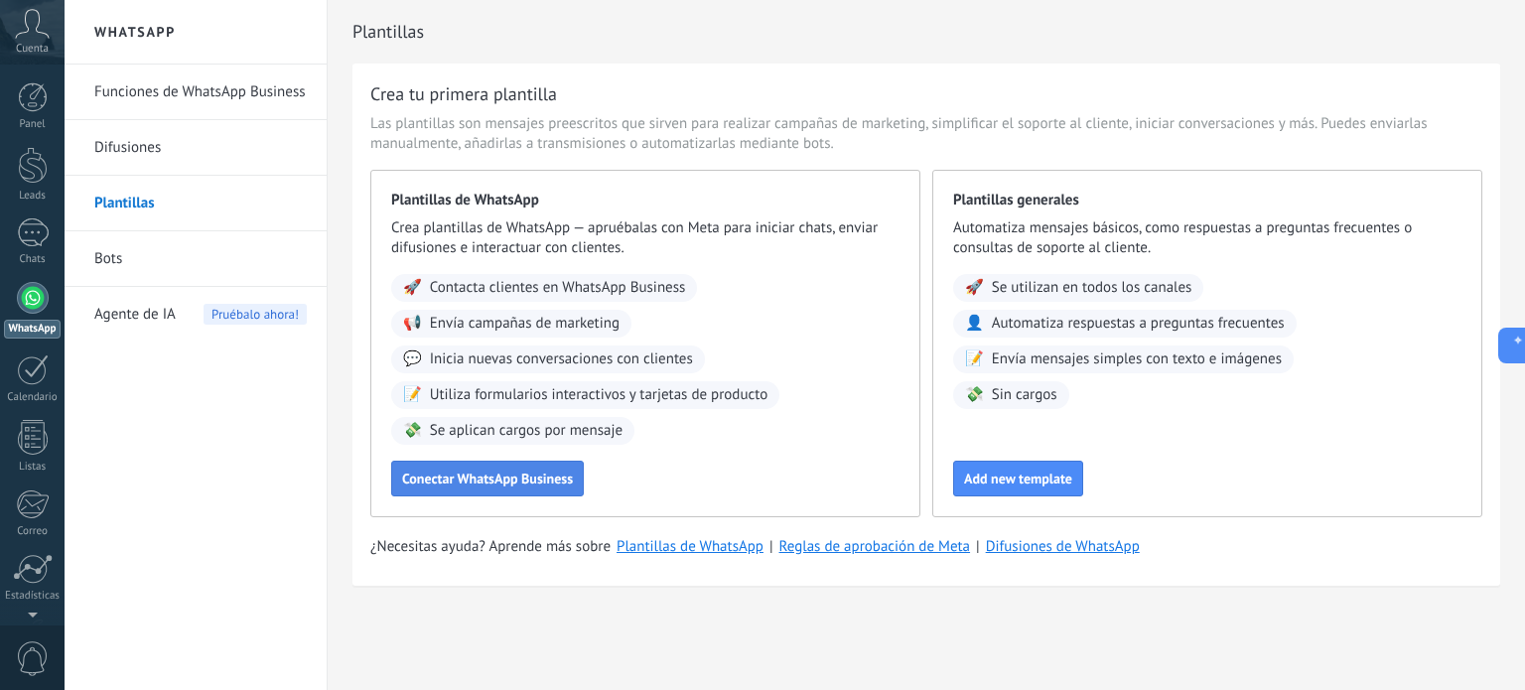
click at [476, 462] on button "Conectar WhatsApp Business" at bounding box center [487, 479] width 193 height 36
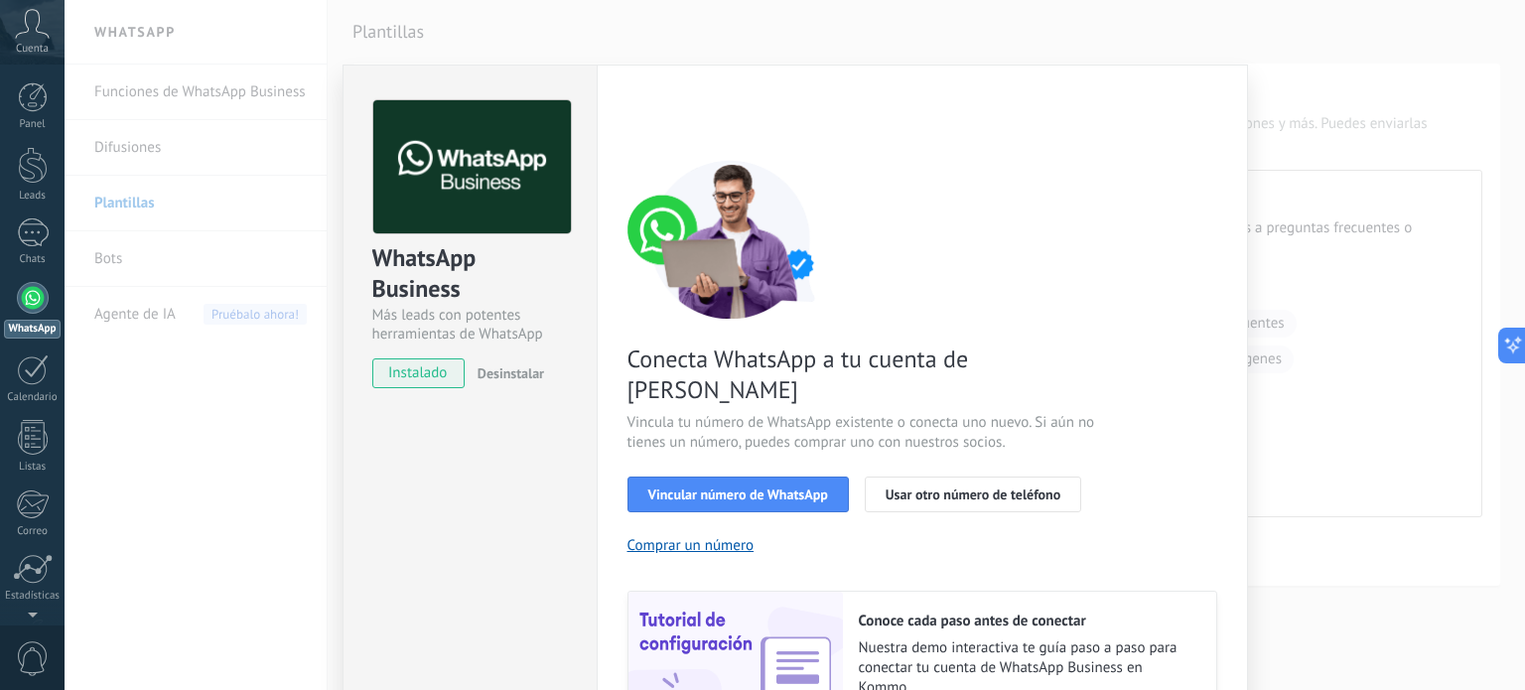
scroll to position [155, 0]
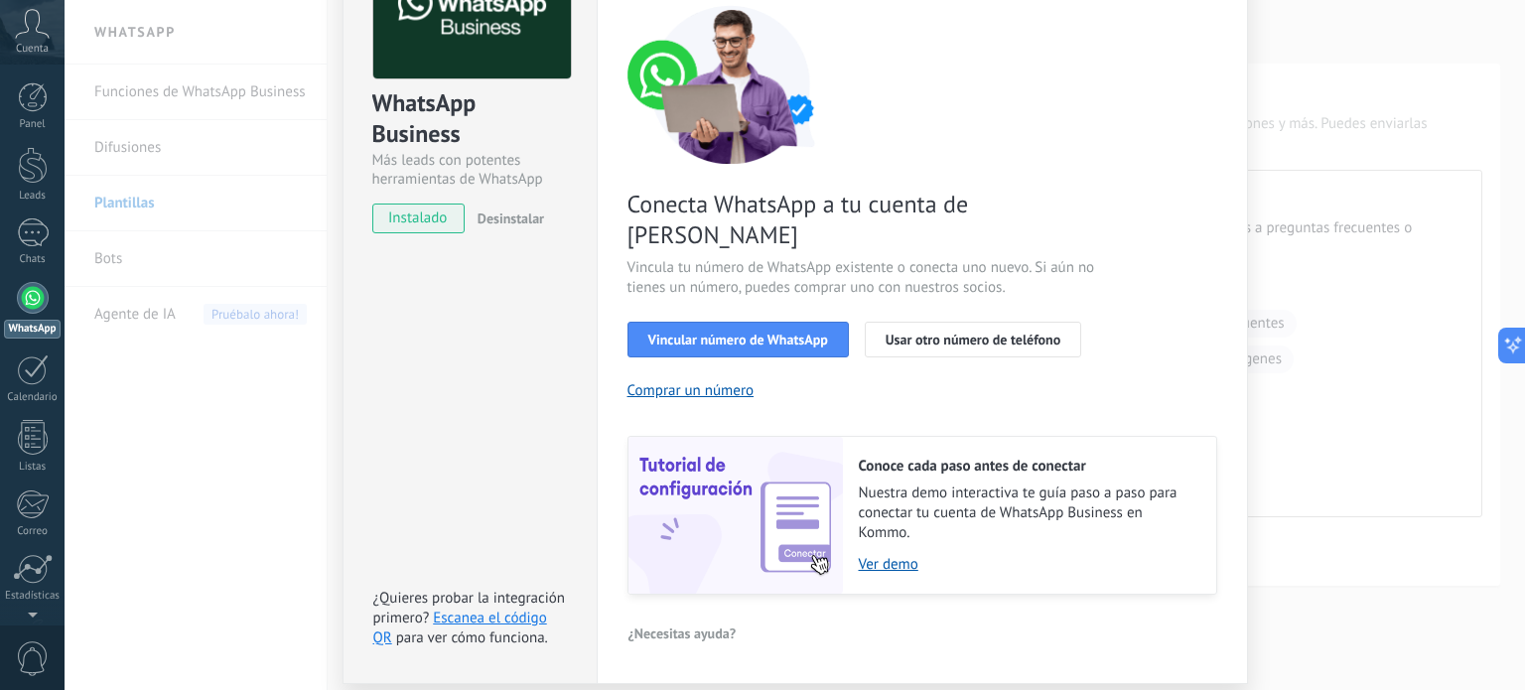
click at [419, 221] on span "instalado" at bounding box center [418, 219] width 90 height 30
click at [719, 323] on button "Vincular número de WhatsApp" at bounding box center [738, 340] width 221 height 36
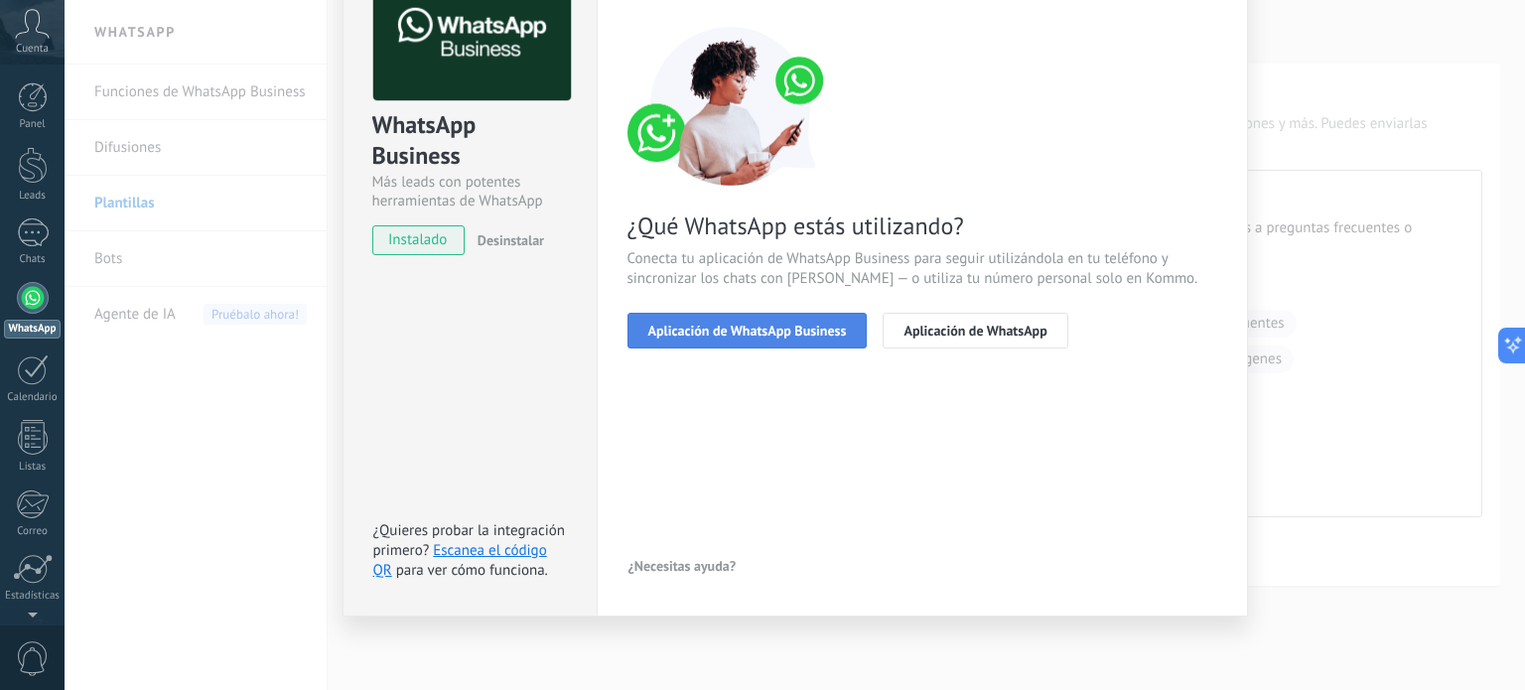
click at [739, 337] on span "Aplicación de WhatsApp Business" at bounding box center [747, 331] width 199 height 14
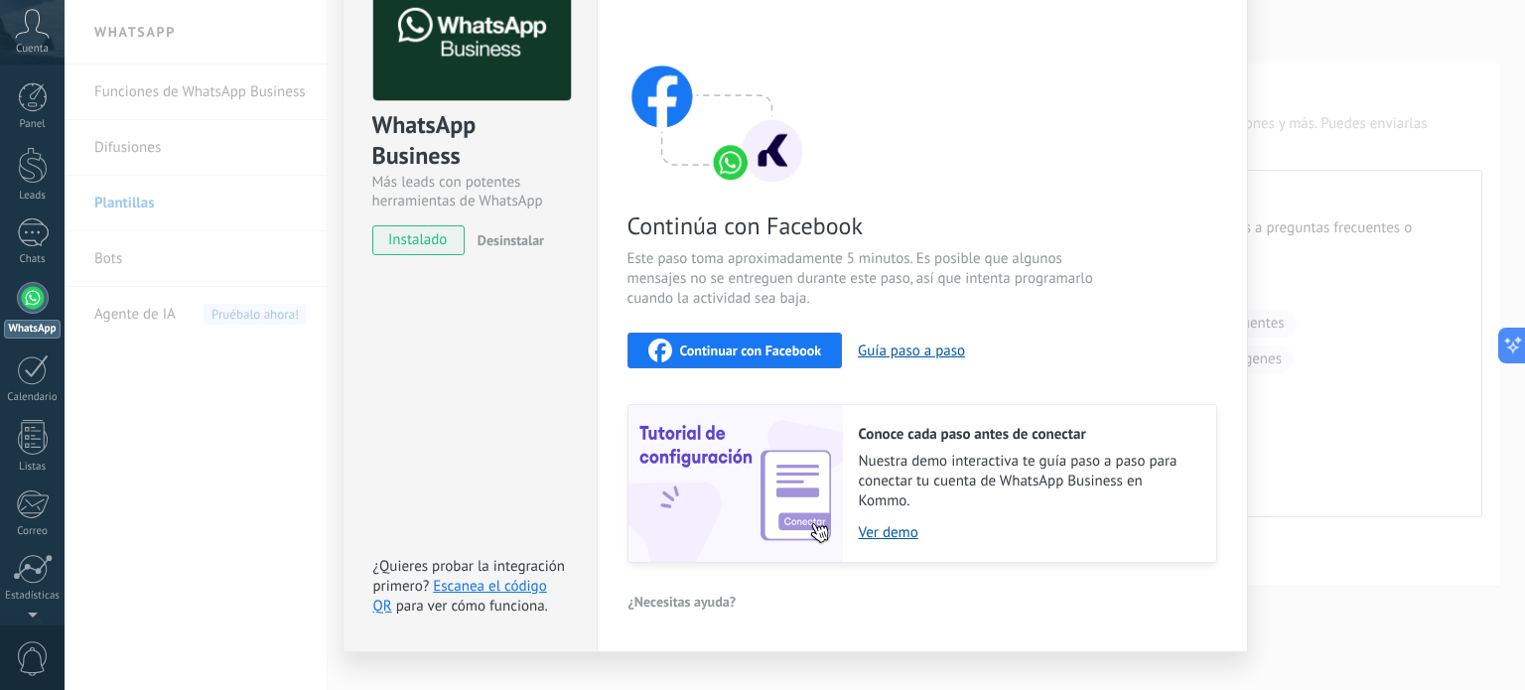
click at [739, 339] on div "Continuar con Facebook" at bounding box center [735, 351] width 174 height 24
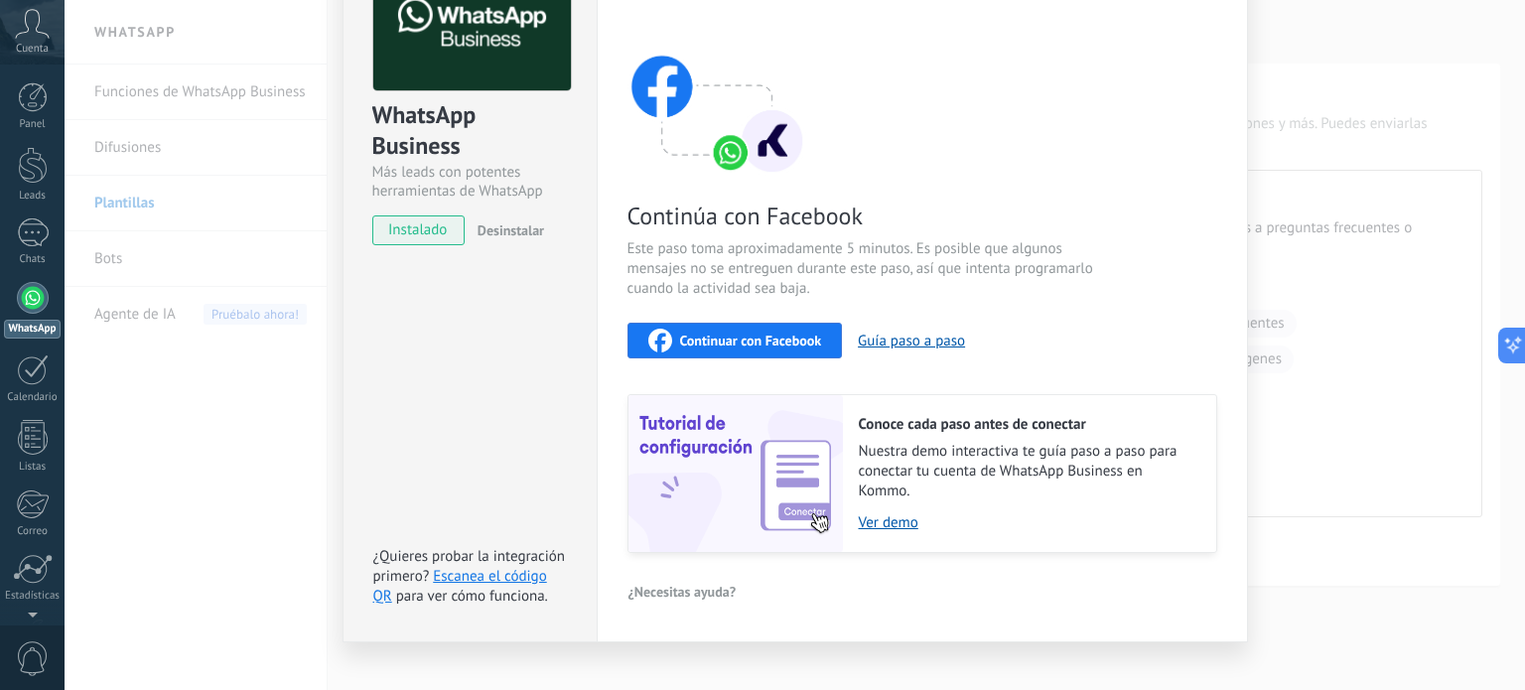
scroll to position [141, 0]
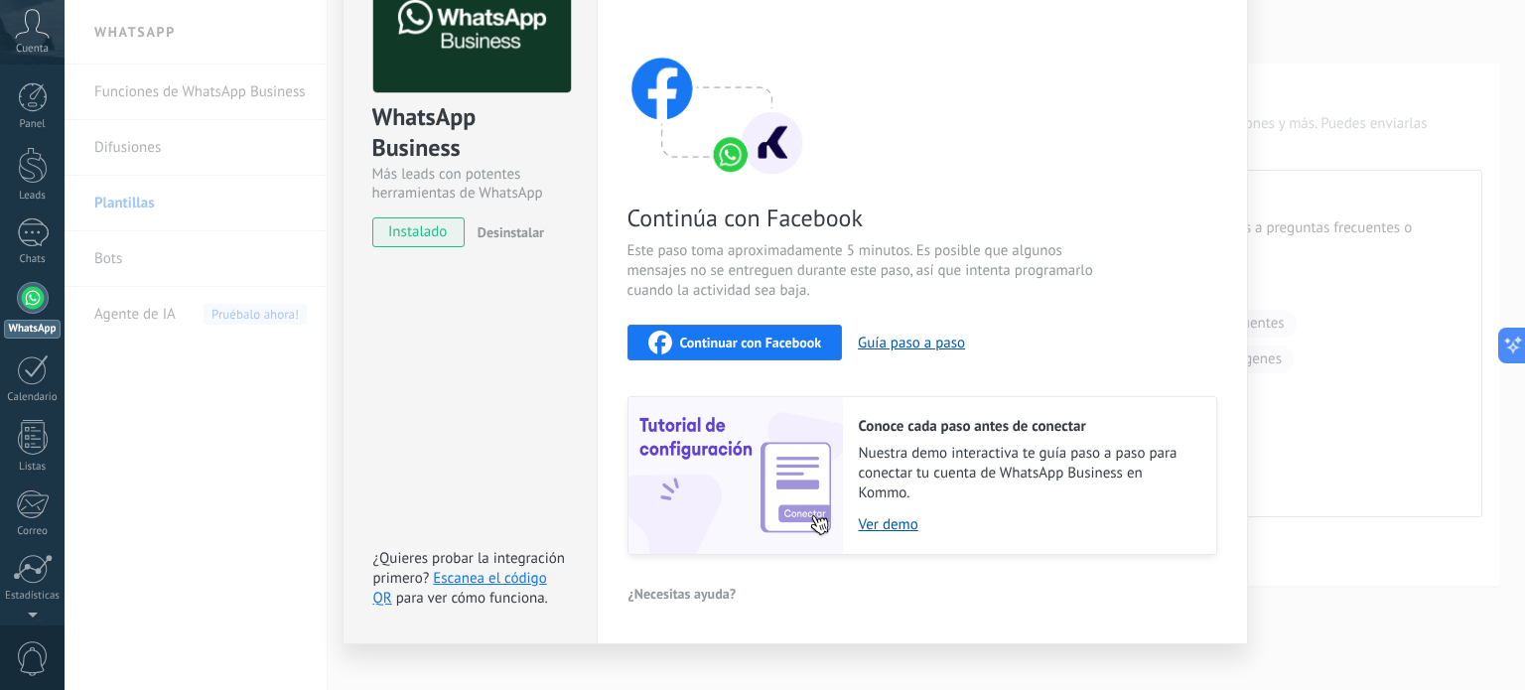
click at [695, 342] on span "Continuar con Facebook" at bounding box center [751, 343] width 142 height 14
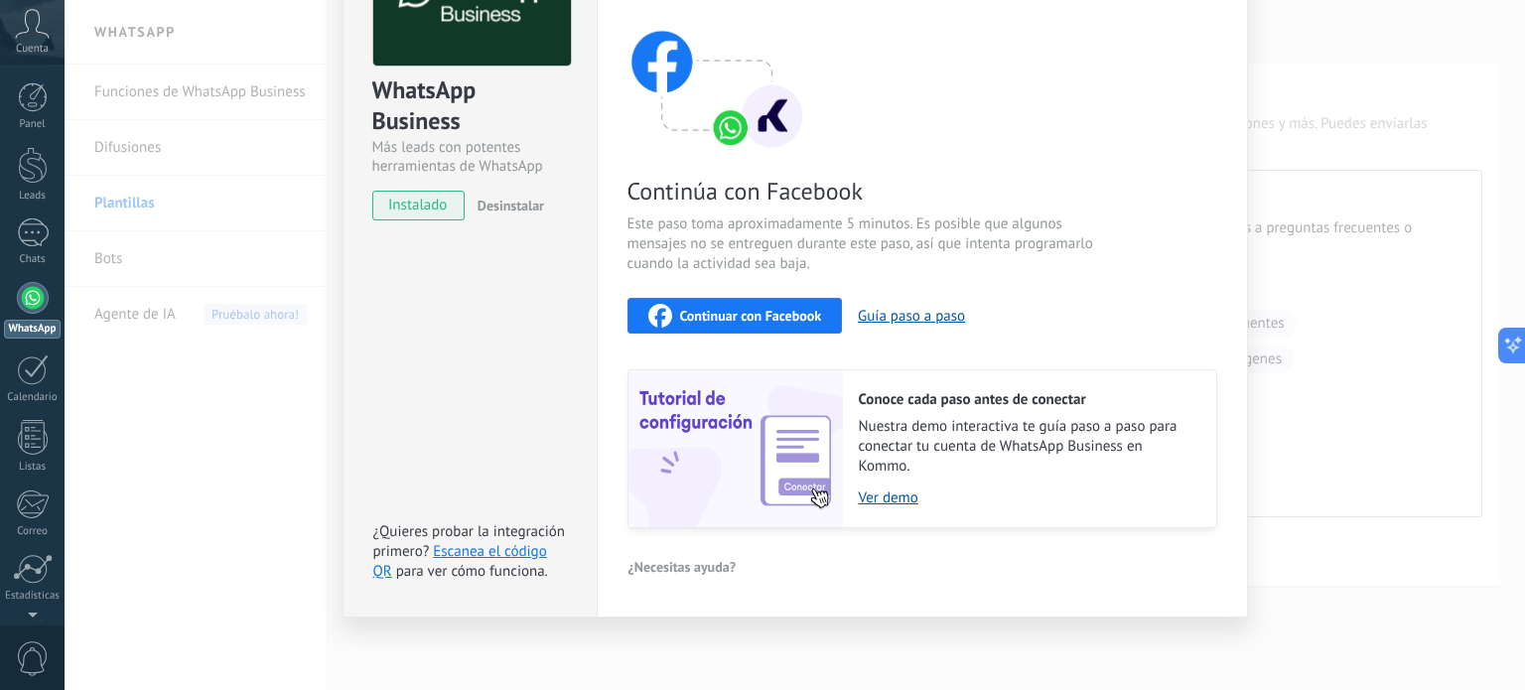
scroll to position [0, 0]
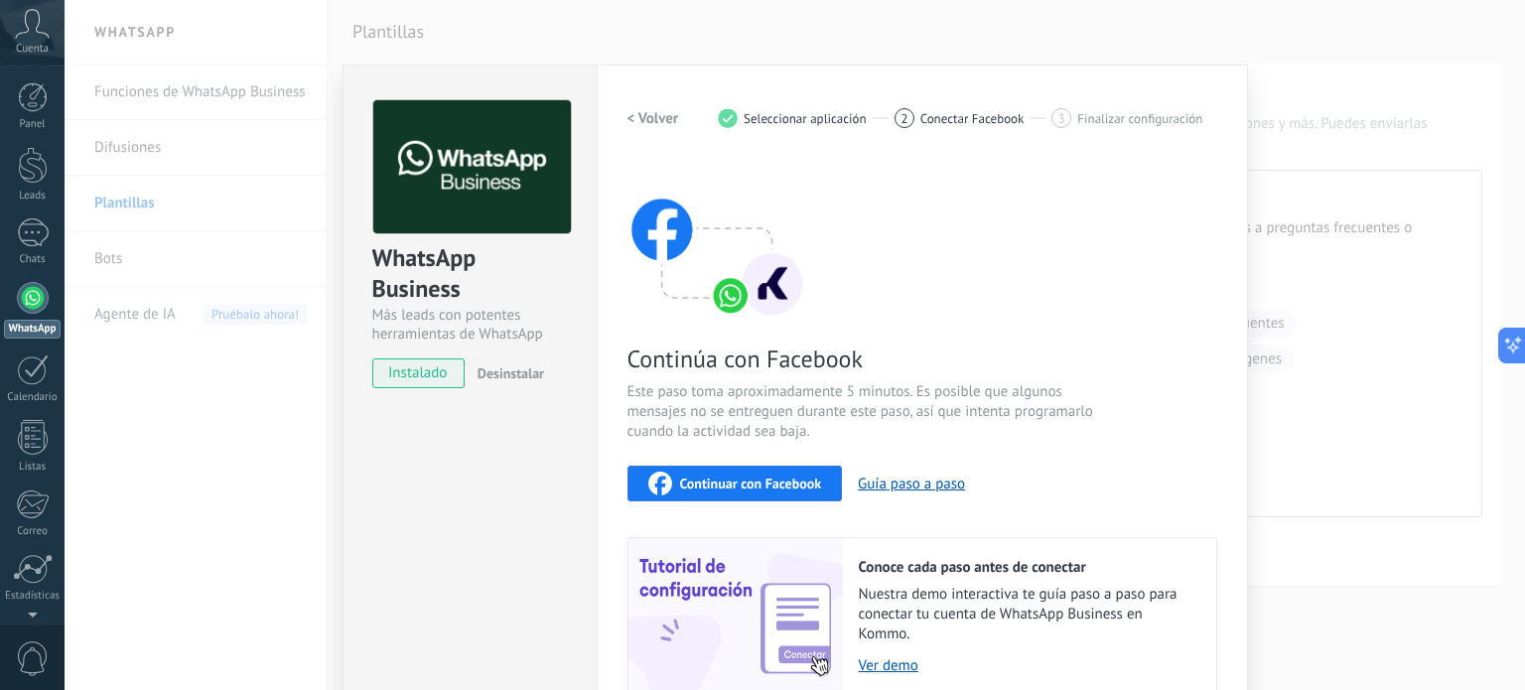
click at [631, 114] on h2 "< Volver" at bounding box center [654, 118] width 52 height 19
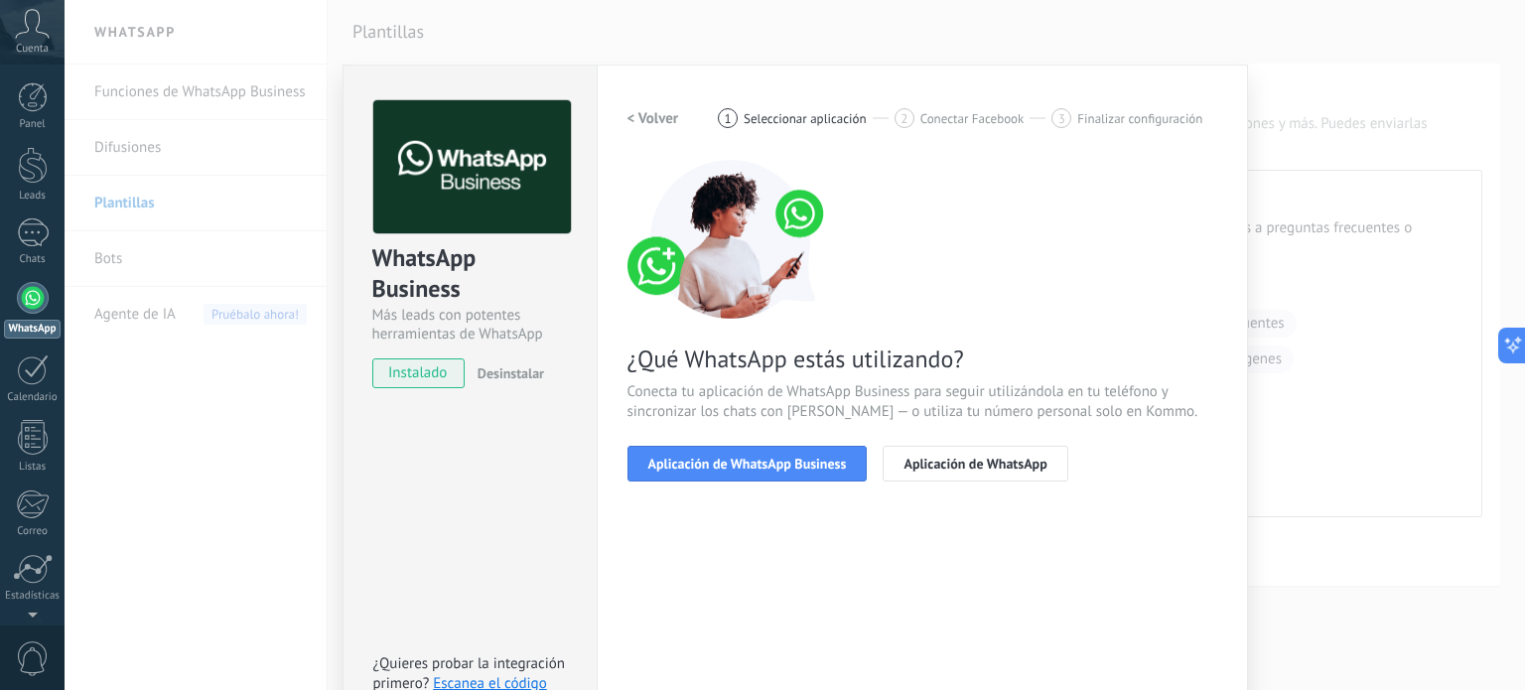
click at [631, 114] on h2 "< Volver" at bounding box center [654, 118] width 52 height 19
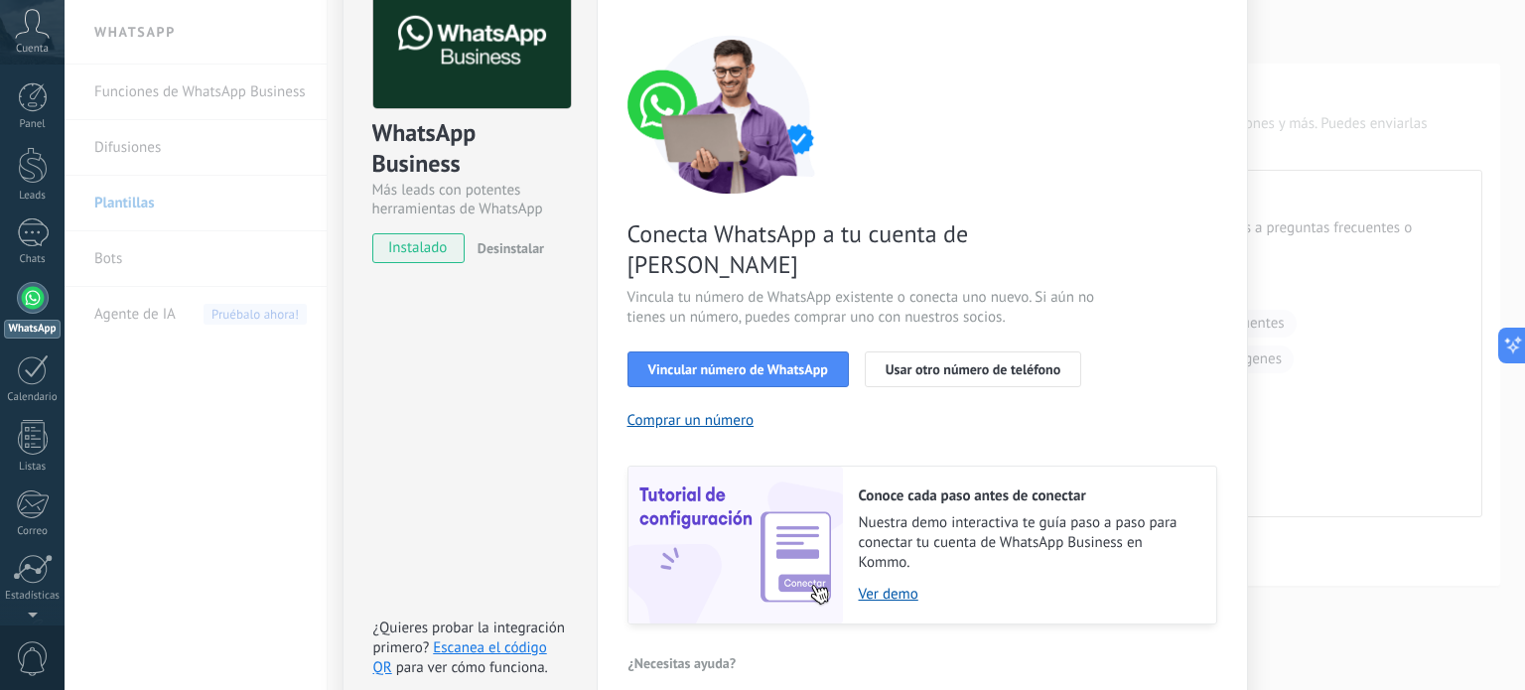
scroll to position [191, 0]
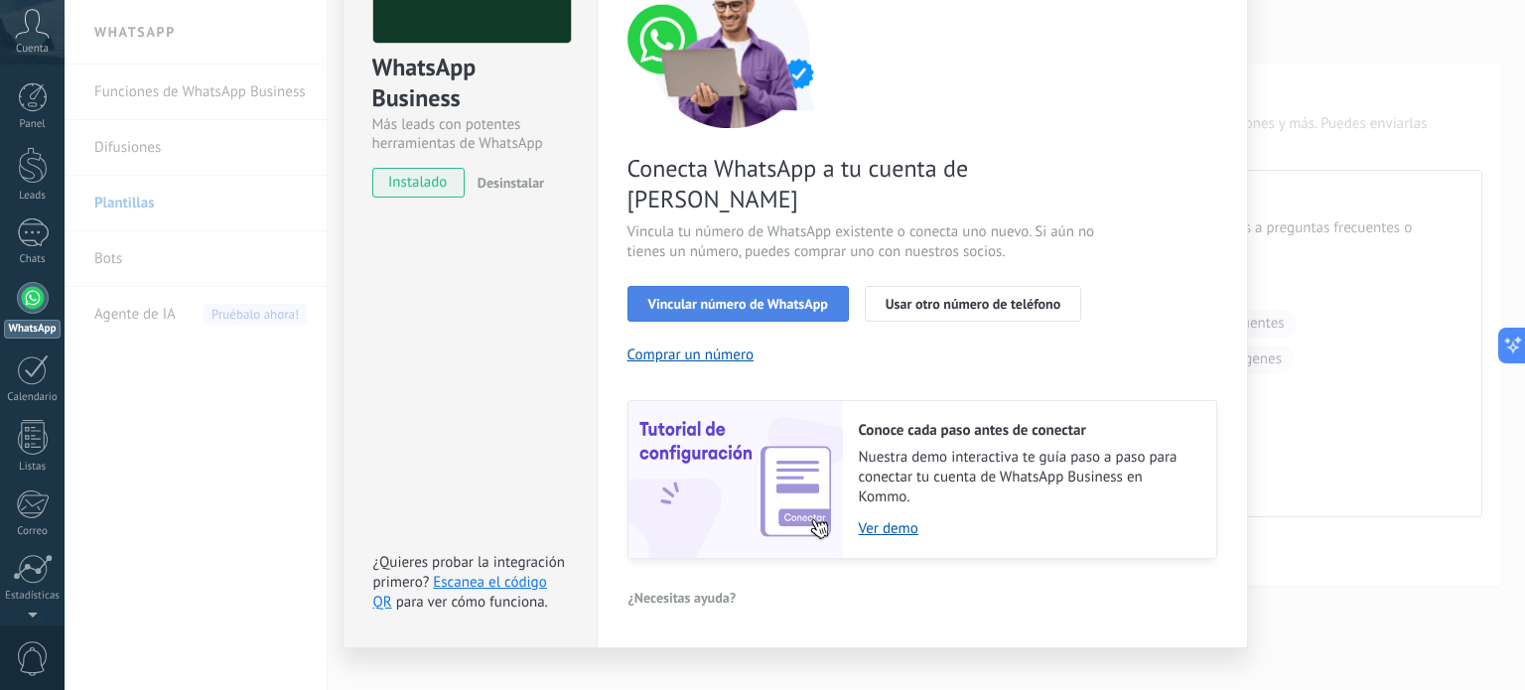
click at [715, 297] on span "Vincular número de WhatsApp" at bounding box center [738, 304] width 180 height 14
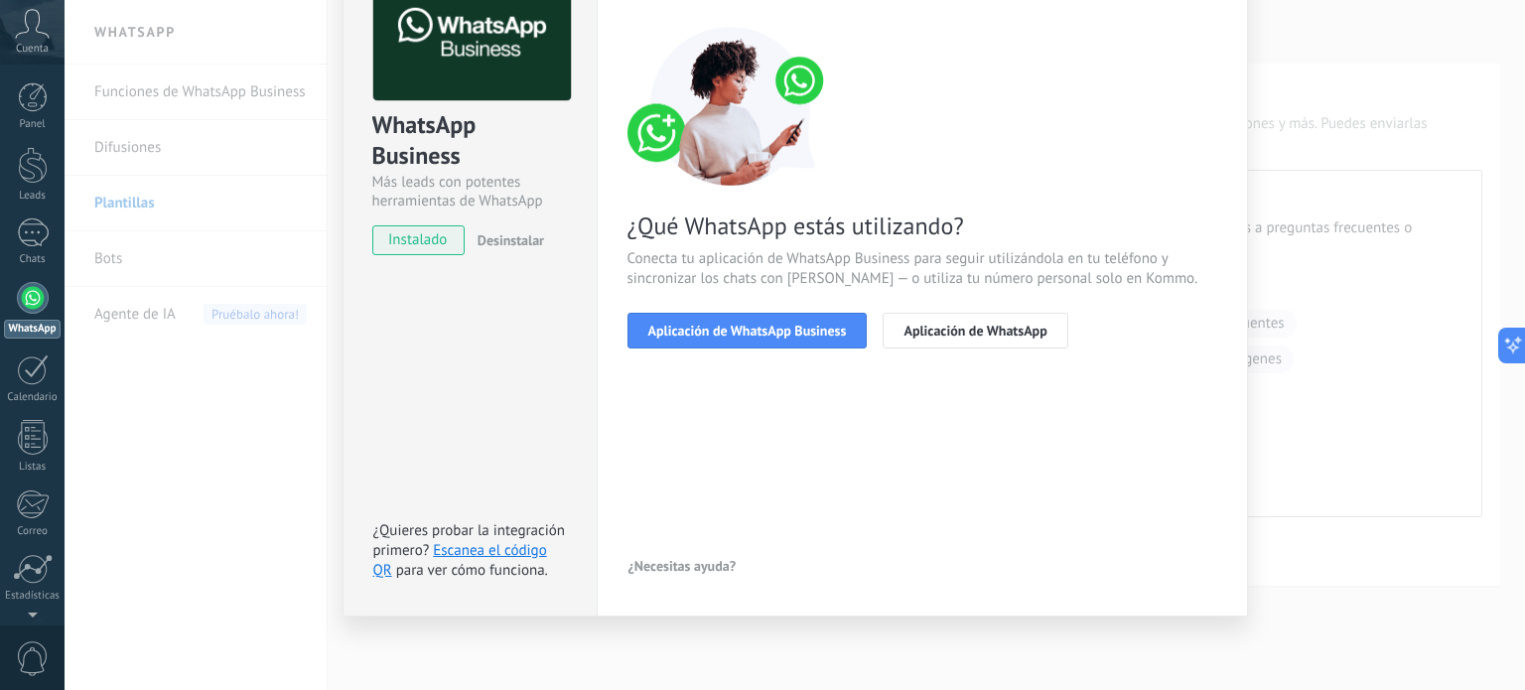
drag, startPoint x: 753, startPoint y: 336, endPoint x: 790, endPoint y: 427, distance: 98.9
click at [790, 427] on div "< Volver 1 Seleccionar aplicación 2 Conectar Facebook 3 Finalizar configuración…" at bounding box center [923, 274] width 590 height 614
click at [762, 324] on span "Aplicación de WhatsApp Business" at bounding box center [747, 331] width 199 height 14
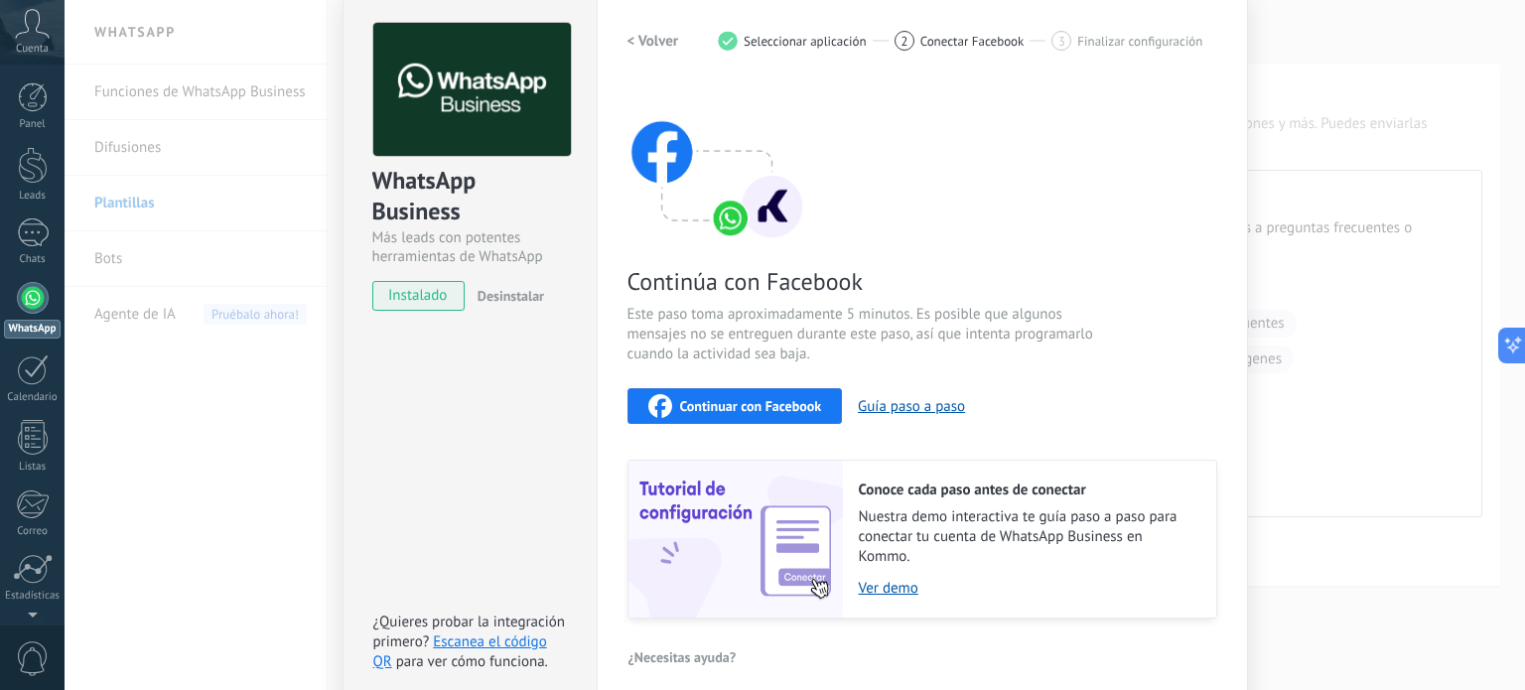
scroll to position [79, 0]
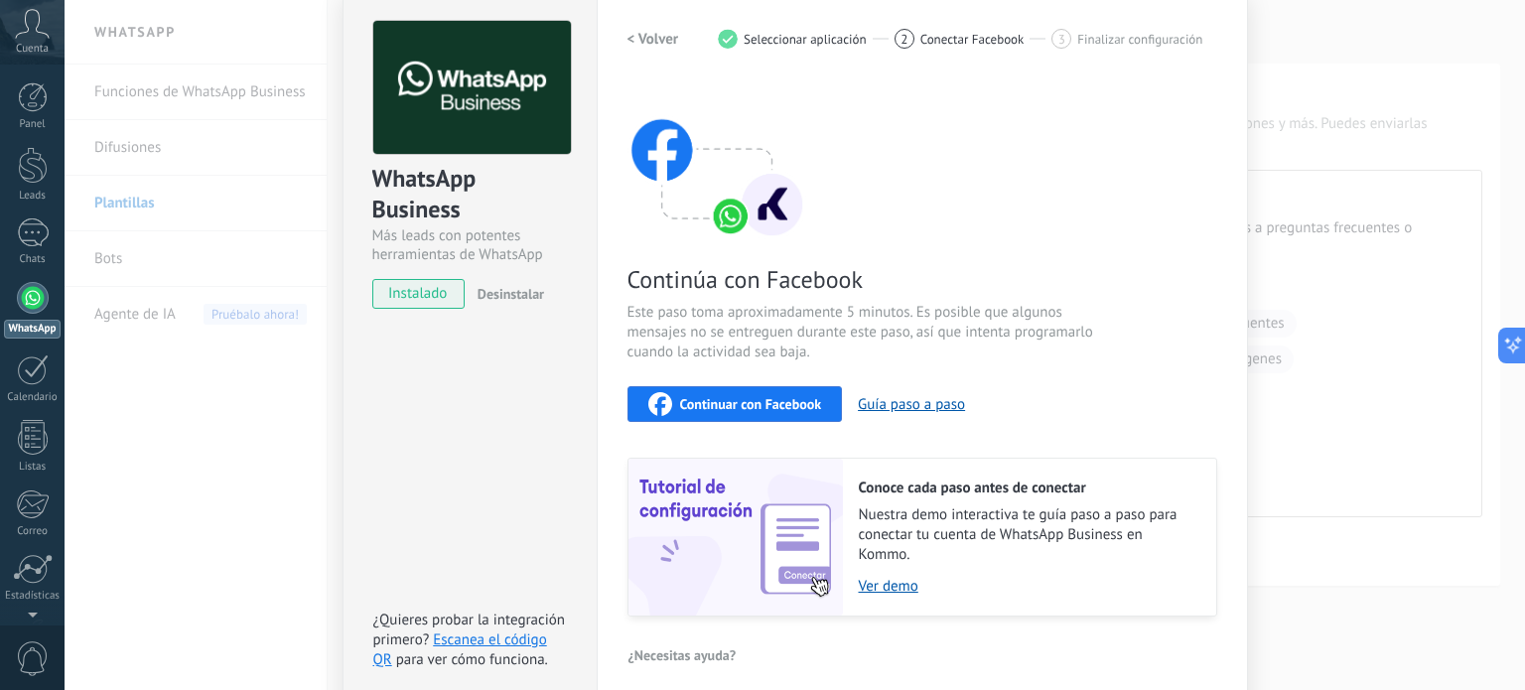
drag, startPoint x: 736, startPoint y: 403, endPoint x: 774, endPoint y: 274, distance: 134.5
click at [774, 274] on div "Continúa con Facebook Este paso toma aproximadamente 5 minutos. Es posible que …" at bounding box center [923, 348] width 590 height 536
click at [628, 34] on h2 "< Volver" at bounding box center [654, 39] width 52 height 19
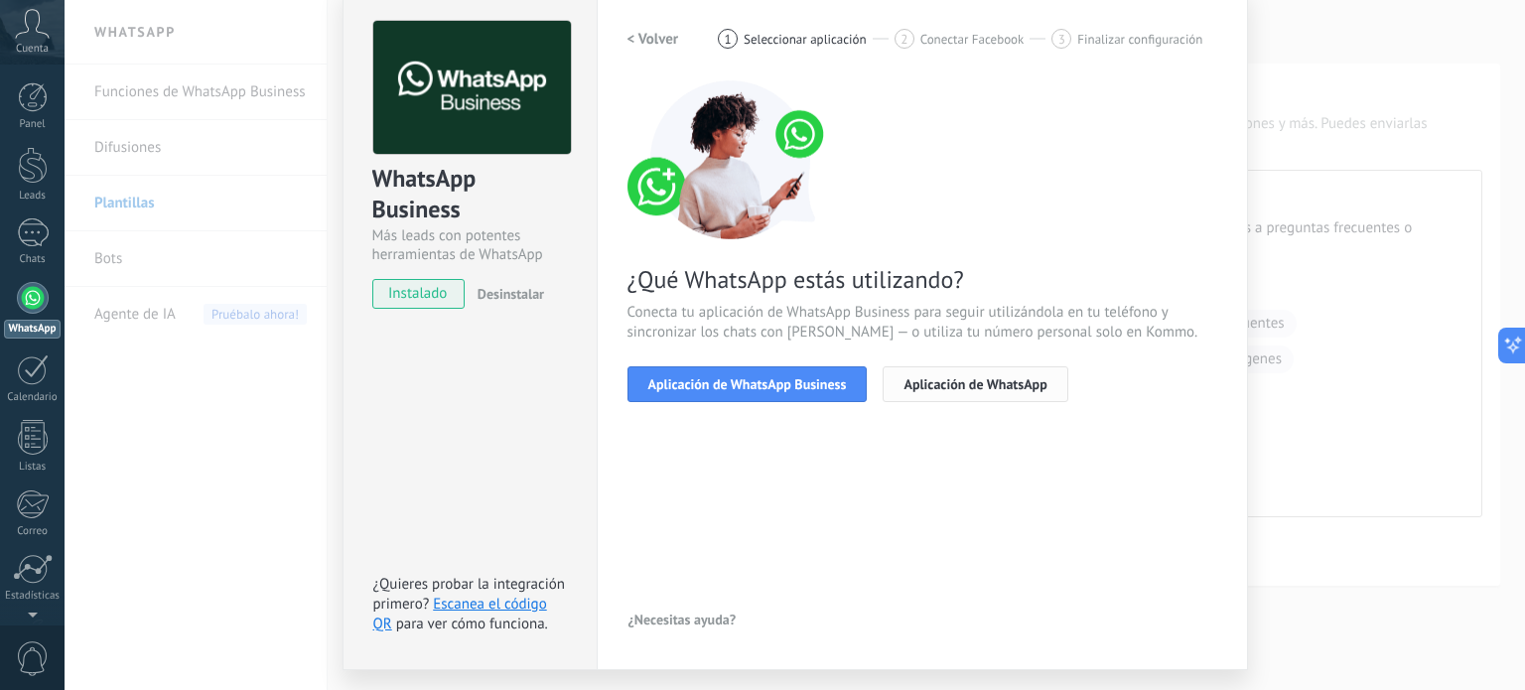
click at [939, 381] on span "Aplicación de WhatsApp" at bounding box center [975, 384] width 143 height 14
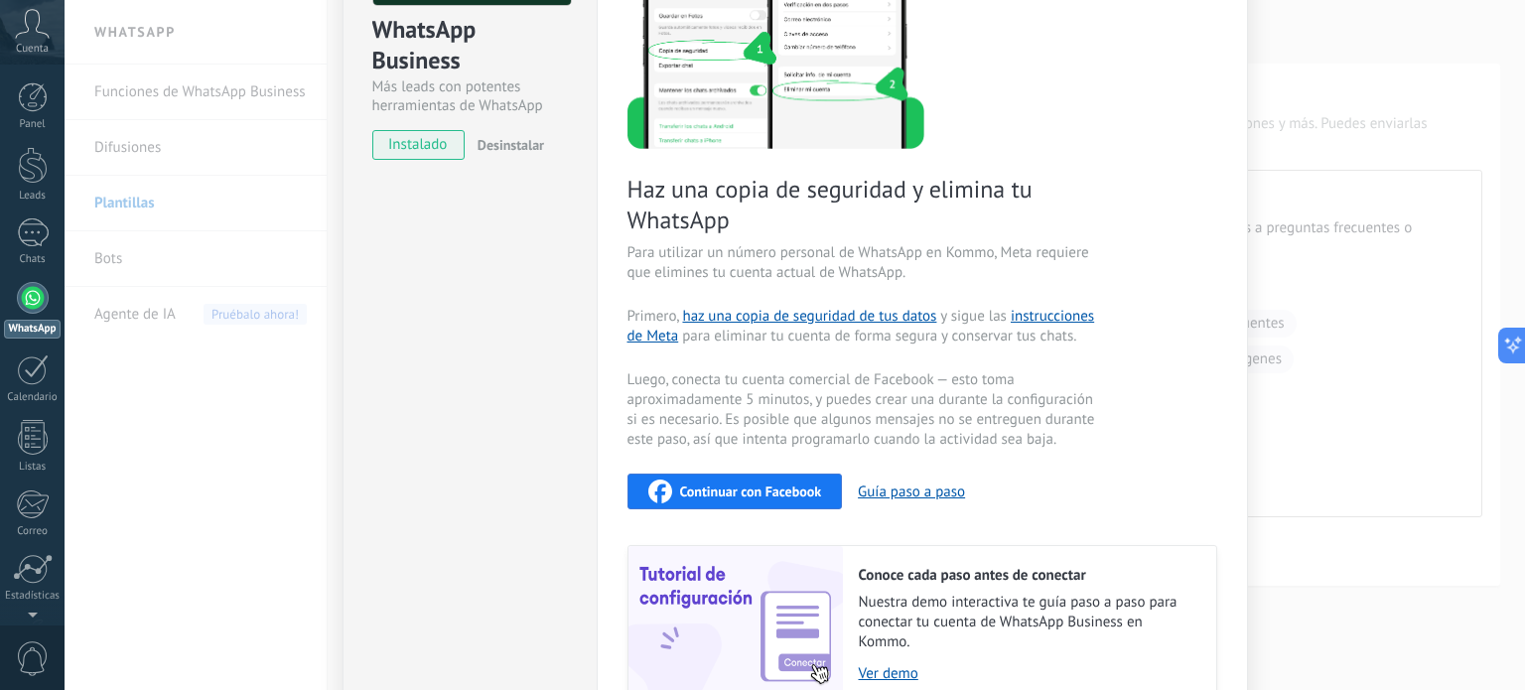
scroll to position [0, 0]
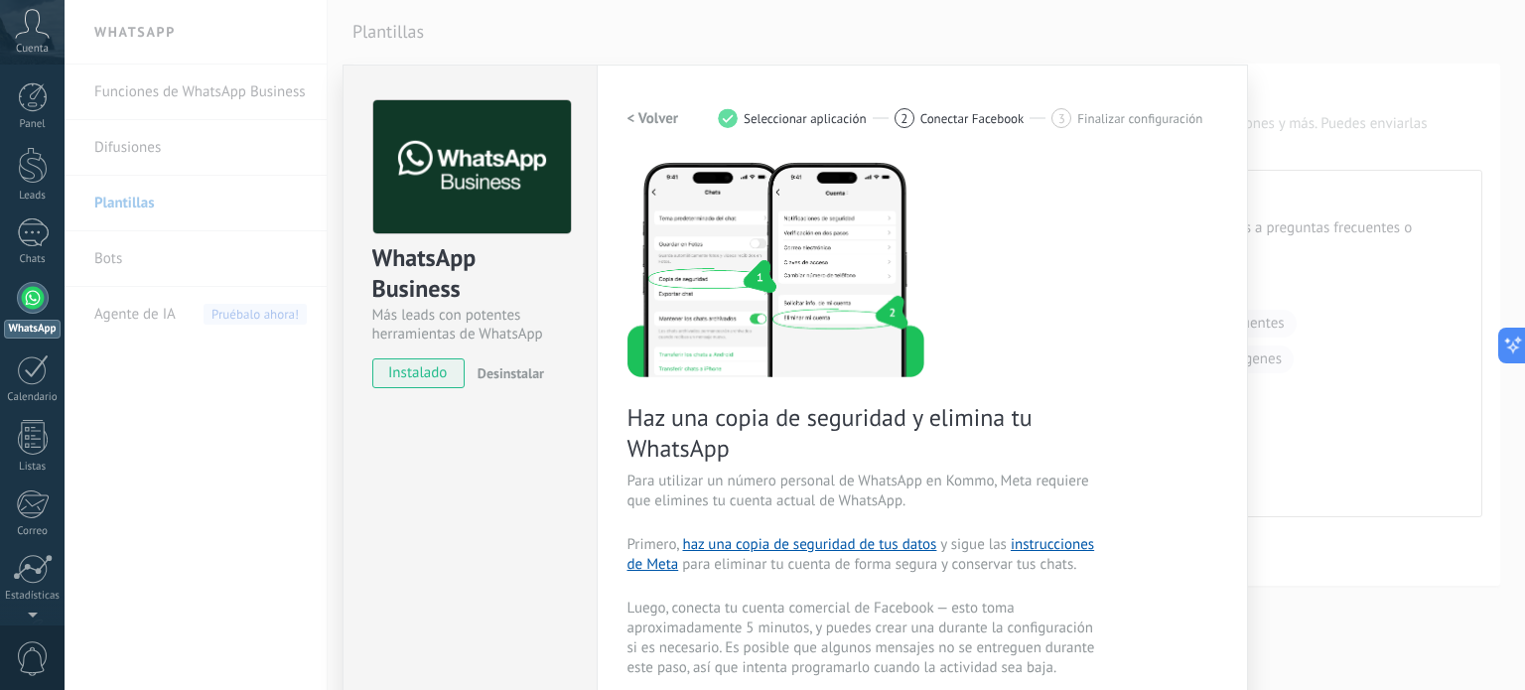
click at [655, 103] on button "< Volver" at bounding box center [654, 118] width 52 height 36
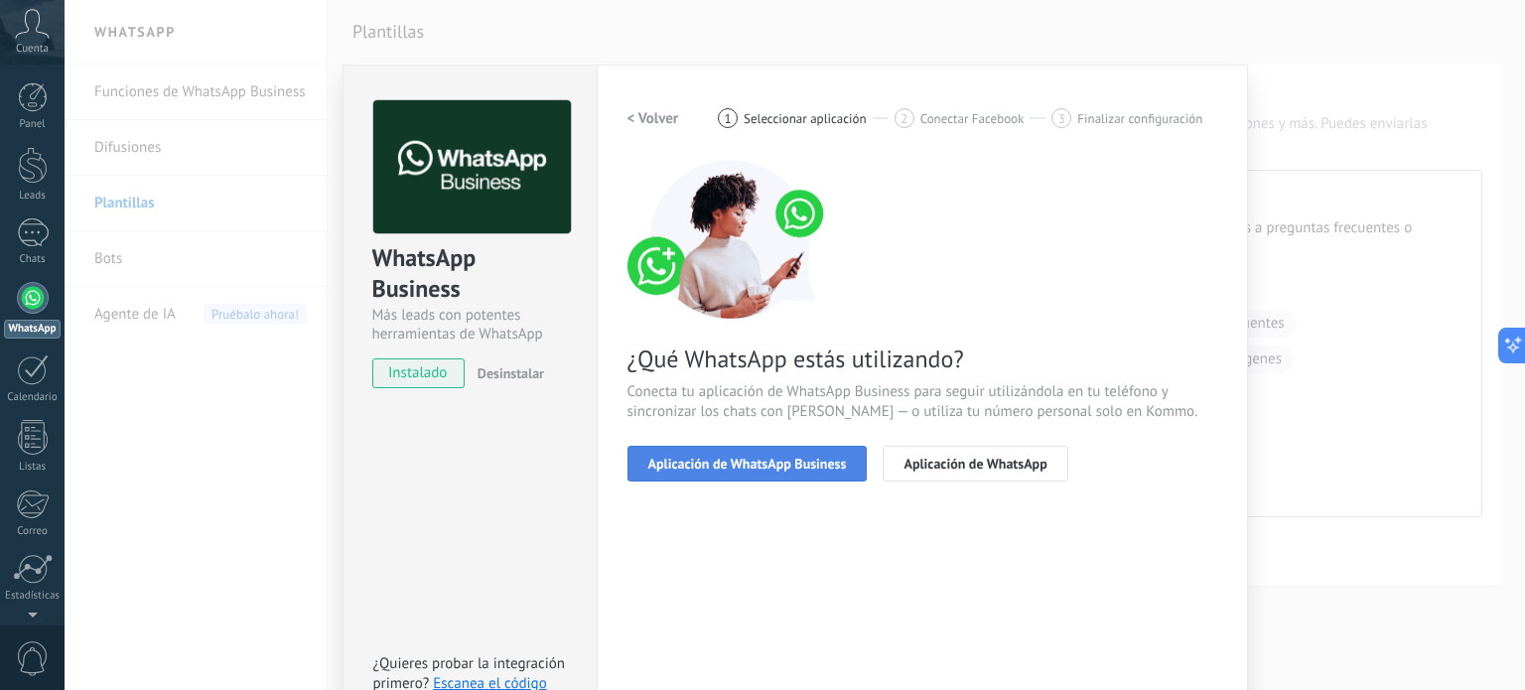
click at [709, 467] on span "Aplicación de WhatsApp Business" at bounding box center [747, 464] width 199 height 14
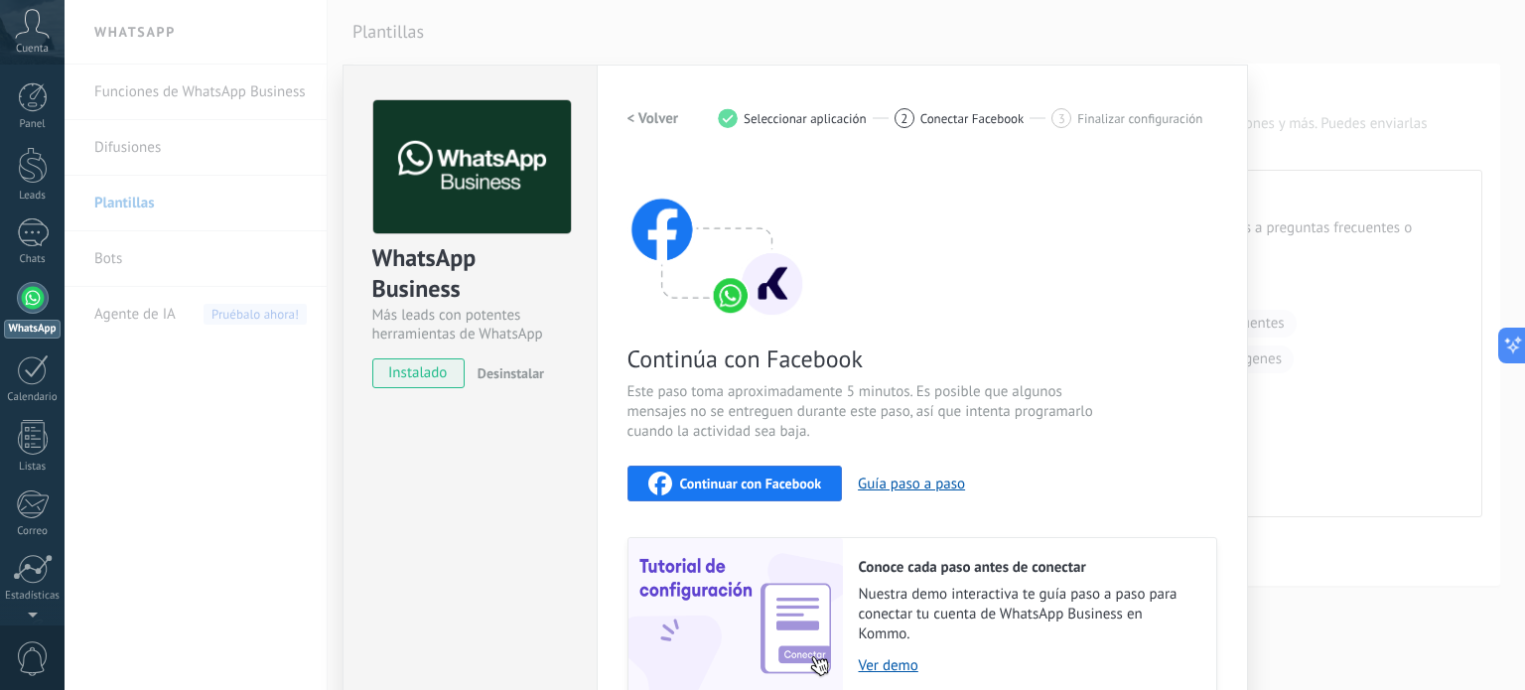
click at [732, 496] on button "Continuar con Facebook" at bounding box center [735, 484] width 215 height 36
click at [761, 502] on div "Continúa con Facebook Este paso toma aproximadamente 5 minutos. Es posible que …" at bounding box center [923, 428] width 590 height 536
click at [758, 497] on button "Continuar con Facebook" at bounding box center [735, 484] width 215 height 36
